Goal: Transaction & Acquisition: Purchase product/service

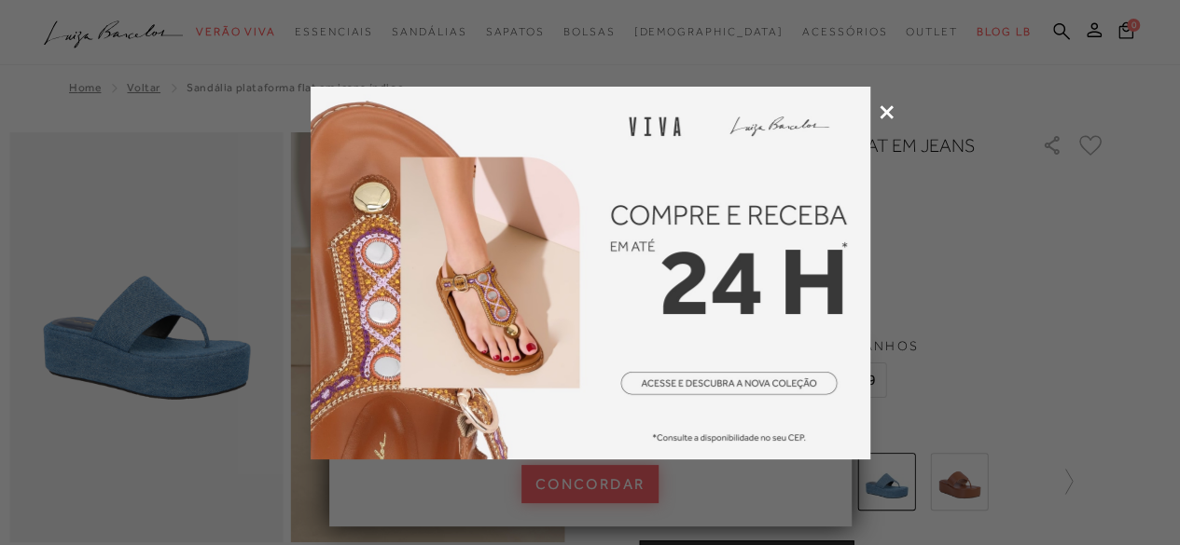
click at [888, 104] on div at bounding box center [590, 272] width 1180 height 545
click at [888, 109] on icon at bounding box center [886, 112] width 14 height 14
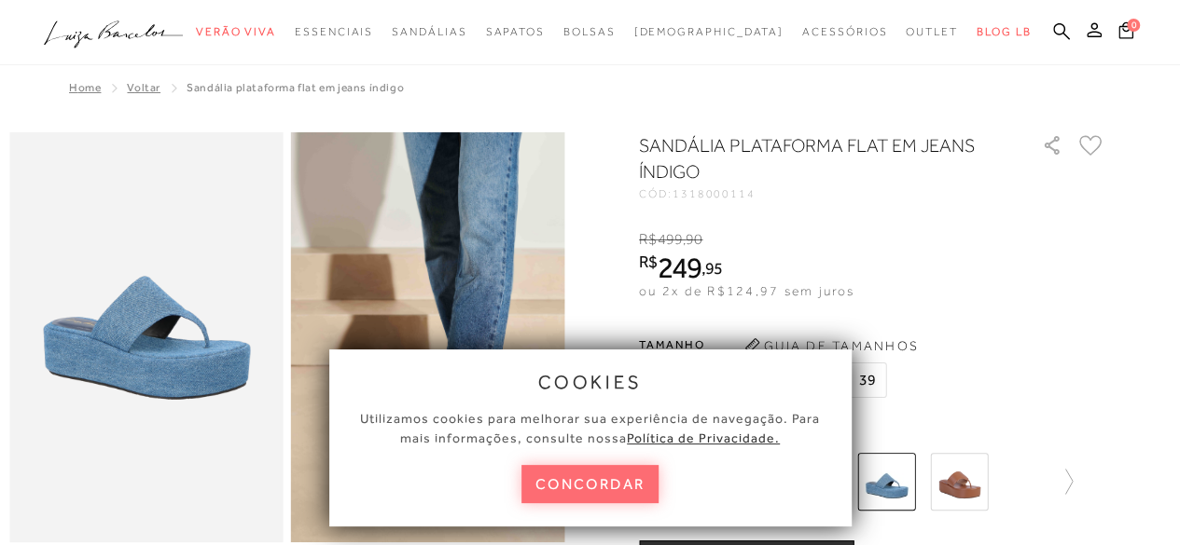
click at [597, 486] on button "concordar" at bounding box center [590, 484] width 138 height 38
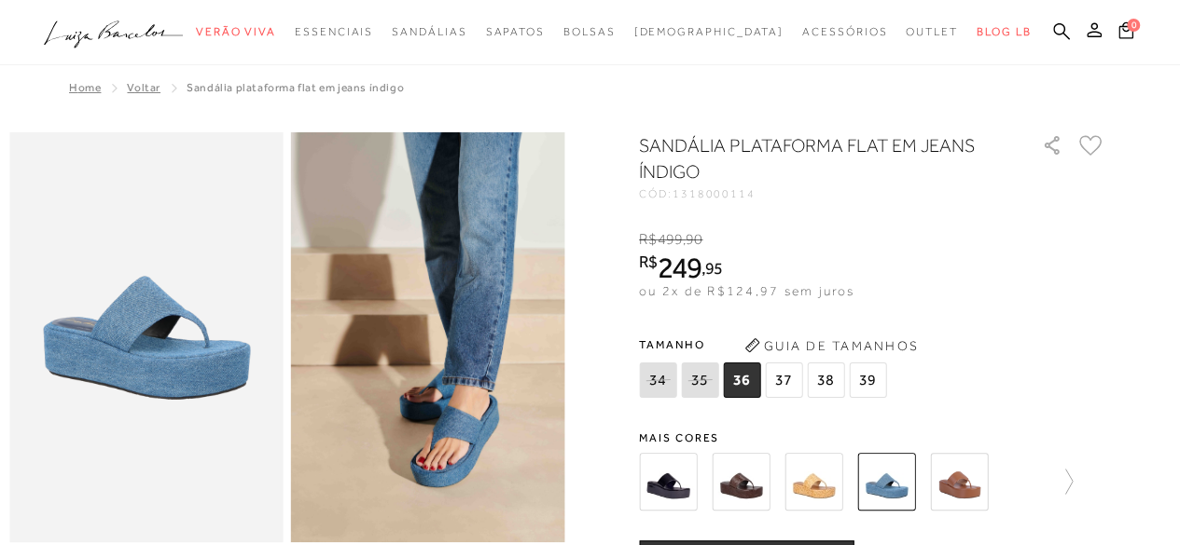
click at [681, 486] on img at bounding box center [668, 482] width 58 height 58
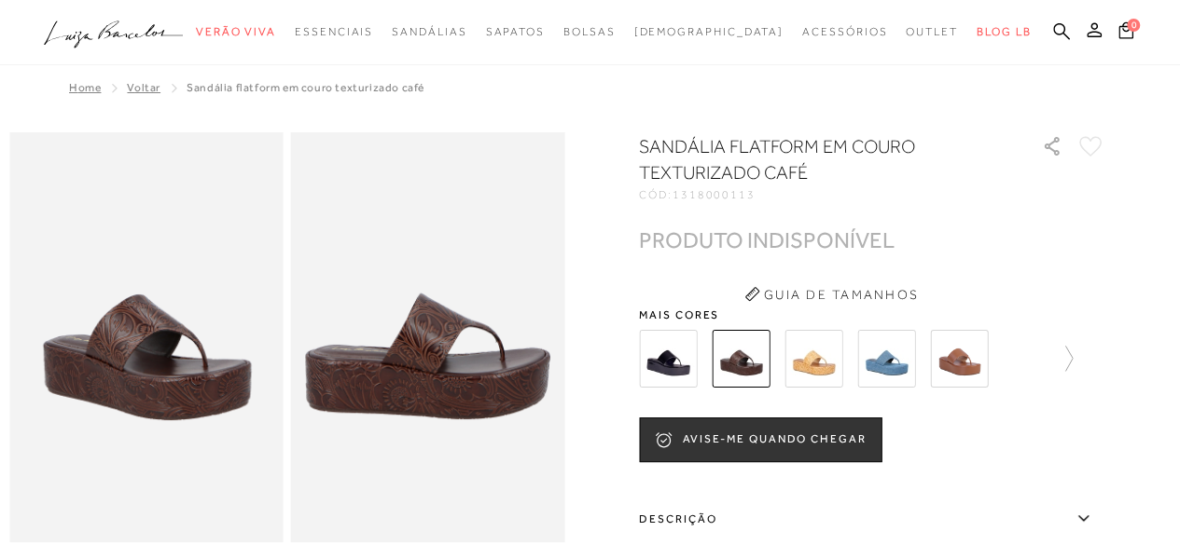
click at [815, 359] on img at bounding box center [813, 359] width 58 height 58
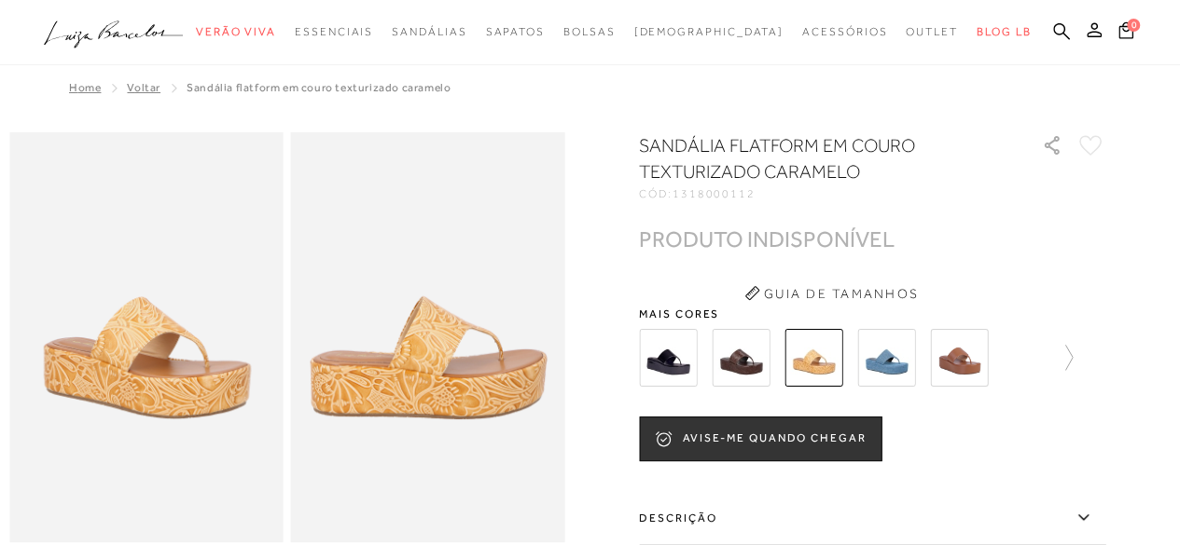
click at [888, 353] on img at bounding box center [886, 358] width 58 height 58
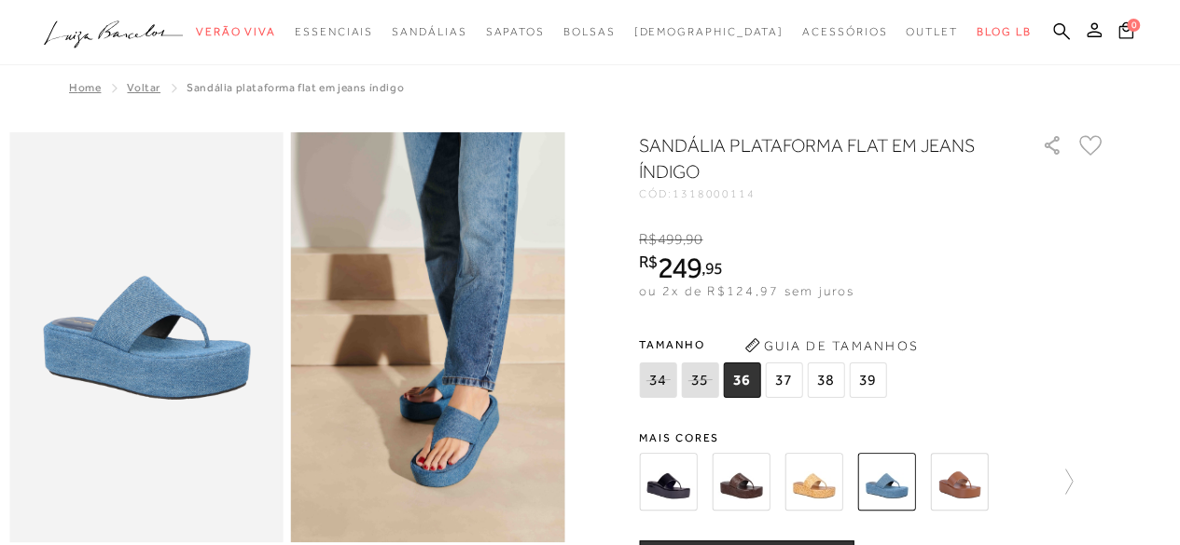
click at [966, 476] on img at bounding box center [959, 482] width 58 height 58
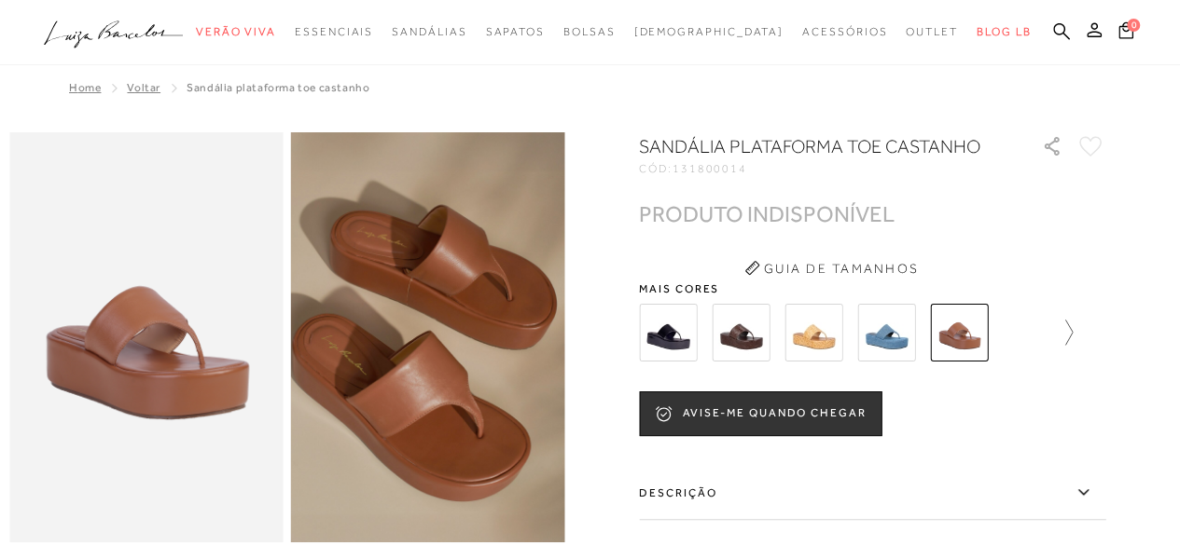
click at [1070, 324] on icon at bounding box center [1059, 333] width 26 height 26
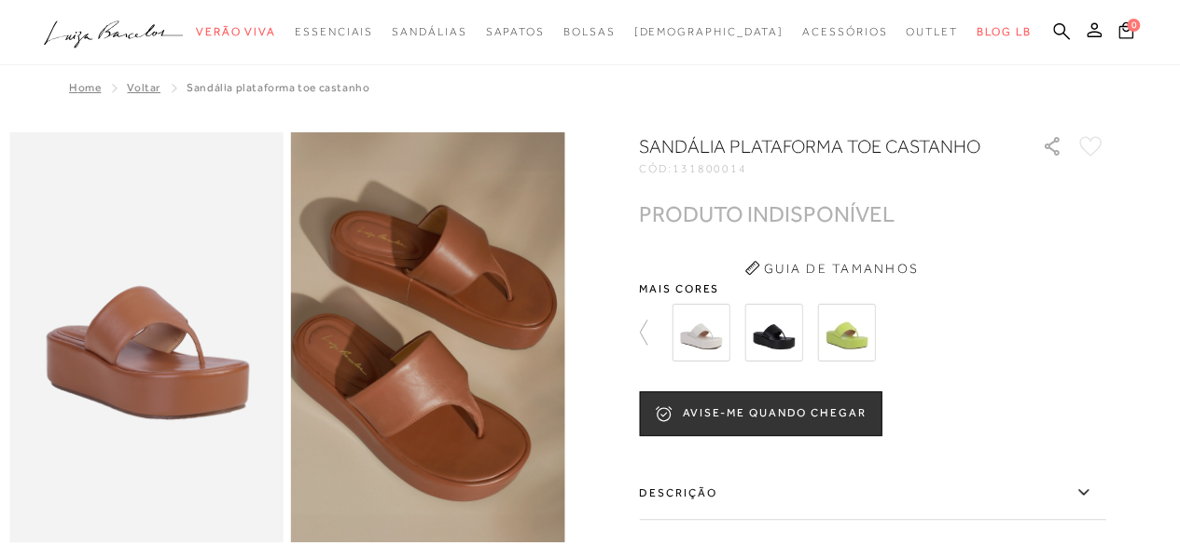
click at [707, 323] on img at bounding box center [700, 333] width 58 height 58
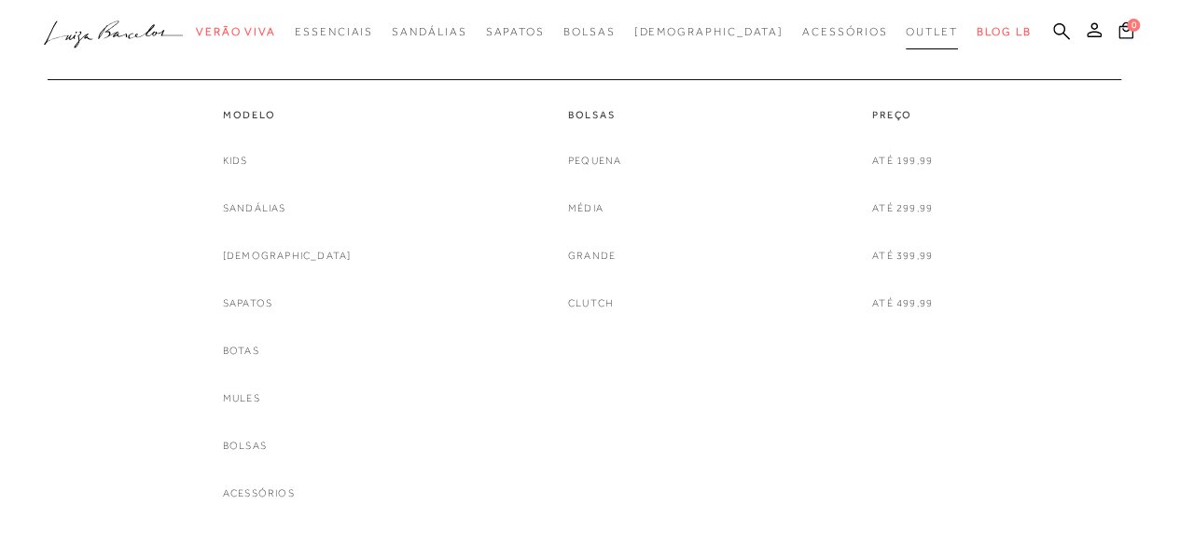
click at [905, 31] on span "Outlet" at bounding box center [931, 31] width 52 height 13
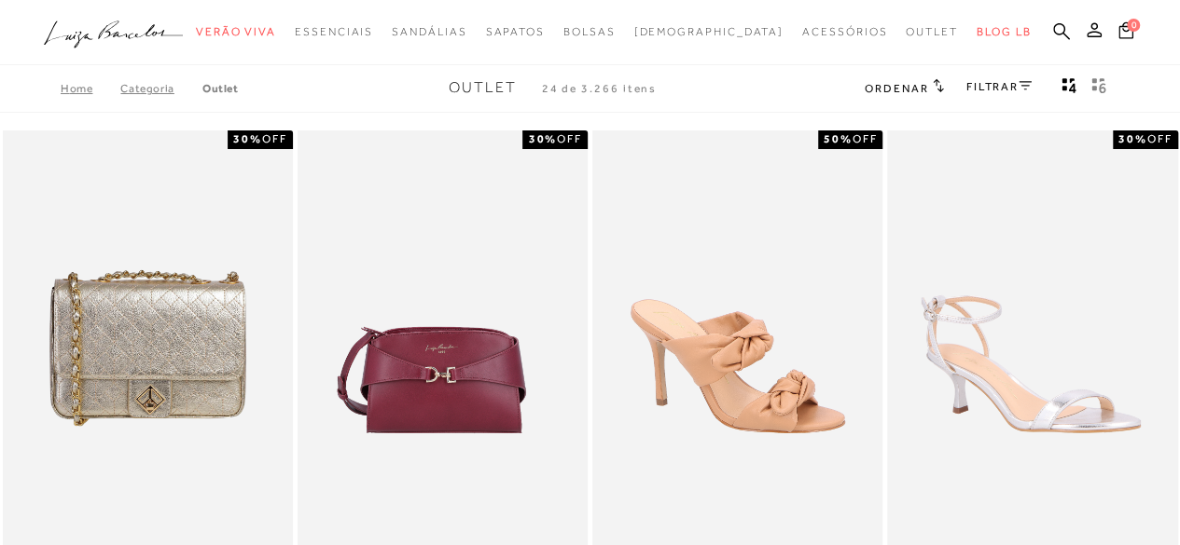
click at [985, 85] on link "FILTRAR" at bounding box center [998, 86] width 65 height 13
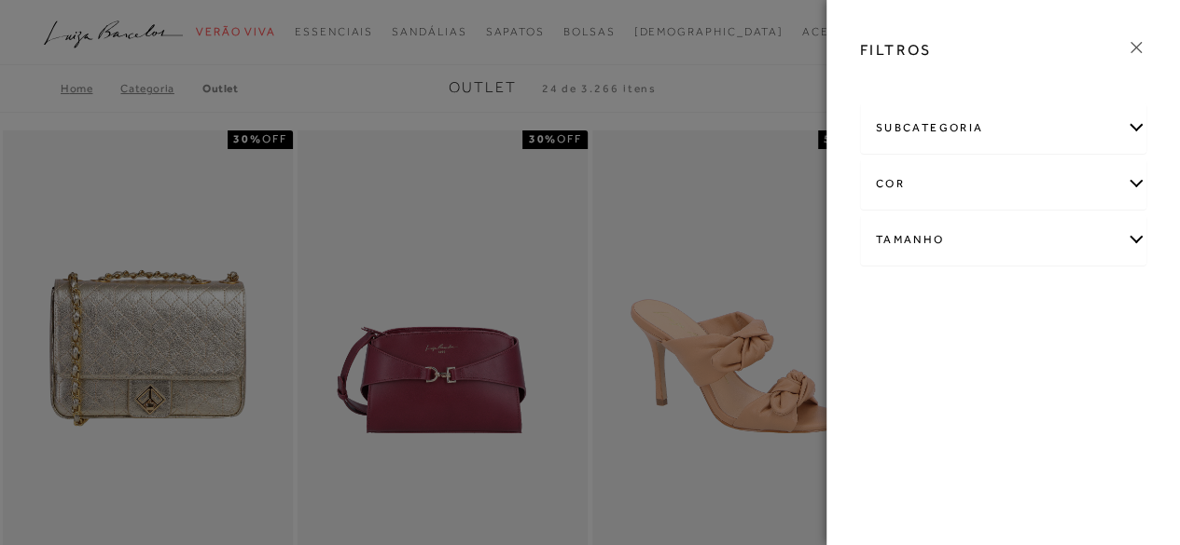
click at [917, 235] on div "Tamanho" at bounding box center [1003, 239] width 285 height 49
click at [1032, 370] on label "33" at bounding box center [1053, 350] width 43 height 40
click at [1029, 362] on input "33" at bounding box center [1038, 352] width 19 height 19
checkbox input "true"
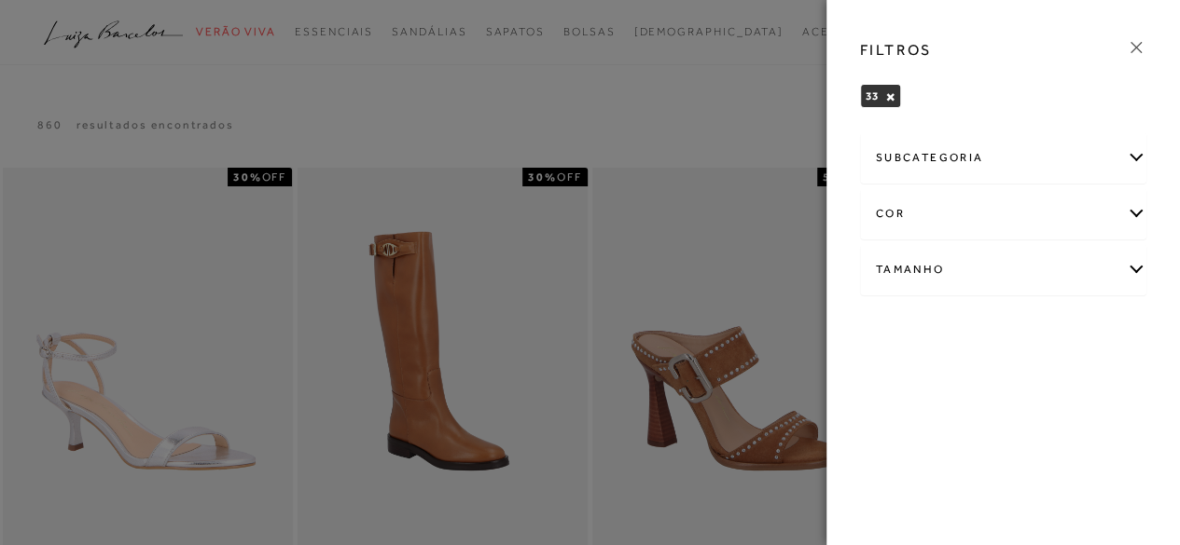
click at [1138, 47] on icon at bounding box center [1135, 47] width 21 height 21
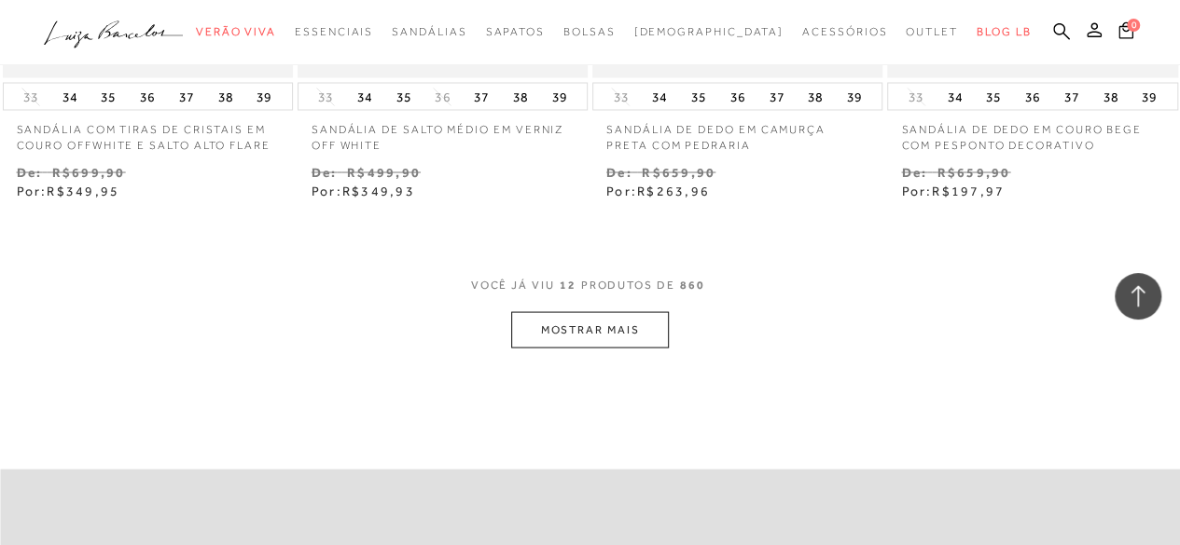
scroll to position [1659, 0]
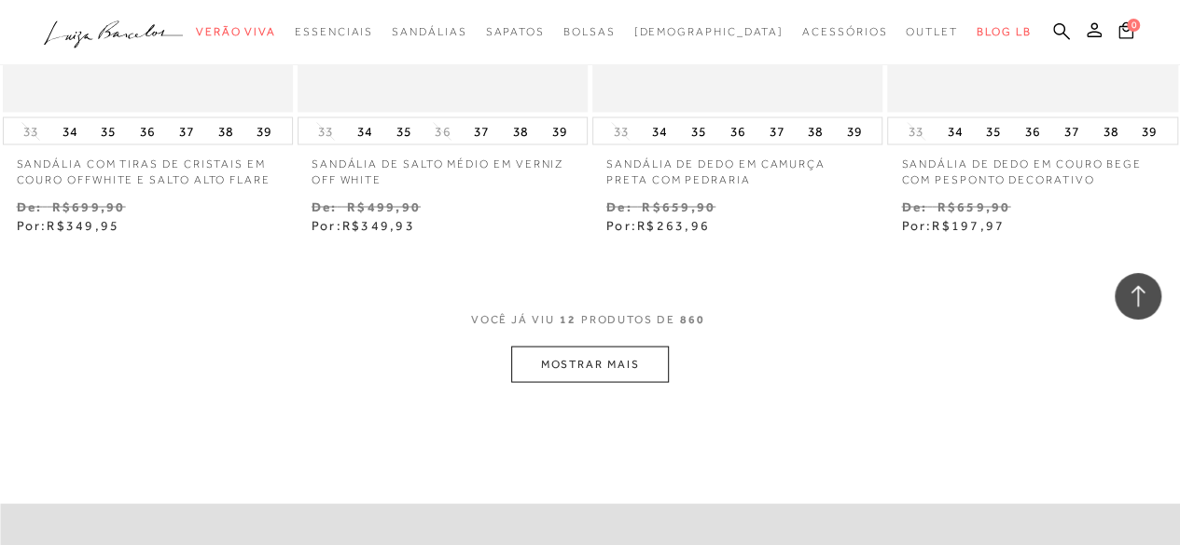
click at [586, 366] on button "MOSTRAR MAIS" at bounding box center [589, 364] width 157 height 36
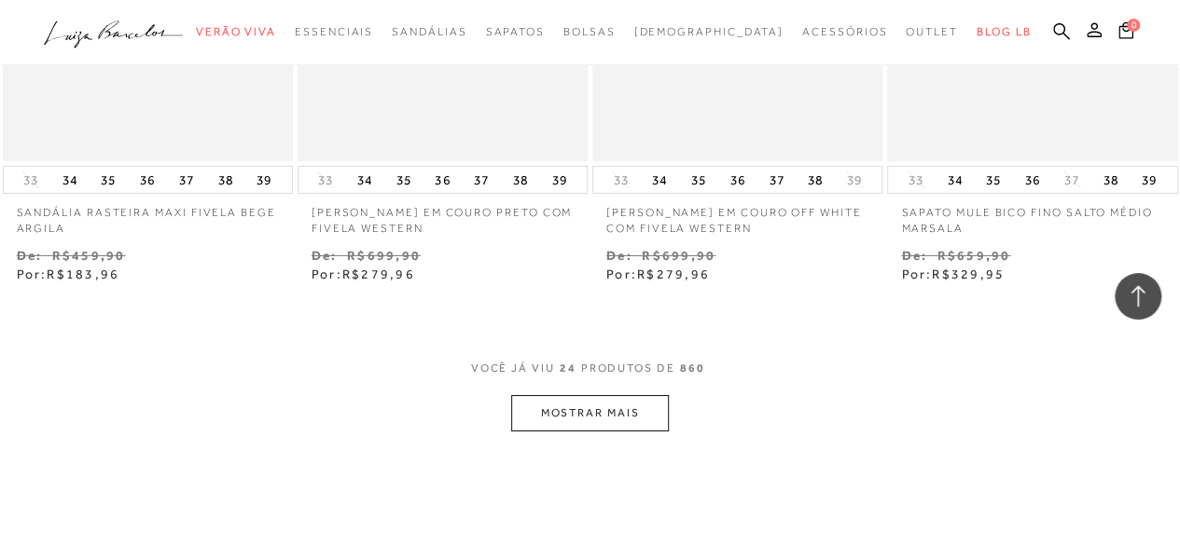
scroll to position [3415, 0]
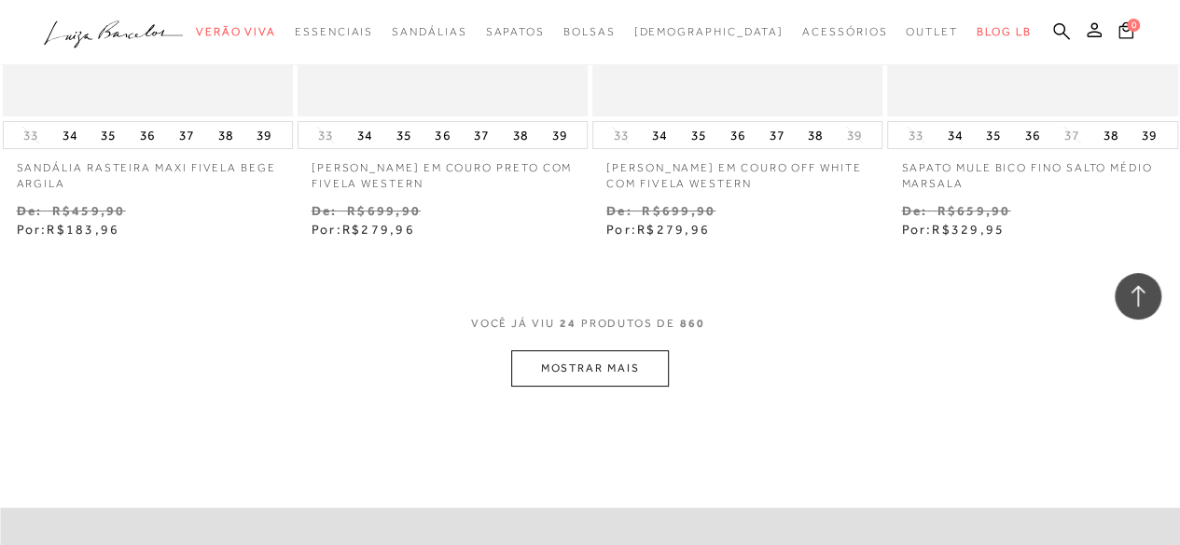
click at [596, 355] on button "MOSTRAR MAIS" at bounding box center [589, 369] width 157 height 36
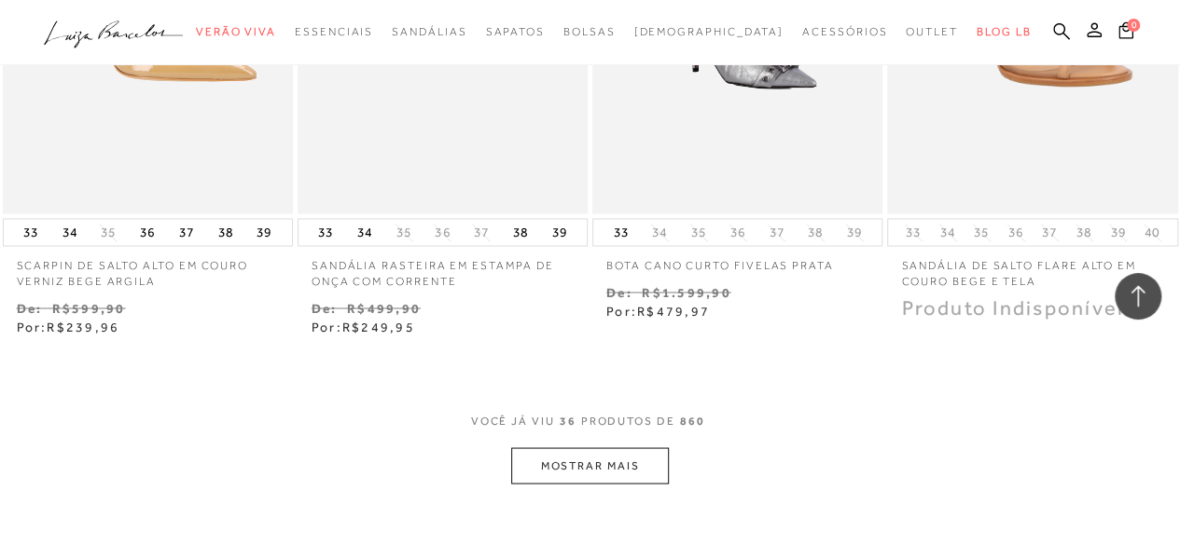
scroll to position [5131, 0]
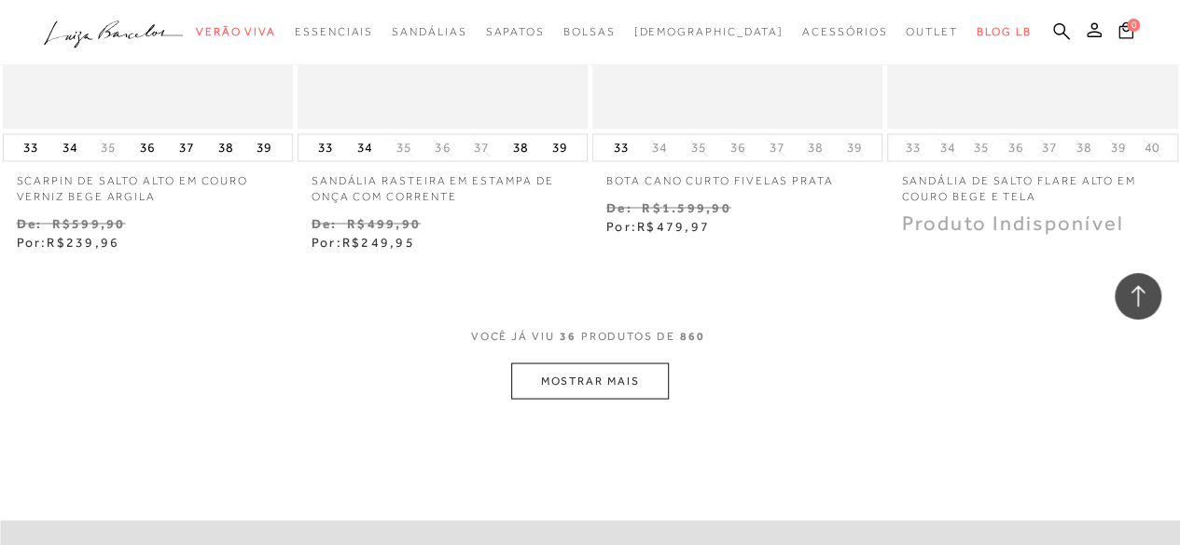
click at [576, 363] on button "MOSTRAR MAIS" at bounding box center [589, 381] width 157 height 36
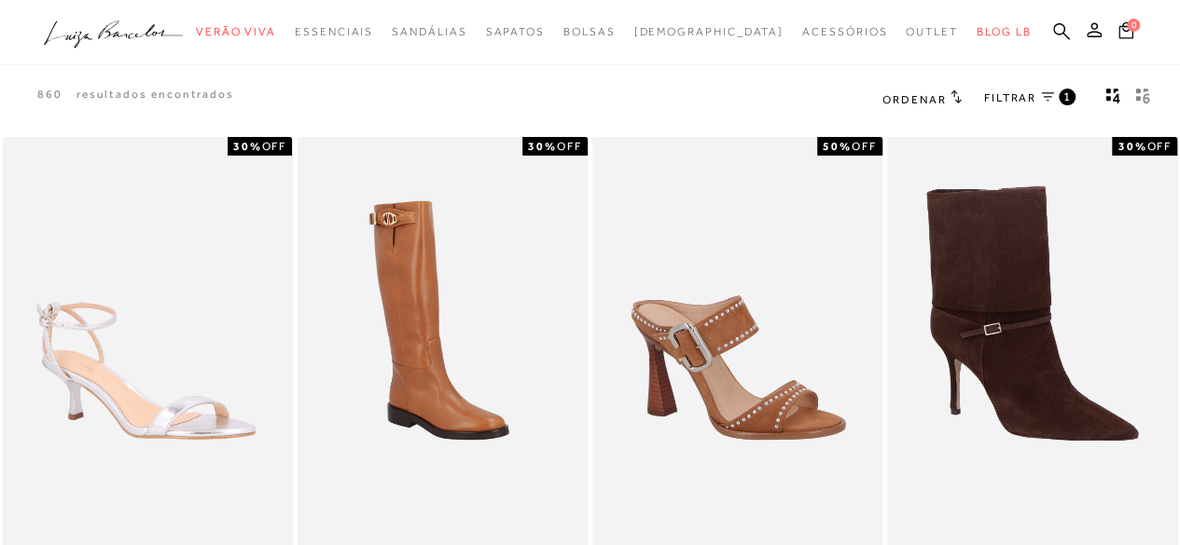
scroll to position [0, 0]
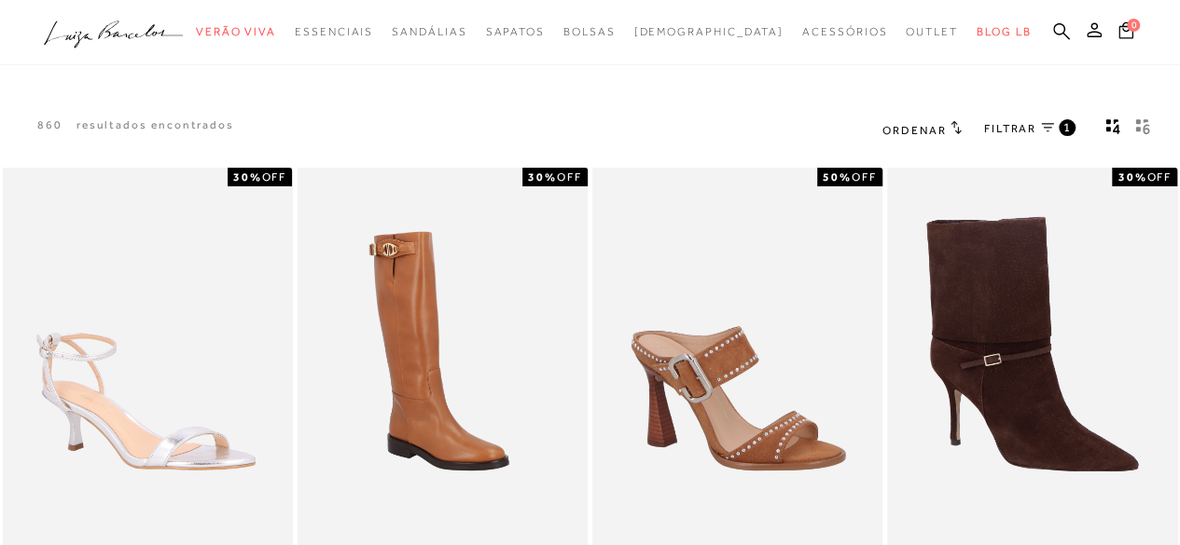
click at [1144, 126] on icon "gridText6Desc" at bounding box center [1145, 129] width 7 height 10
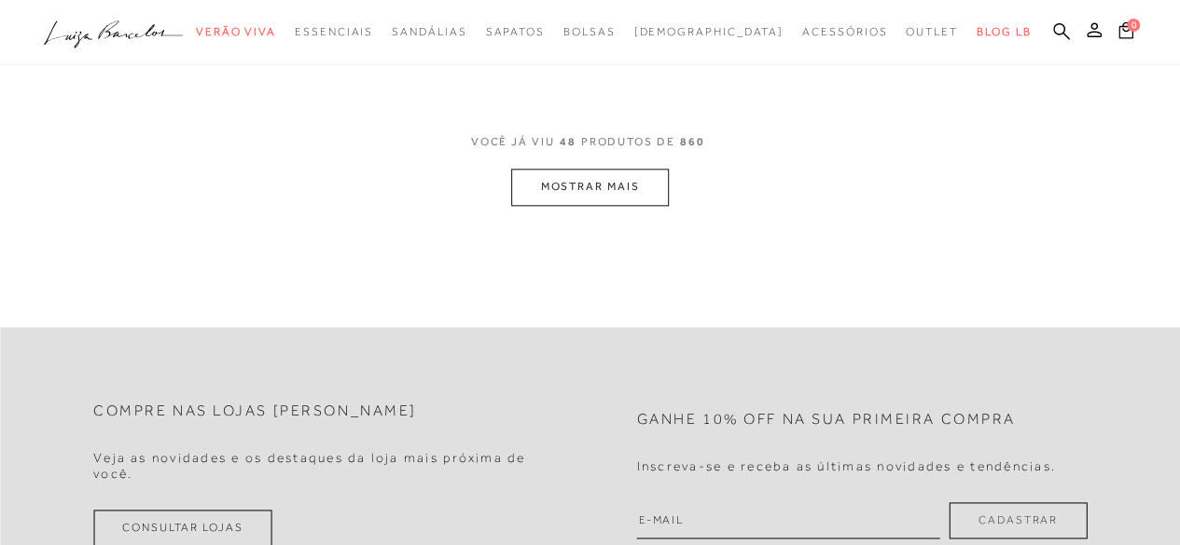
scroll to position [1069, 0]
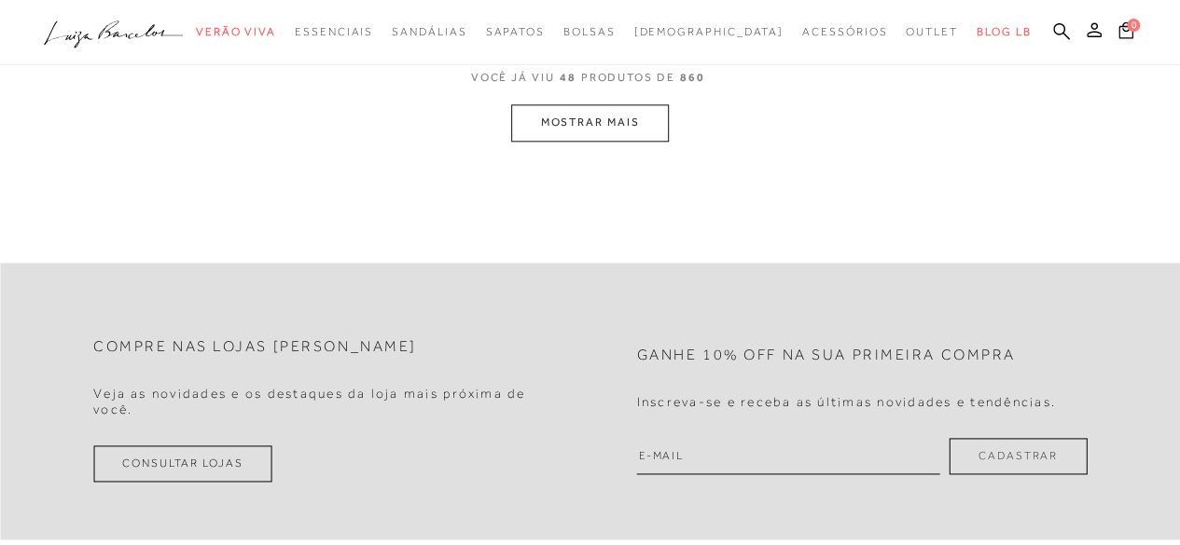
click at [597, 111] on button "MOSTRAR MAIS" at bounding box center [589, 122] width 157 height 36
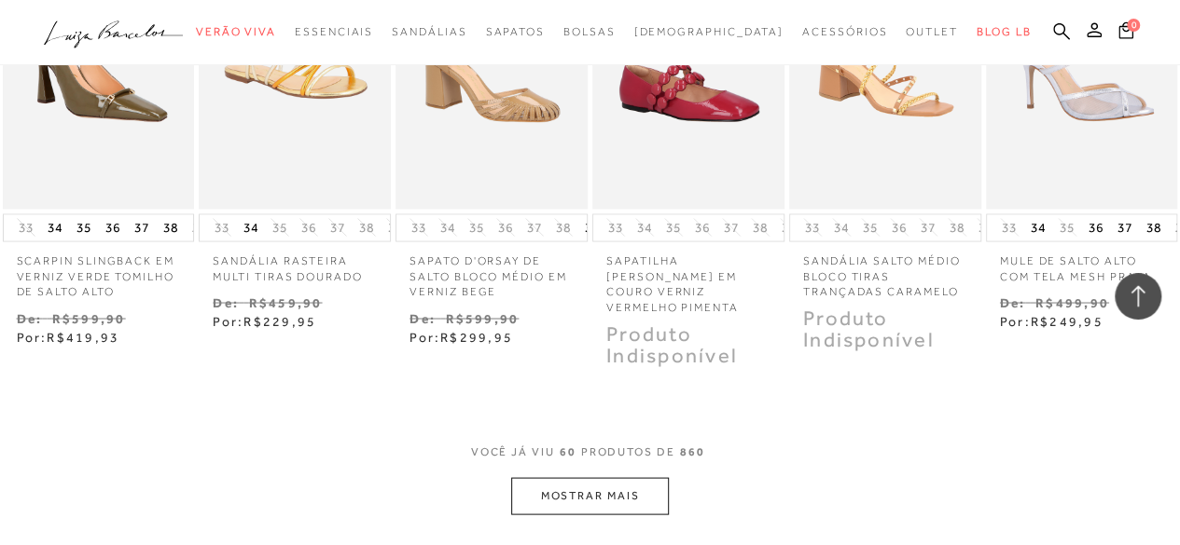
scroll to position [1642, 0]
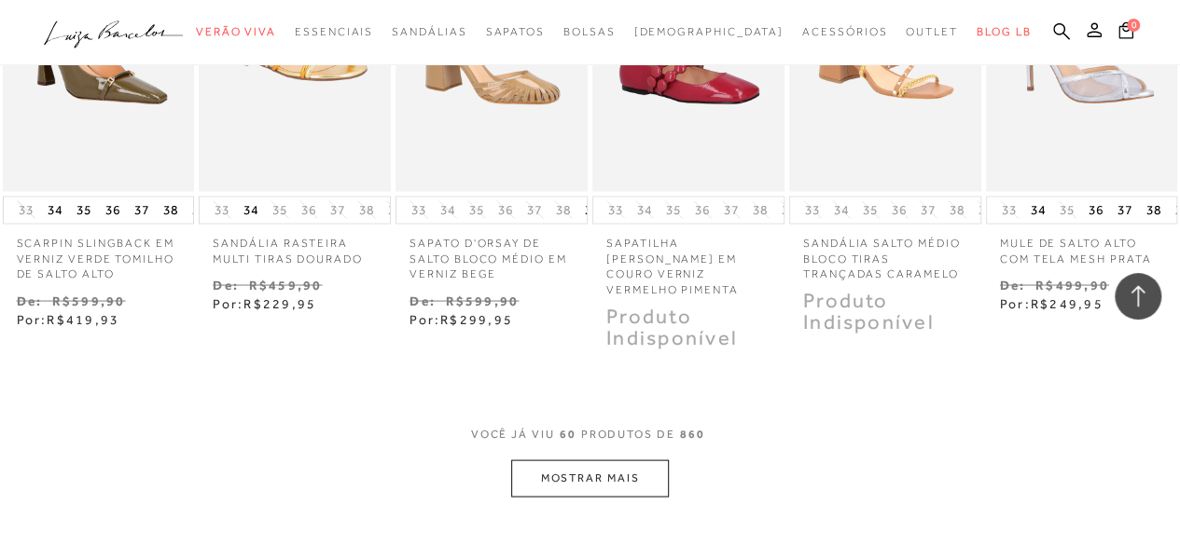
click at [614, 460] on button "MOSTRAR MAIS" at bounding box center [589, 478] width 157 height 36
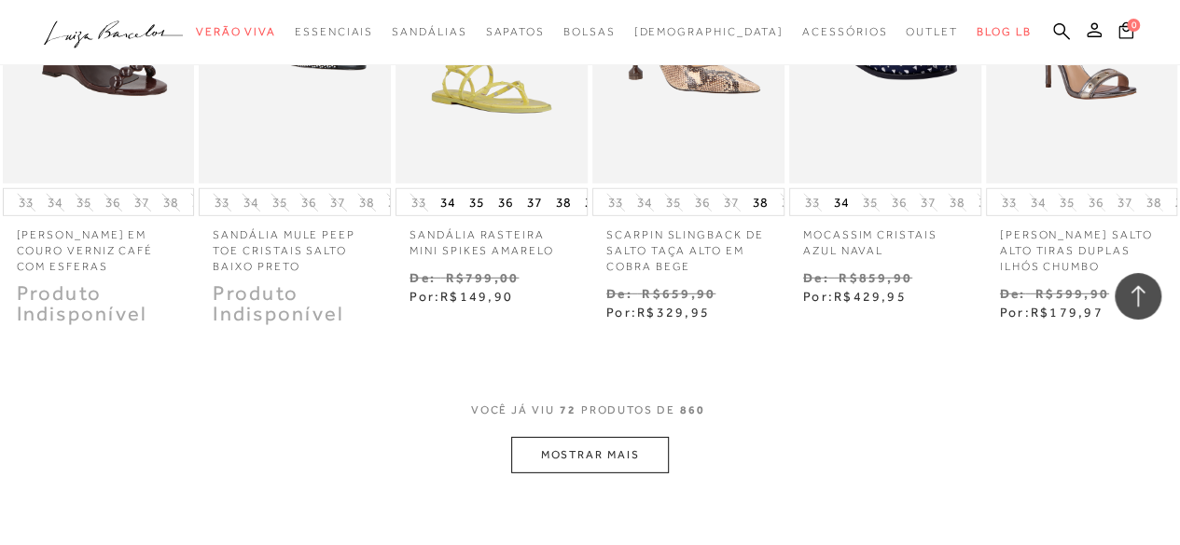
scroll to position [2618, 0]
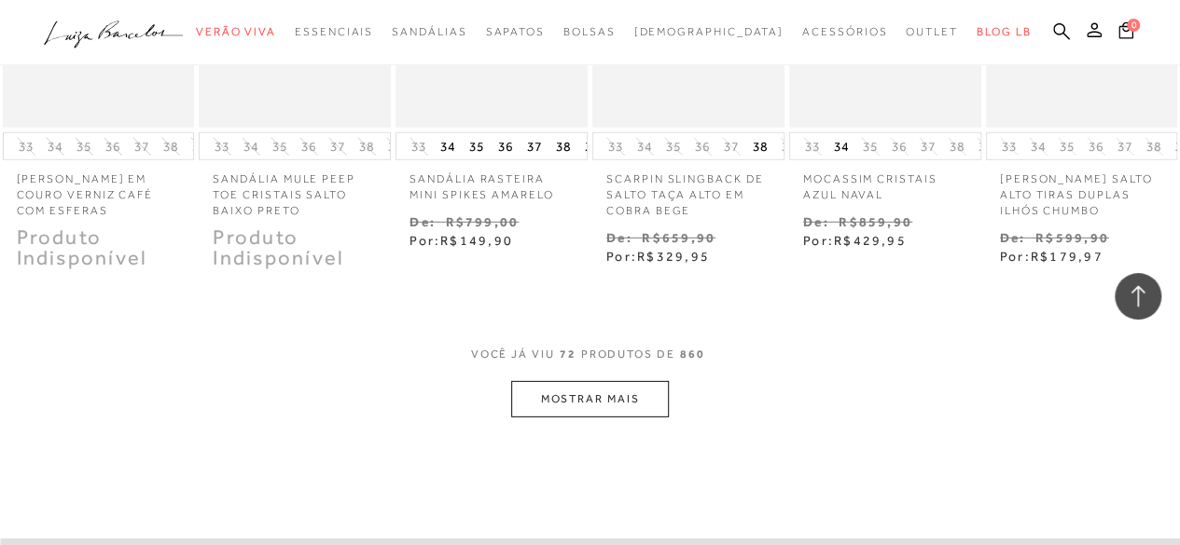
click at [570, 389] on button "MOSTRAR MAIS" at bounding box center [589, 399] width 157 height 36
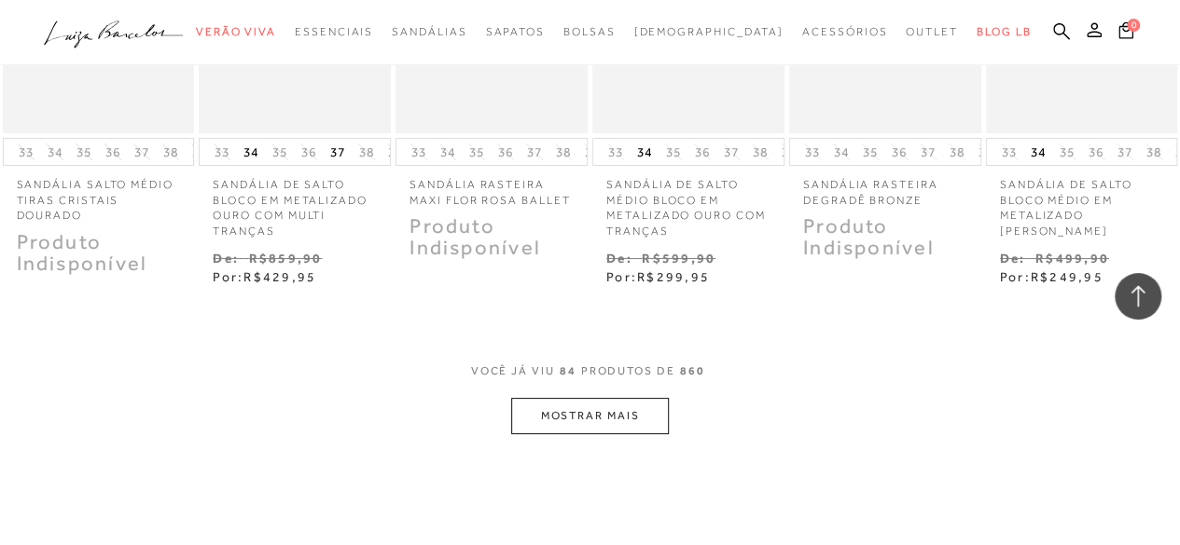
scroll to position [3579, 0]
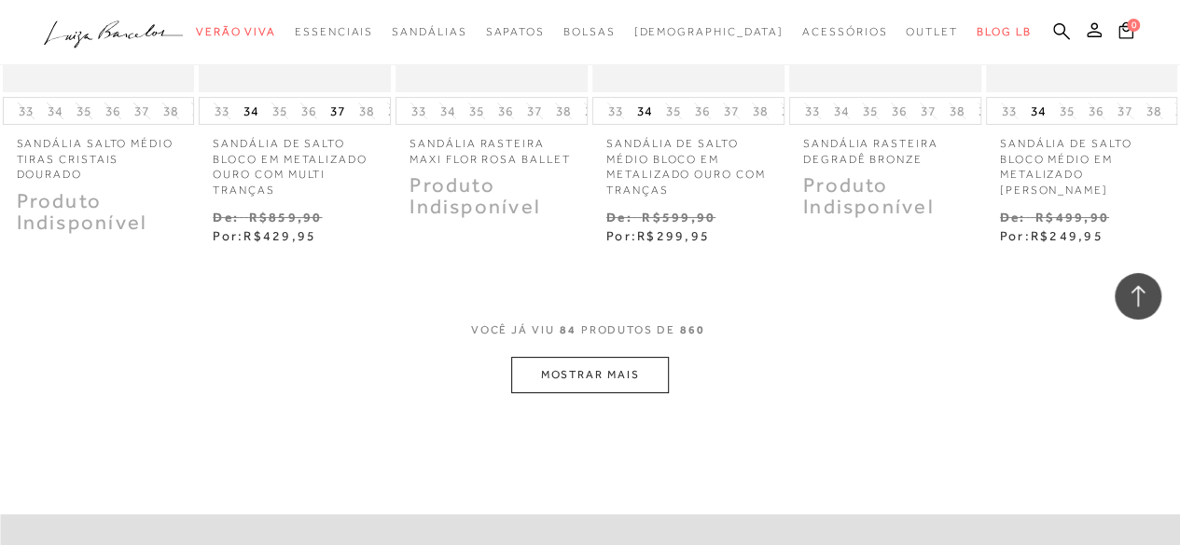
click at [597, 363] on button "MOSTRAR MAIS" at bounding box center [589, 375] width 157 height 36
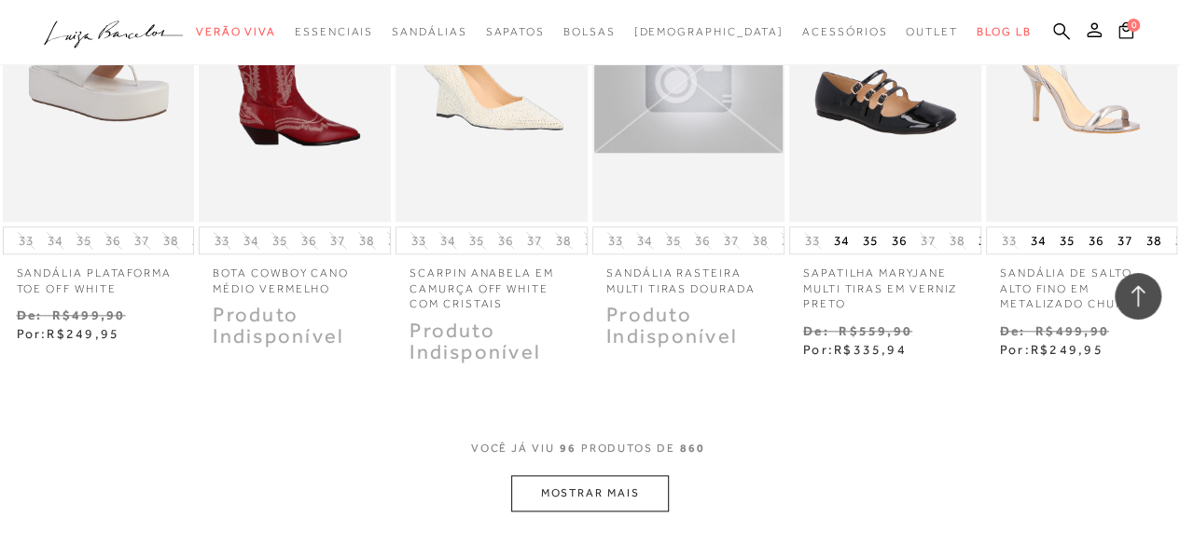
scroll to position [4390, 0]
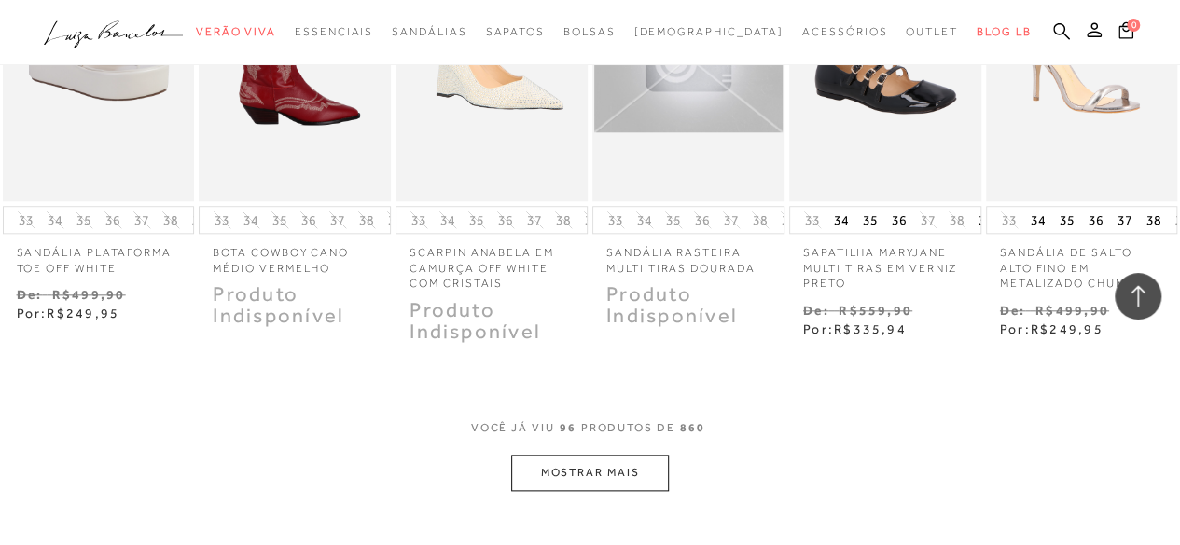
click at [558, 470] on button "MOSTRAR MAIS" at bounding box center [589, 473] width 157 height 36
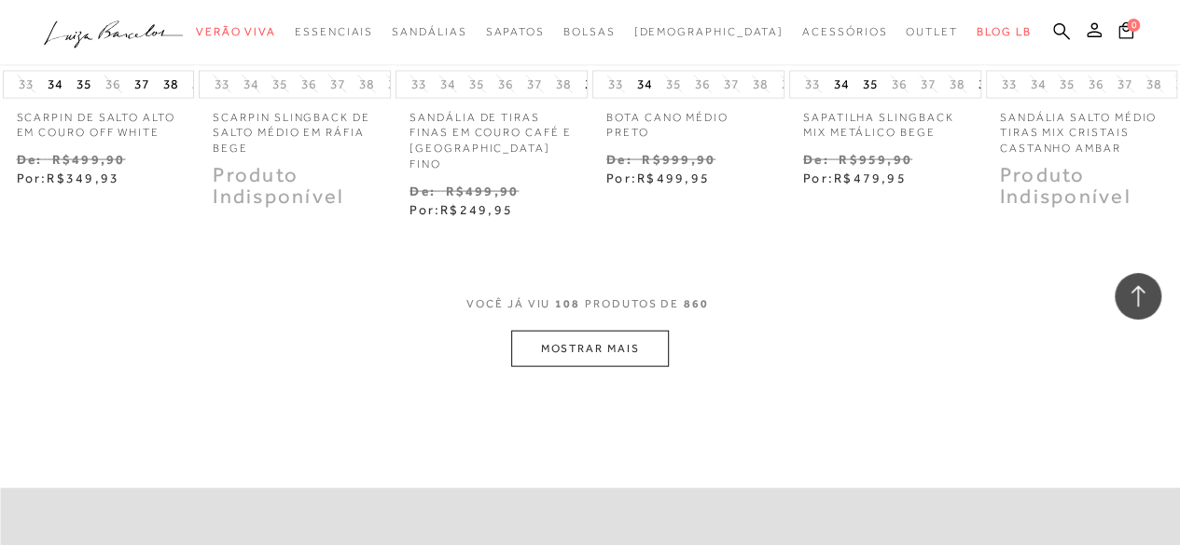
scroll to position [5442, 0]
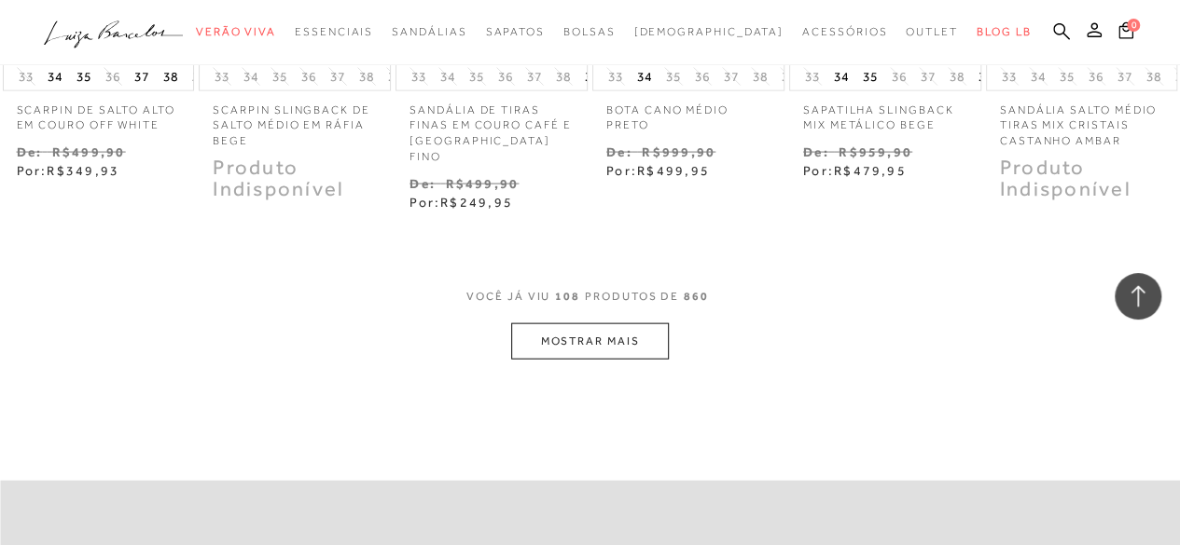
click at [587, 324] on button "MOSTRAR MAIS" at bounding box center [589, 342] width 157 height 36
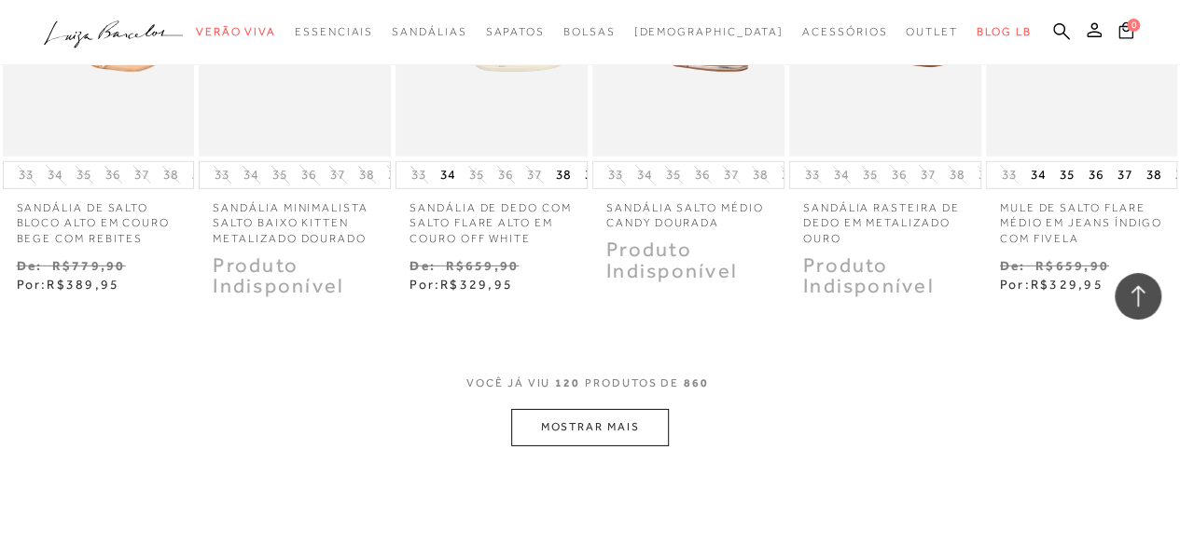
scroll to position [6408, 0]
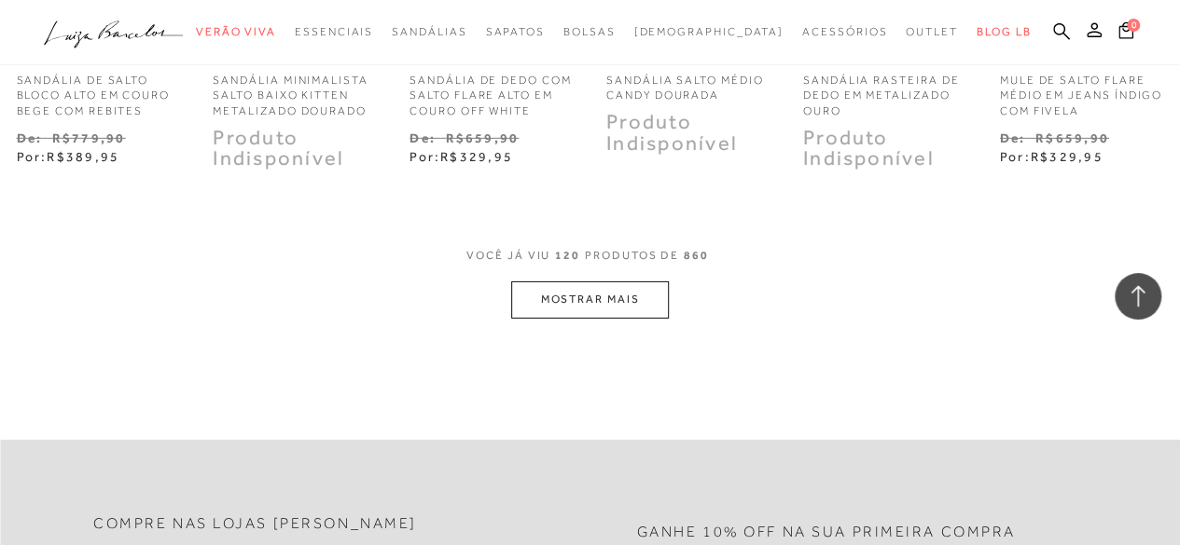
click at [602, 282] on button "MOSTRAR MAIS" at bounding box center [589, 300] width 157 height 36
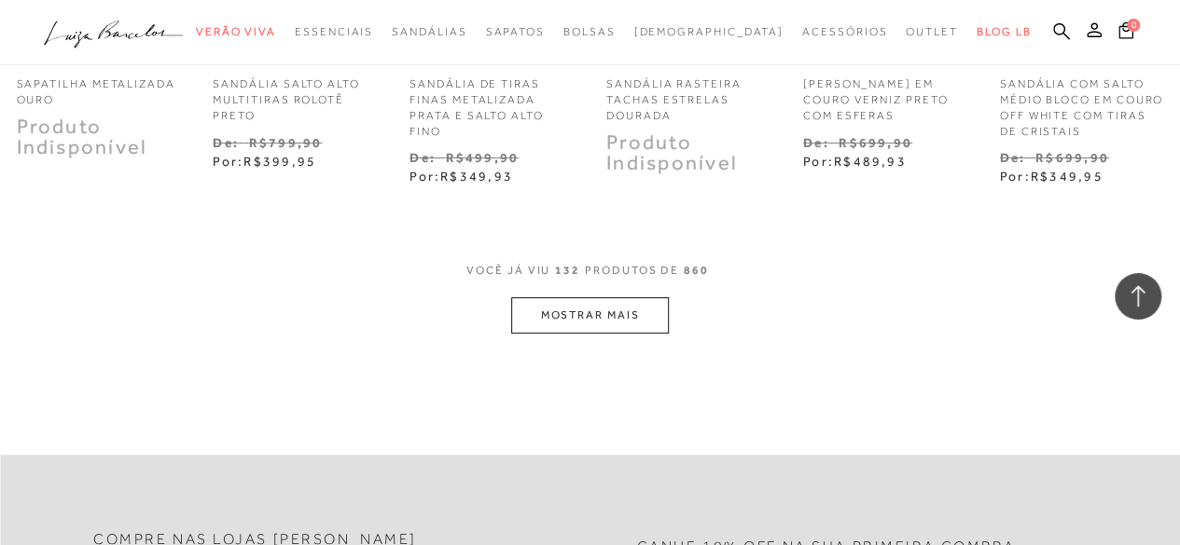
scroll to position [7311, 0]
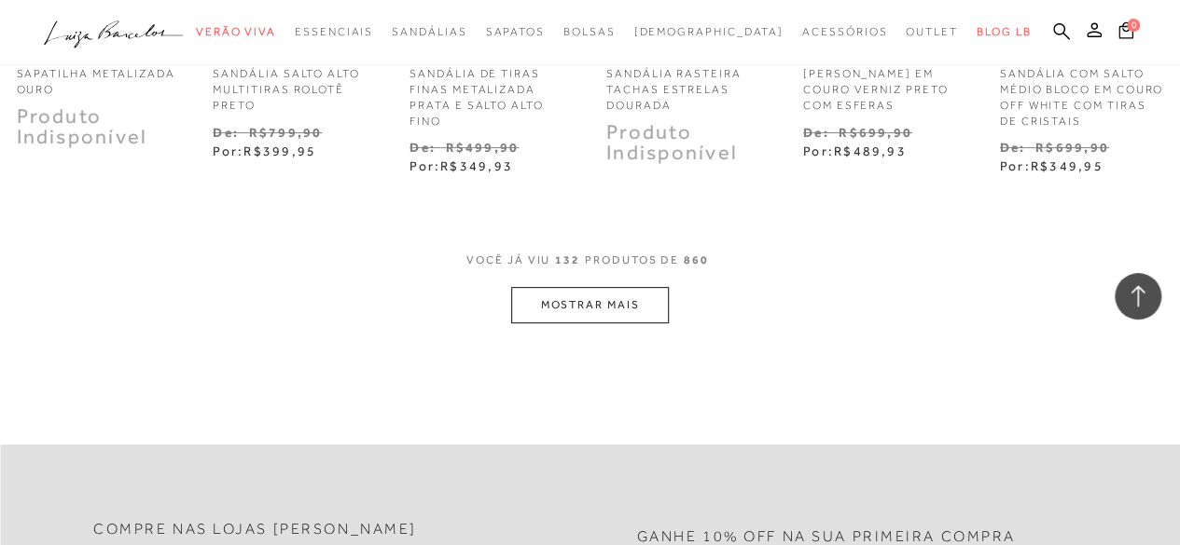
click at [580, 287] on button "MOSTRAR MAIS" at bounding box center [589, 305] width 157 height 36
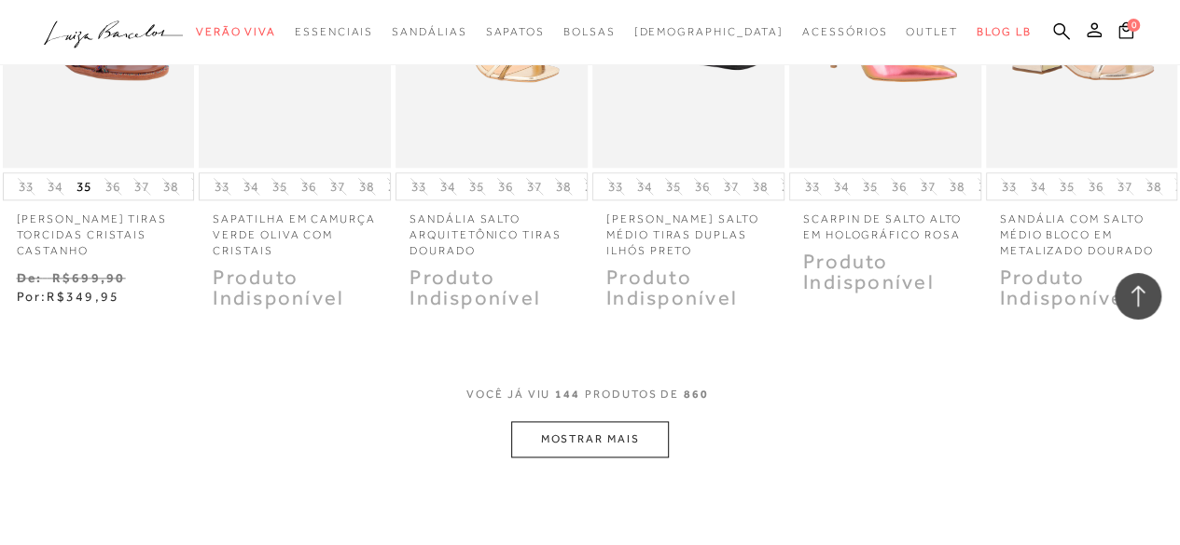
scroll to position [8188, 0]
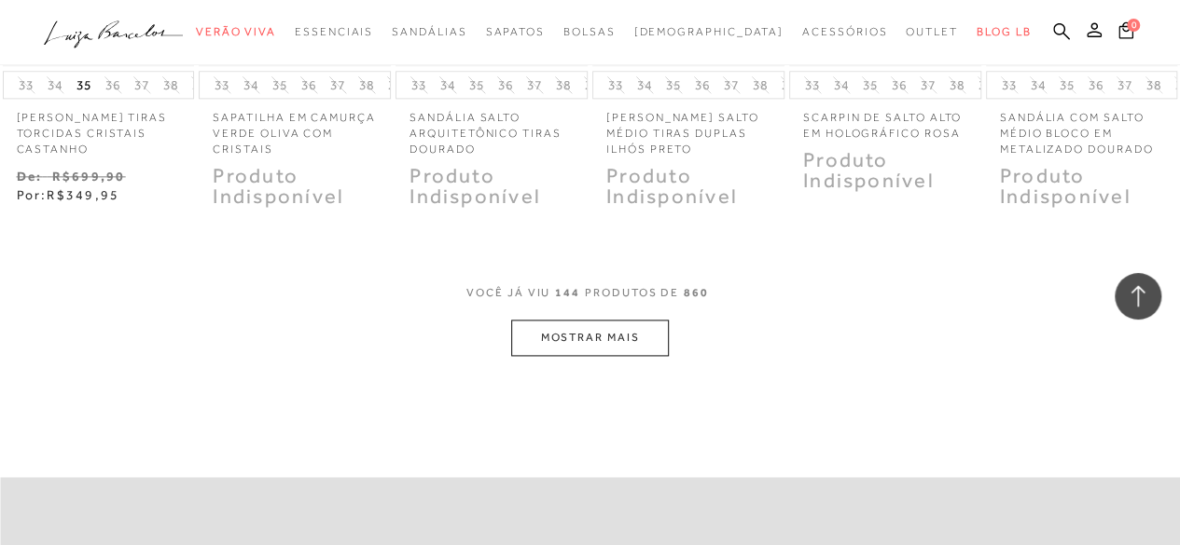
click at [597, 320] on button "MOSTRAR MAIS" at bounding box center [589, 338] width 157 height 36
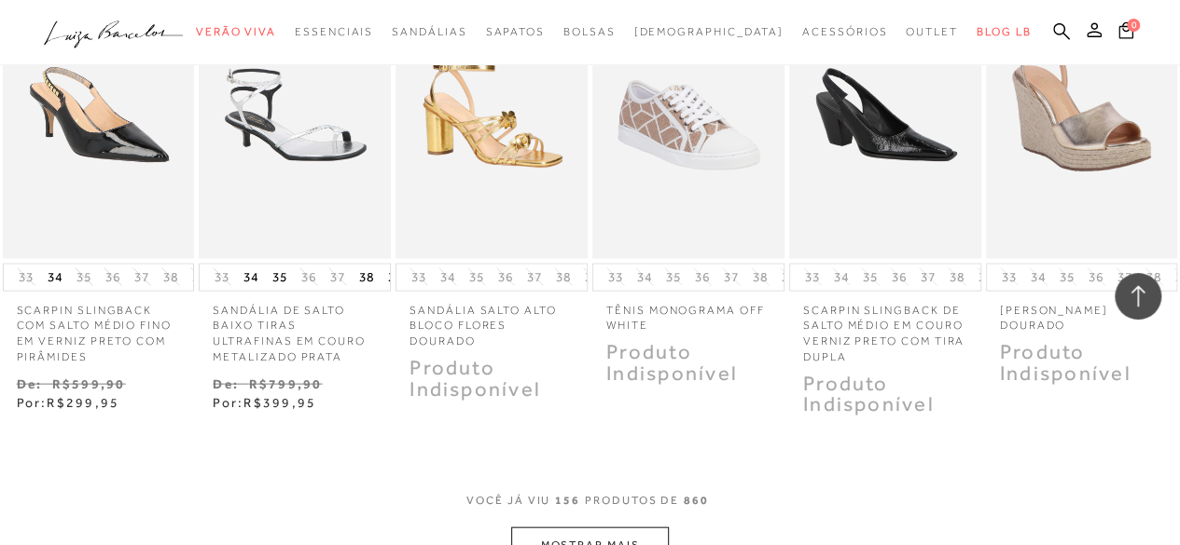
scroll to position [8995, 0]
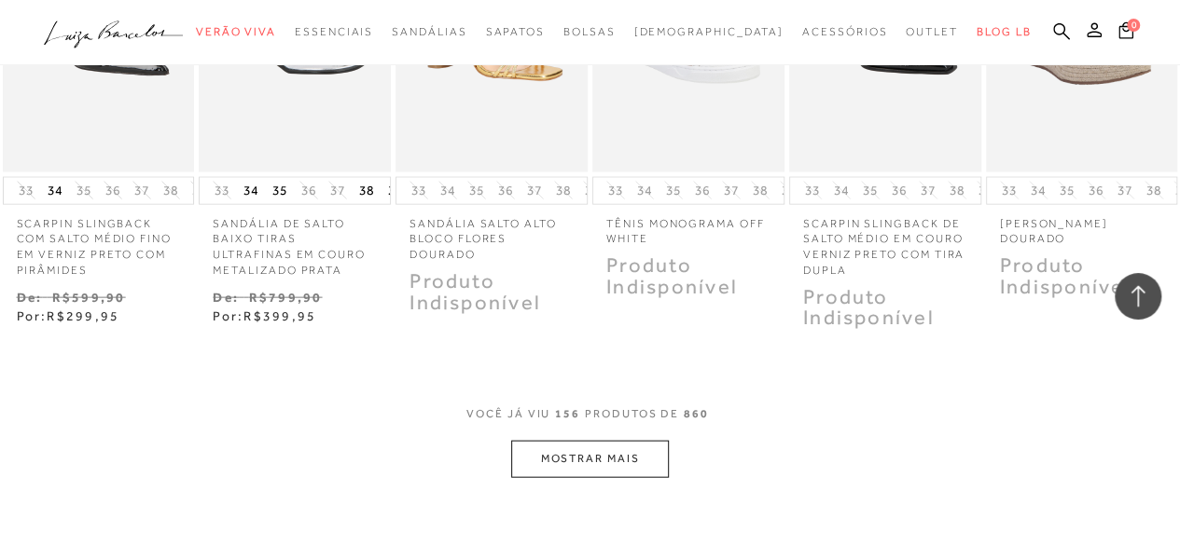
click at [588, 441] on button "MOSTRAR MAIS" at bounding box center [589, 459] width 157 height 36
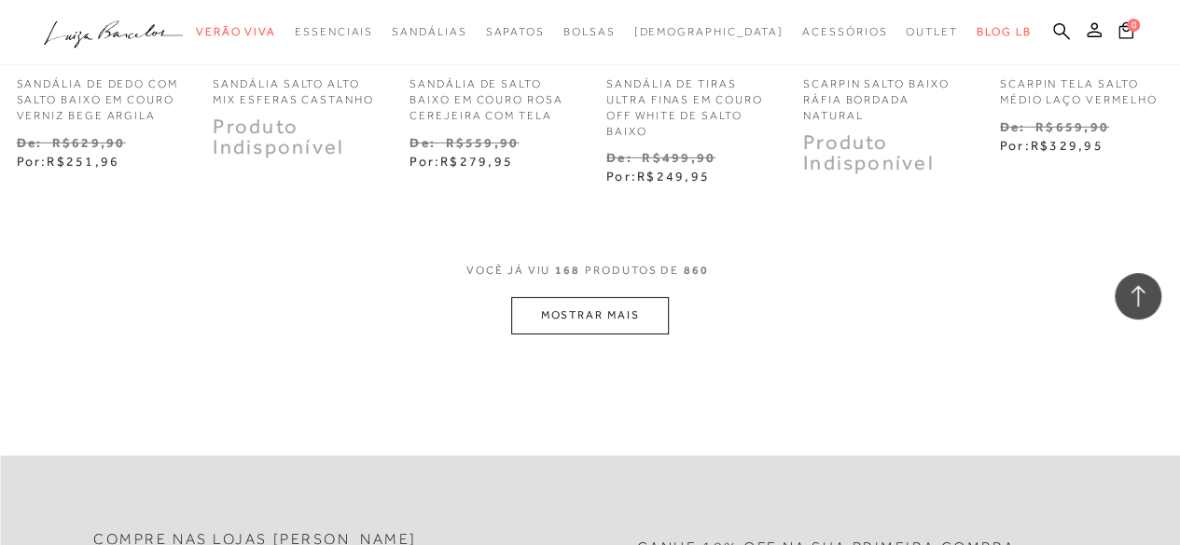
scroll to position [10155, 0]
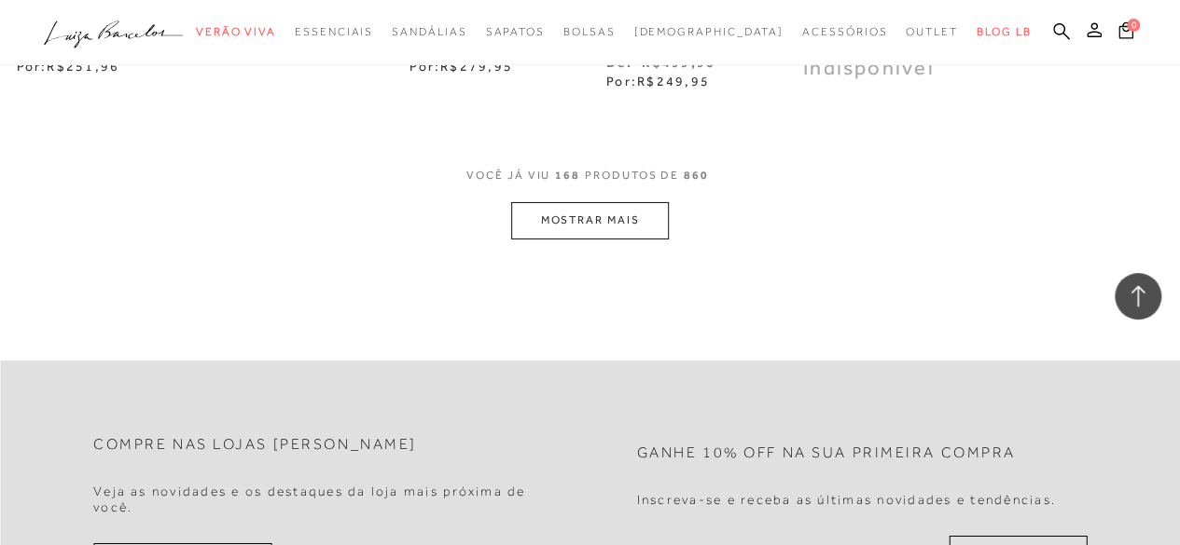
click at [603, 202] on button "MOSTRAR MAIS" at bounding box center [589, 220] width 157 height 36
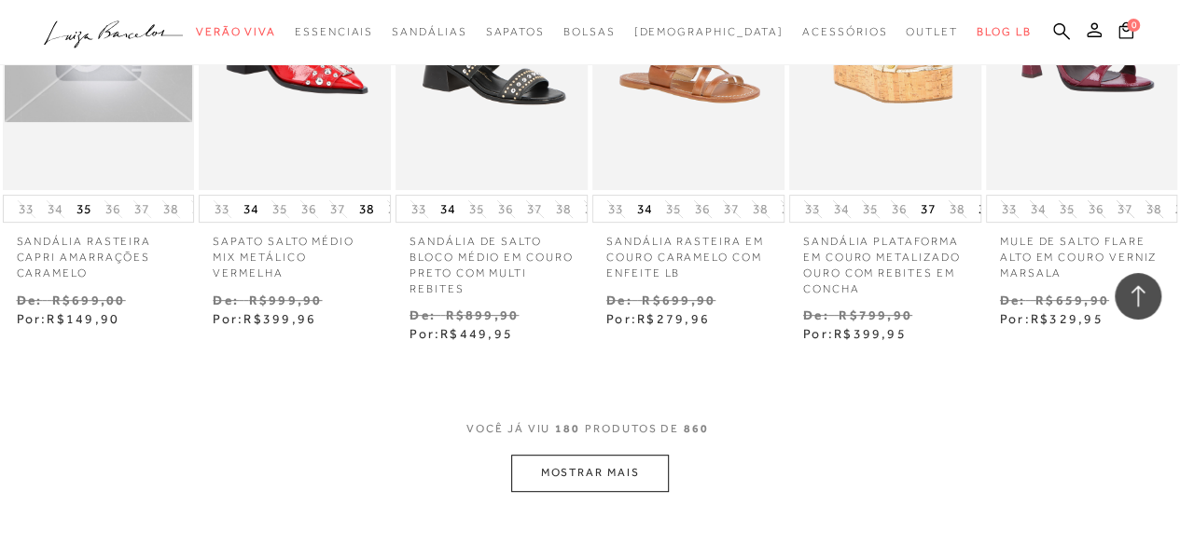
scroll to position [11042, 0]
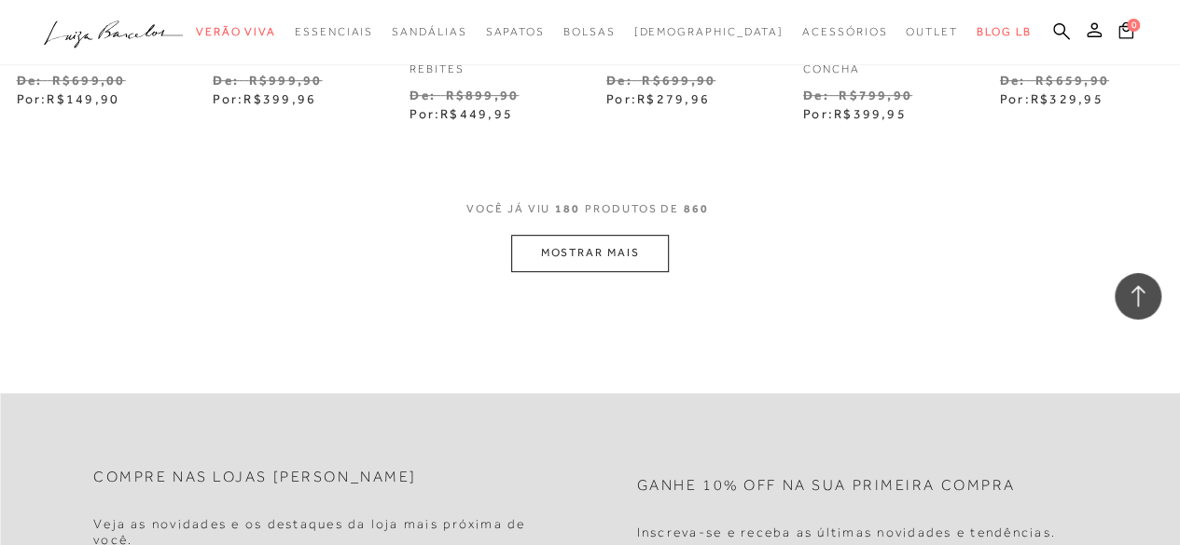
click at [591, 235] on button "MOSTRAR MAIS" at bounding box center [589, 253] width 157 height 36
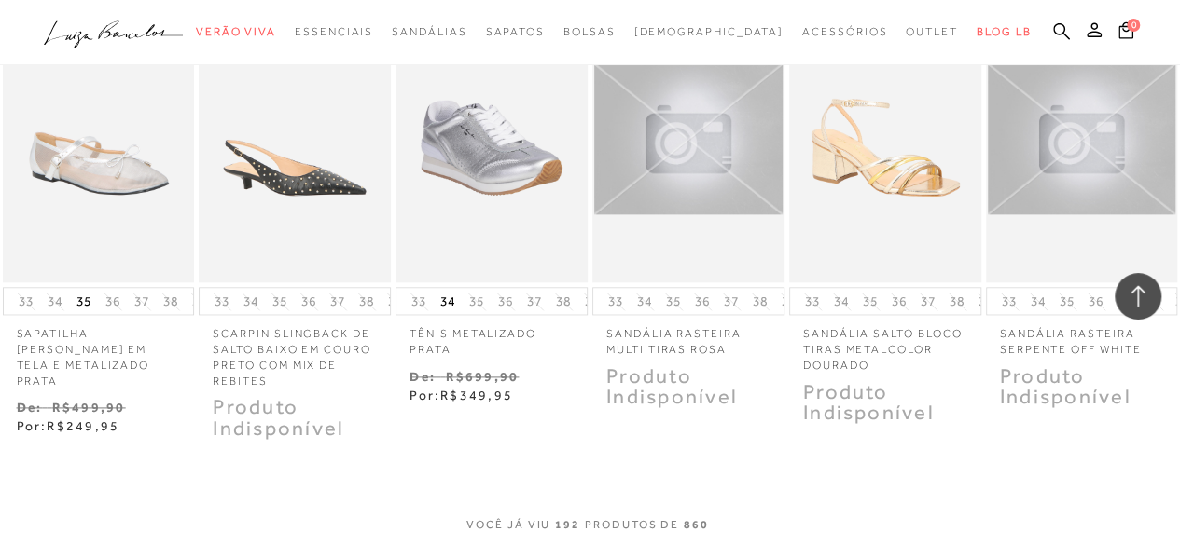
scroll to position [11698, 0]
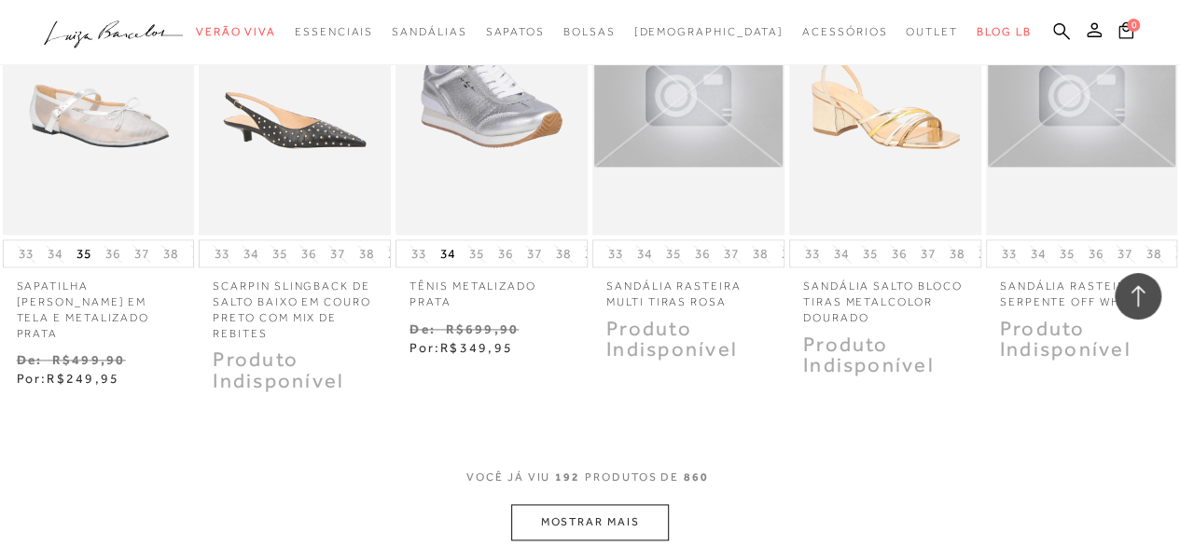
click at [573, 504] on button "MOSTRAR MAIS" at bounding box center [589, 522] width 157 height 36
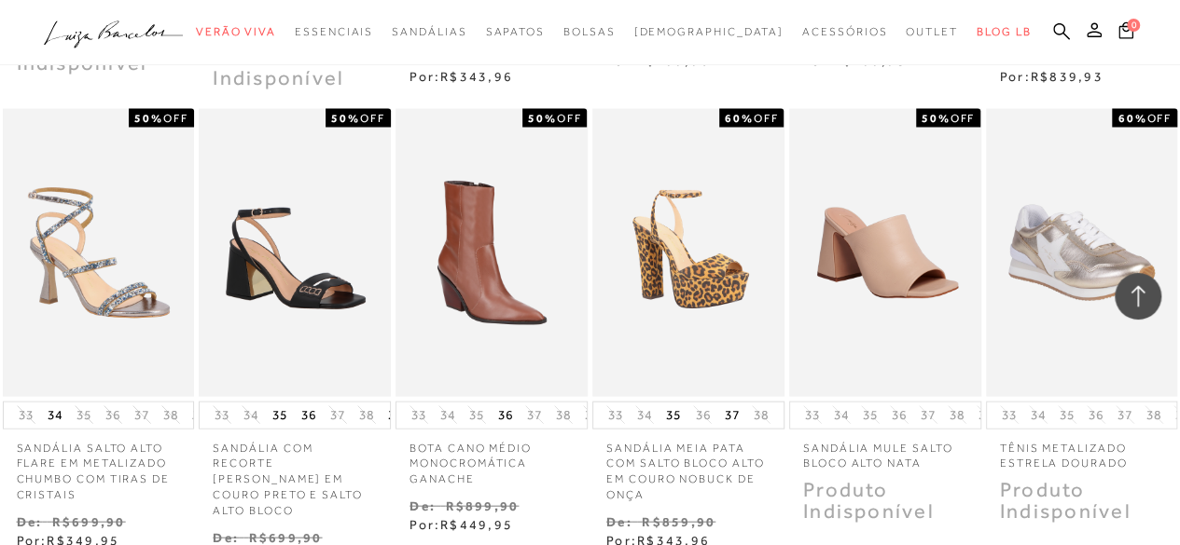
scroll to position [12585, 0]
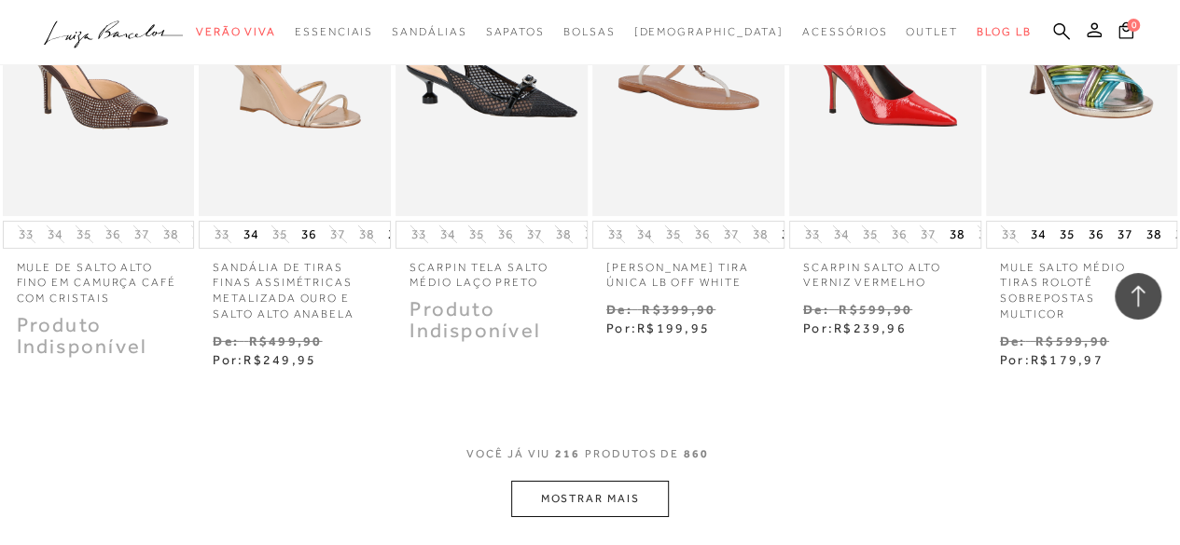
scroll to position [13584, 0]
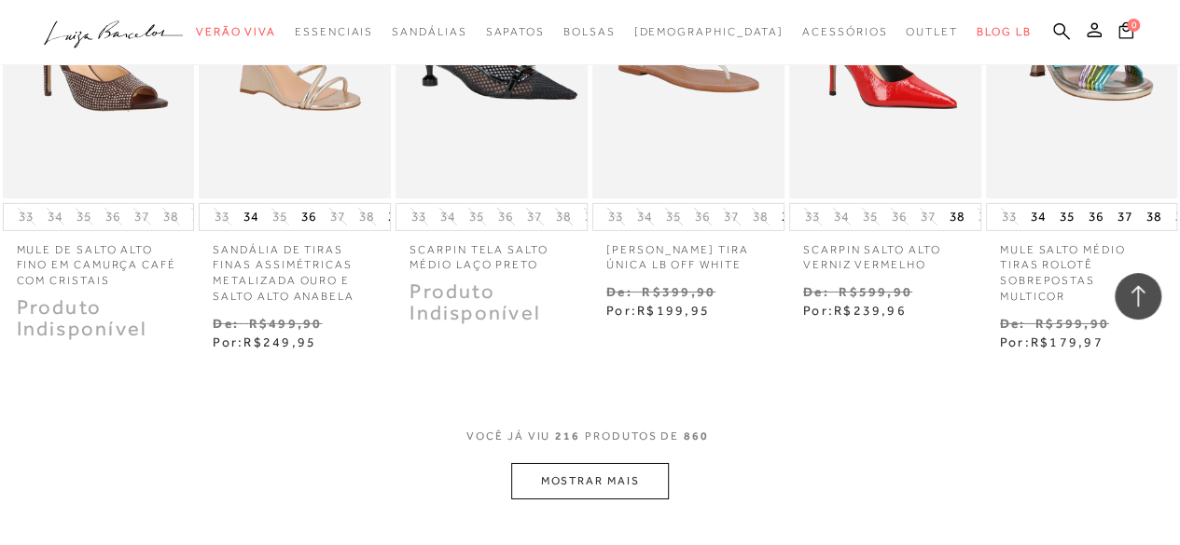
click at [617, 463] on button "MOSTRAR MAIS" at bounding box center [589, 481] width 157 height 36
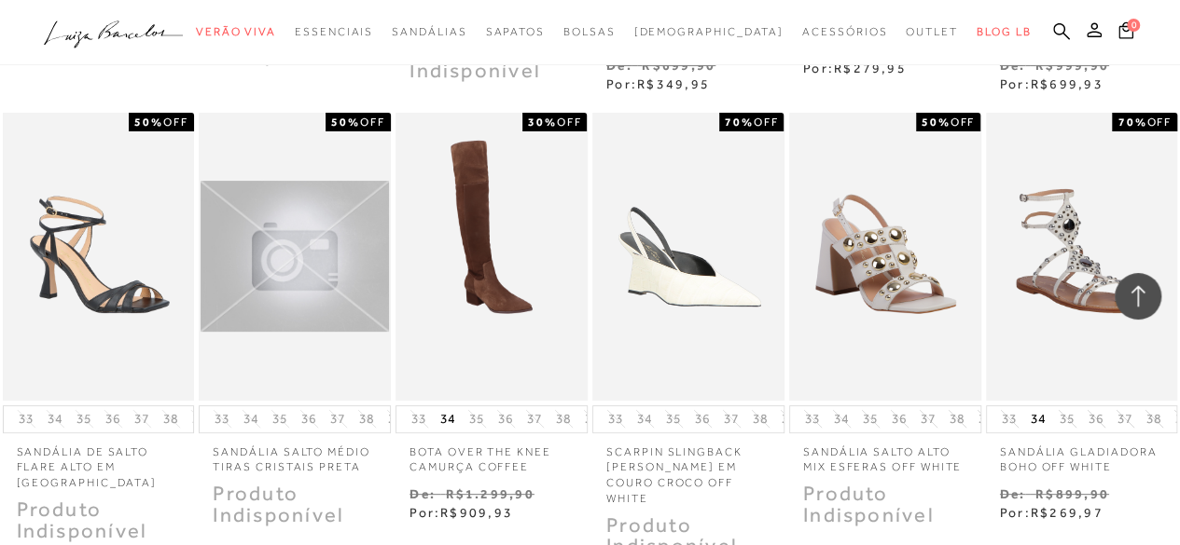
scroll to position [14837, 0]
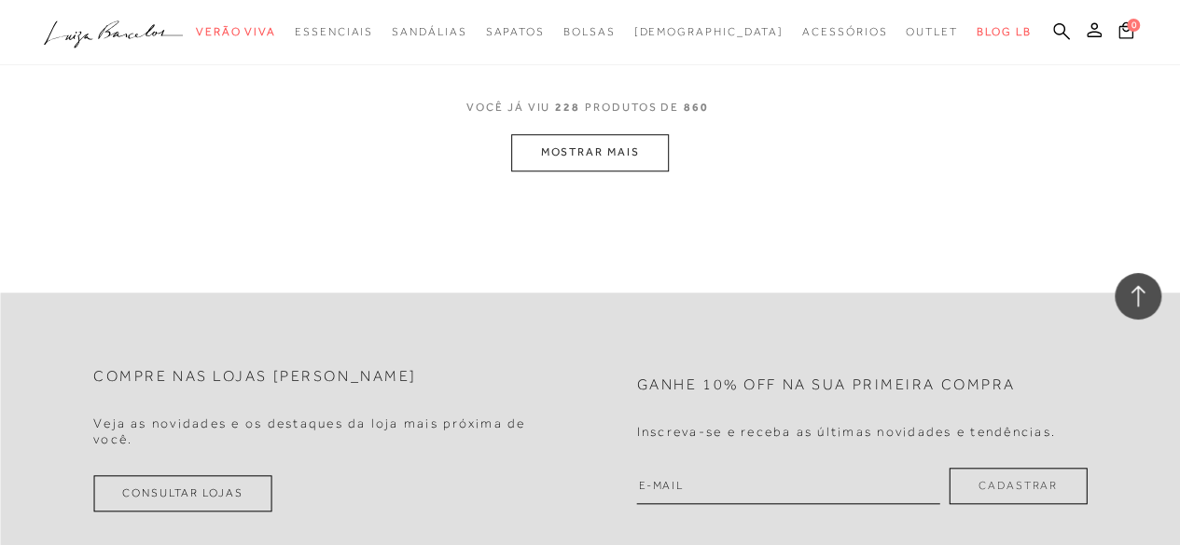
click at [593, 134] on button "MOSTRAR MAIS" at bounding box center [589, 152] width 157 height 36
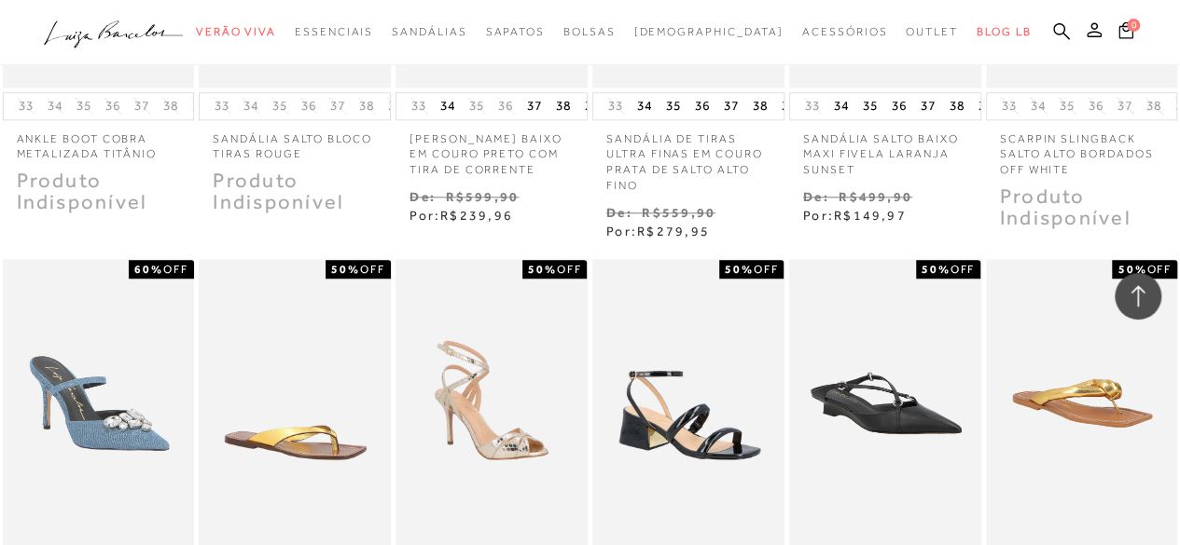
scroll to position [15383, 0]
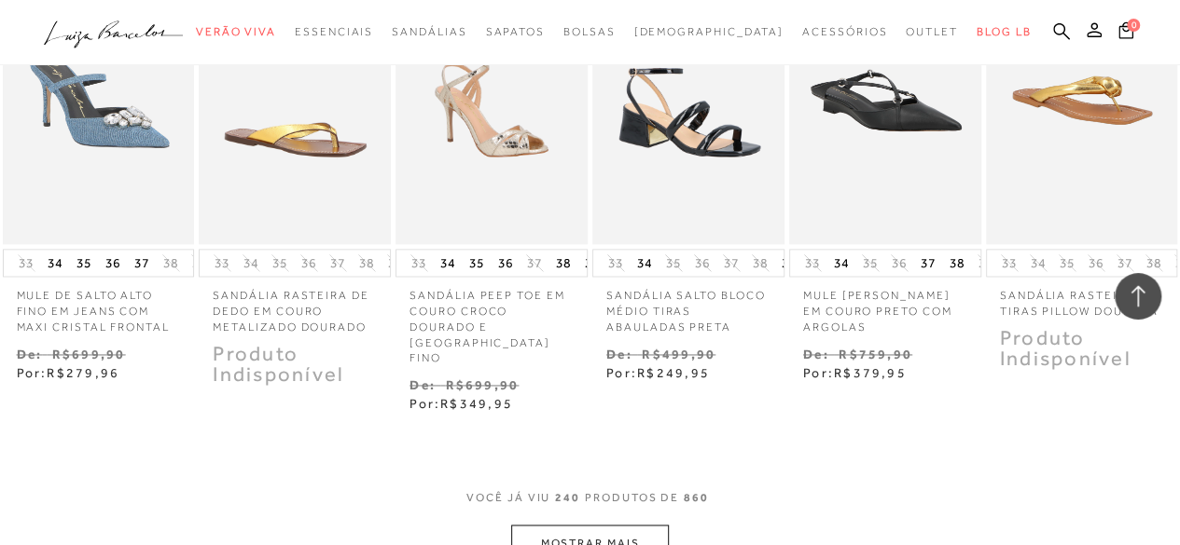
click at [601, 525] on button "MOSTRAR MAIS" at bounding box center [589, 543] width 157 height 36
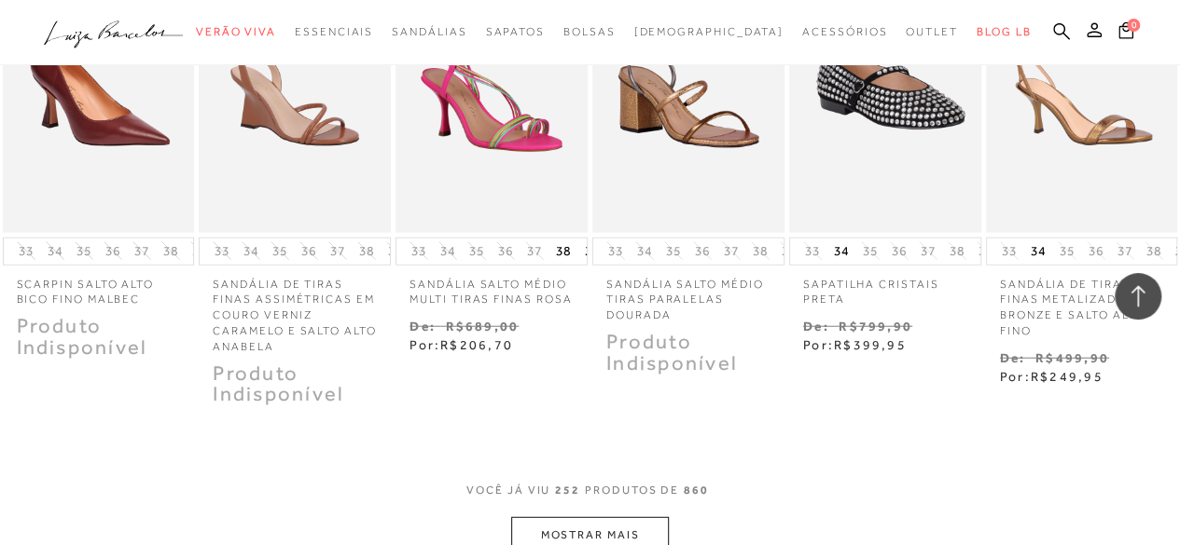
scroll to position [16591, 0]
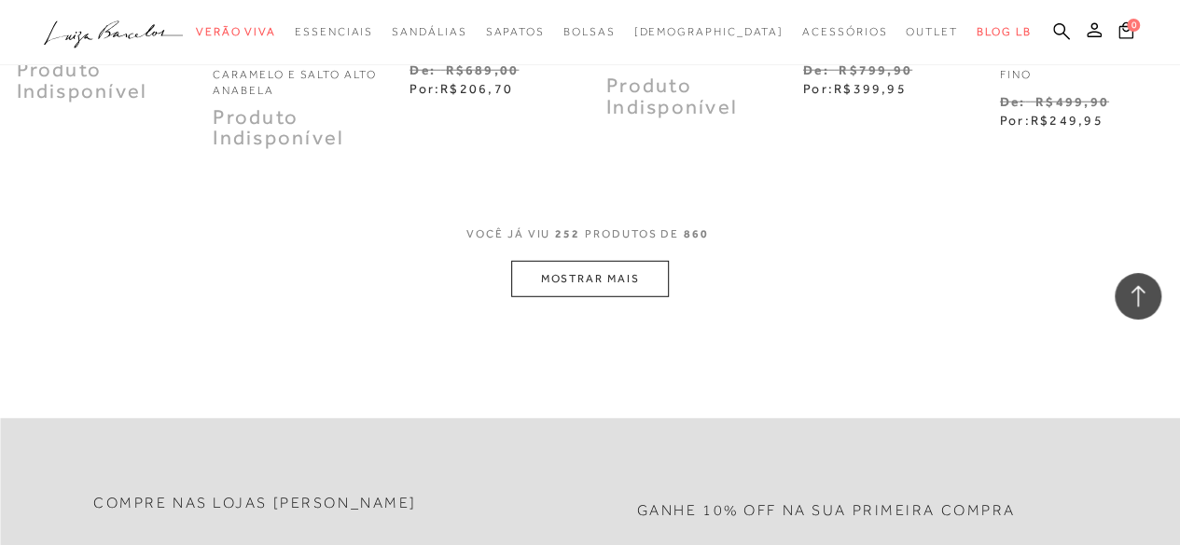
click at [597, 261] on button "MOSTRAR MAIS" at bounding box center [589, 279] width 157 height 36
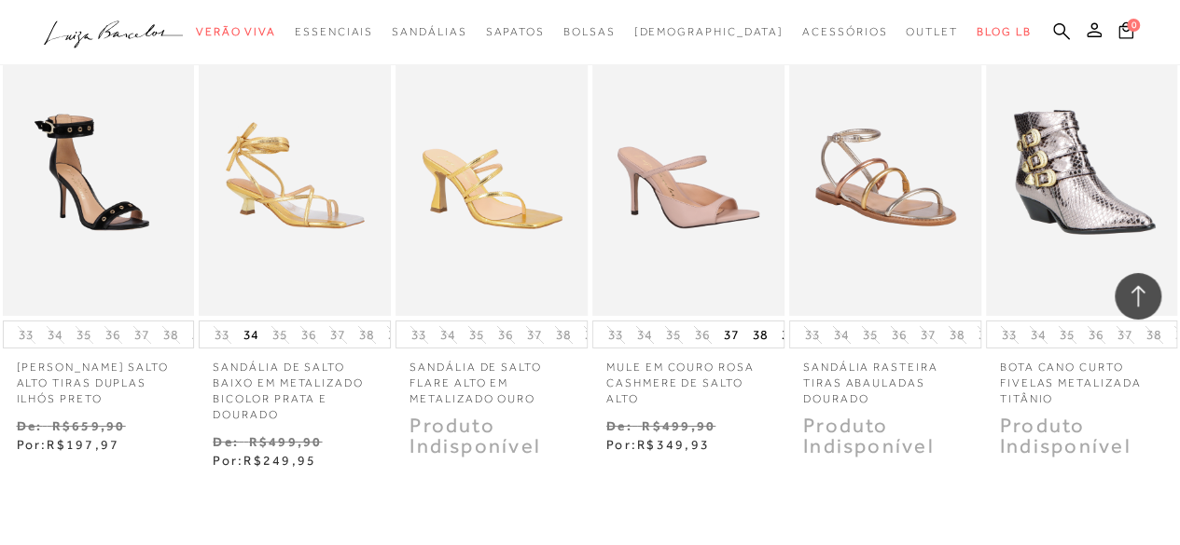
scroll to position [17256, 0]
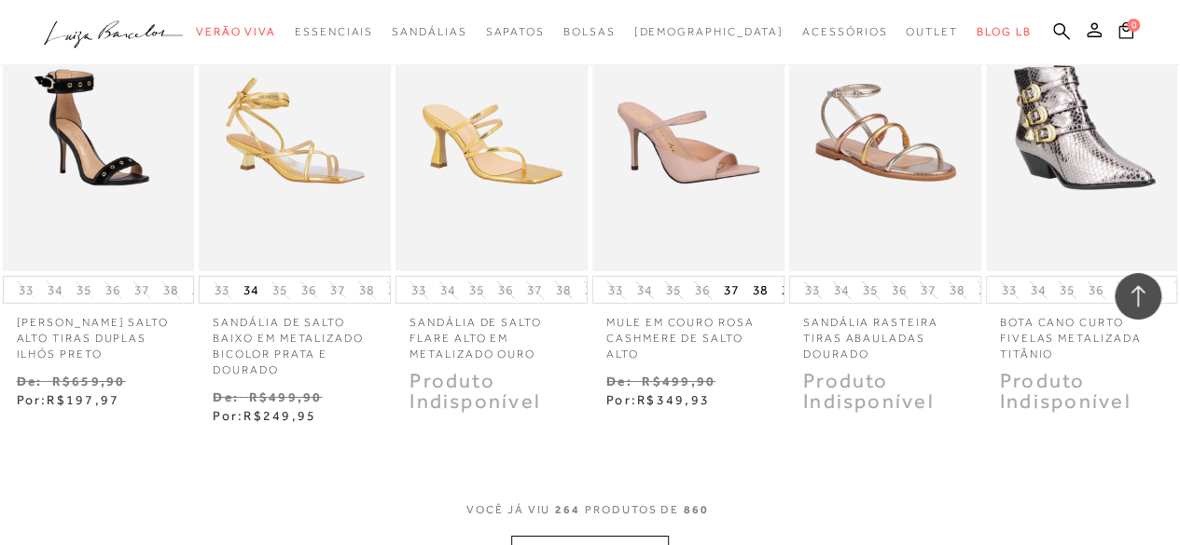
click at [643, 536] on button "MOSTRAR MAIS" at bounding box center [589, 554] width 157 height 36
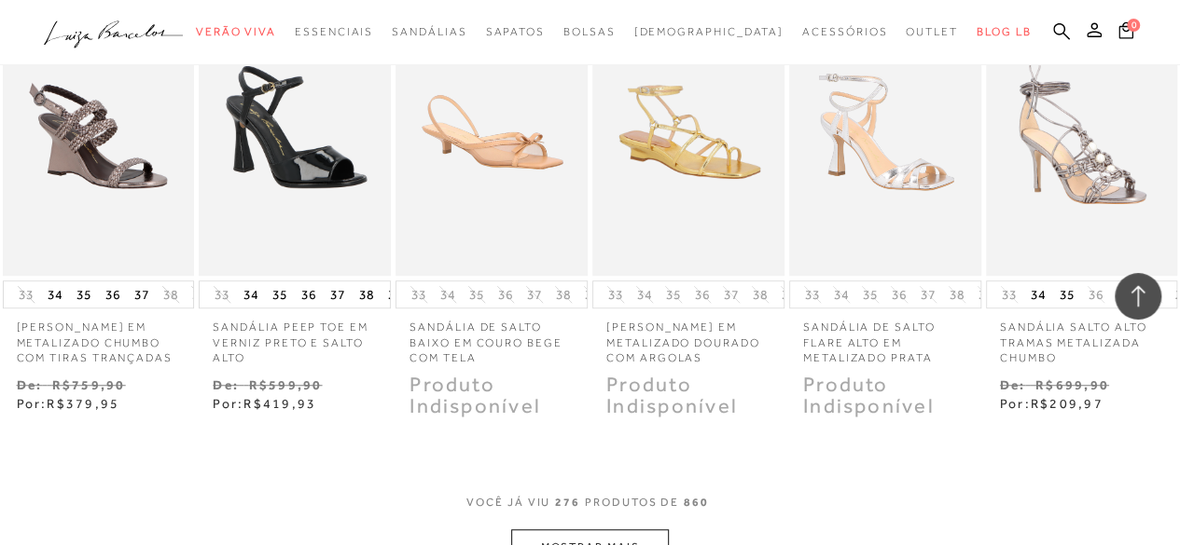
scroll to position [18217, 0]
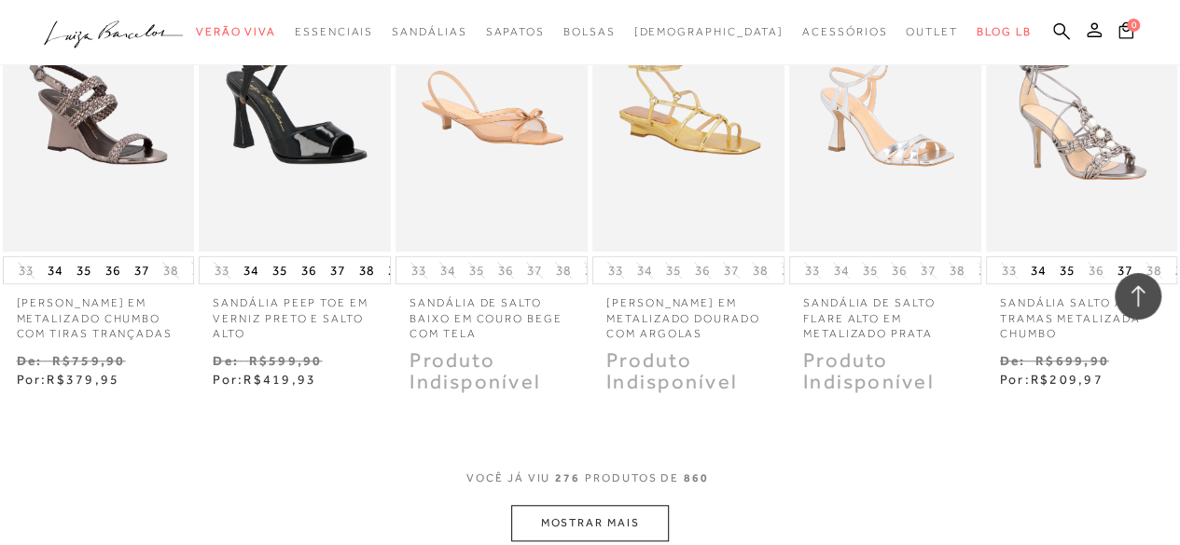
click at [569, 505] on button "MOSTRAR MAIS" at bounding box center [589, 523] width 157 height 36
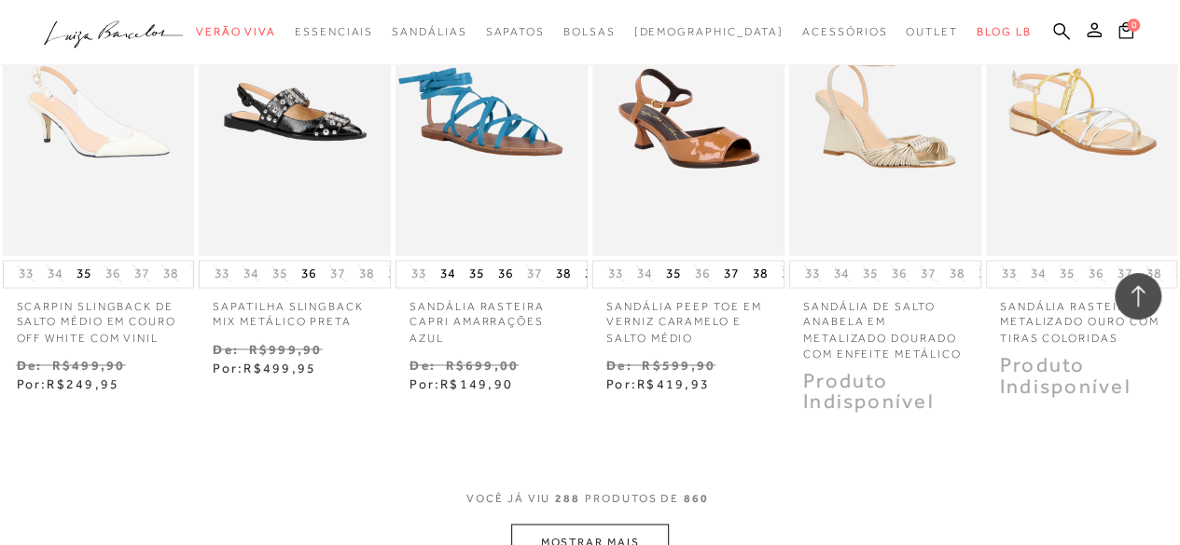
scroll to position [19124, 0]
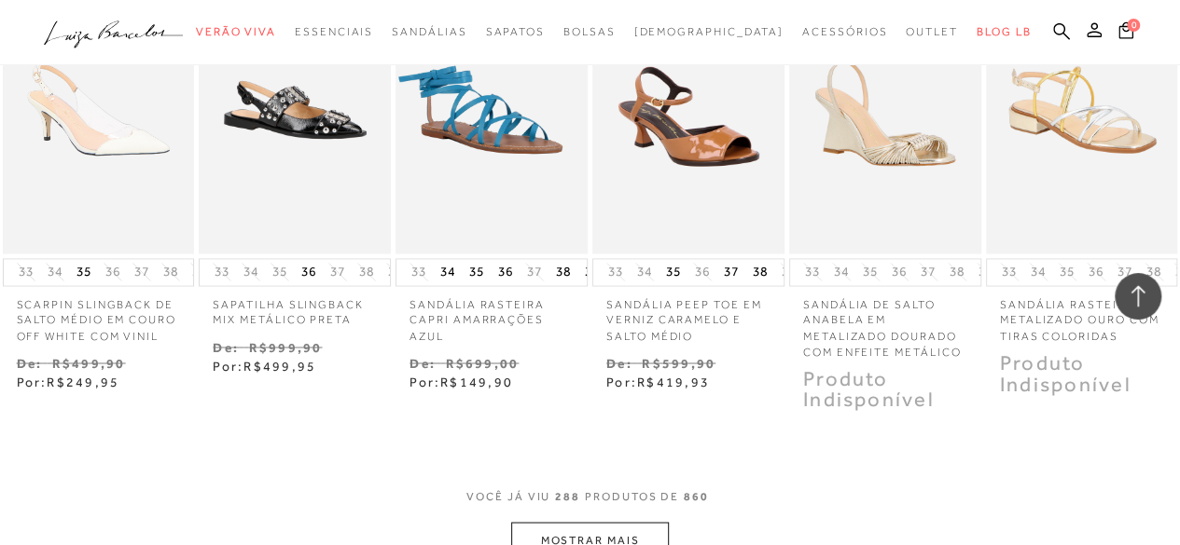
click at [612, 522] on button "MOSTRAR MAIS" at bounding box center [589, 540] width 157 height 36
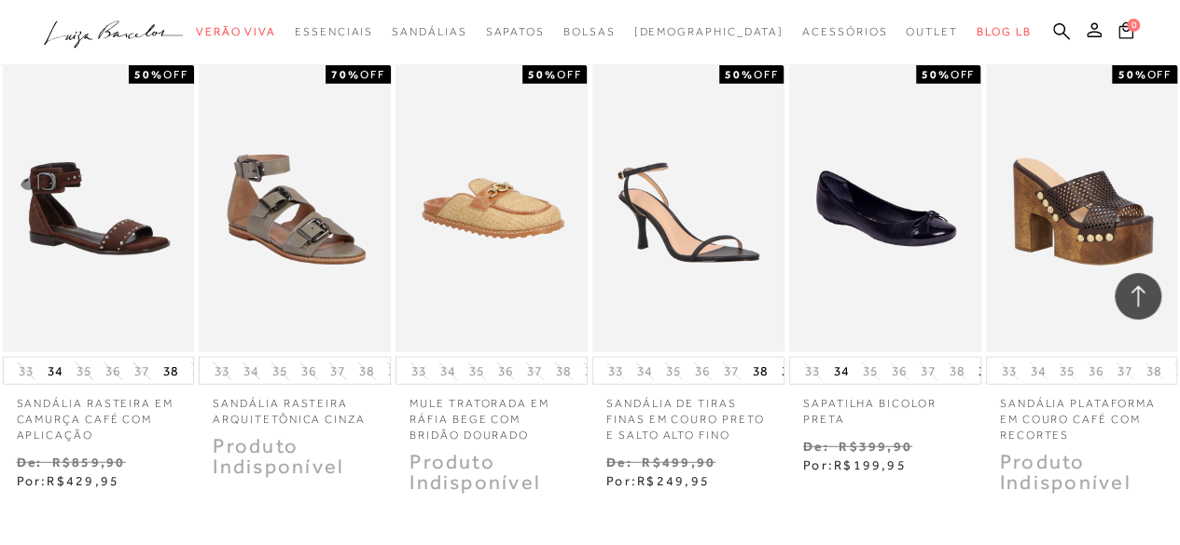
scroll to position [20019, 0]
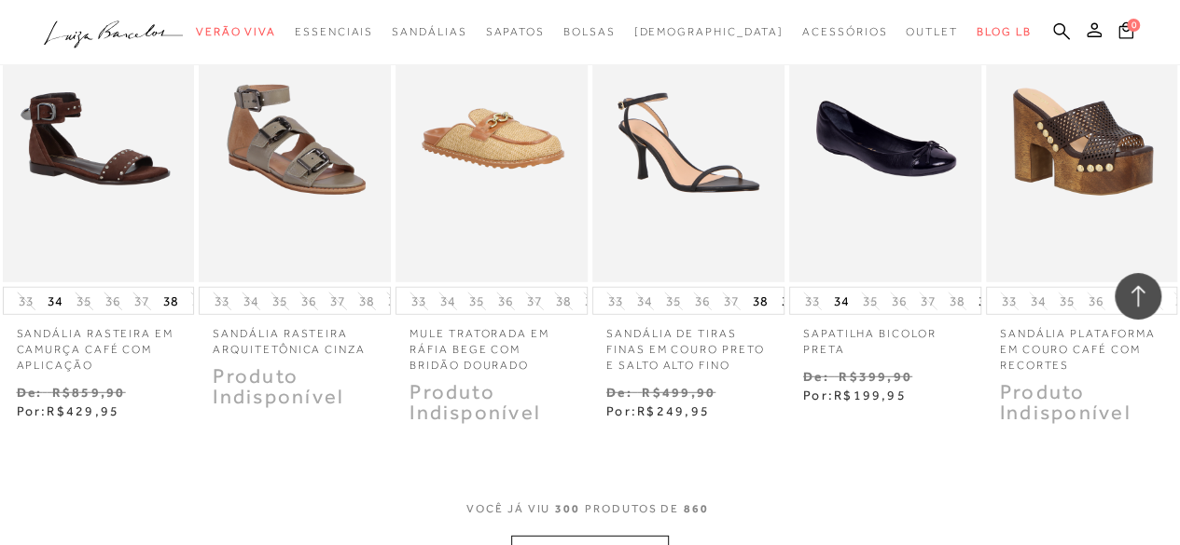
click at [622, 536] on button "MOSTRAR MAIS" at bounding box center [589, 554] width 157 height 36
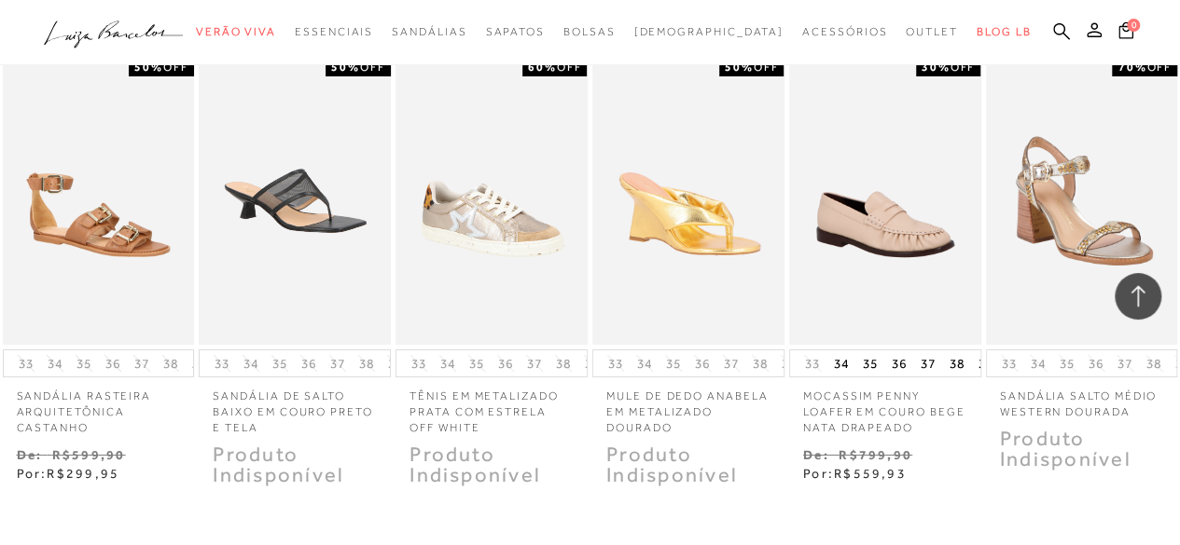
scroll to position [20877, 0]
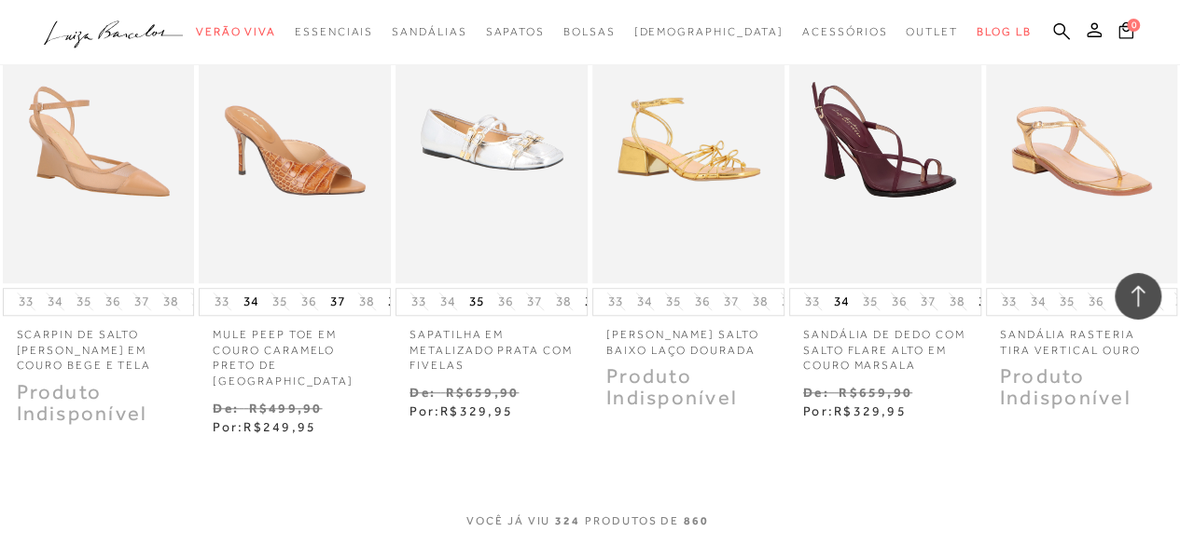
scroll to position [21859, 0]
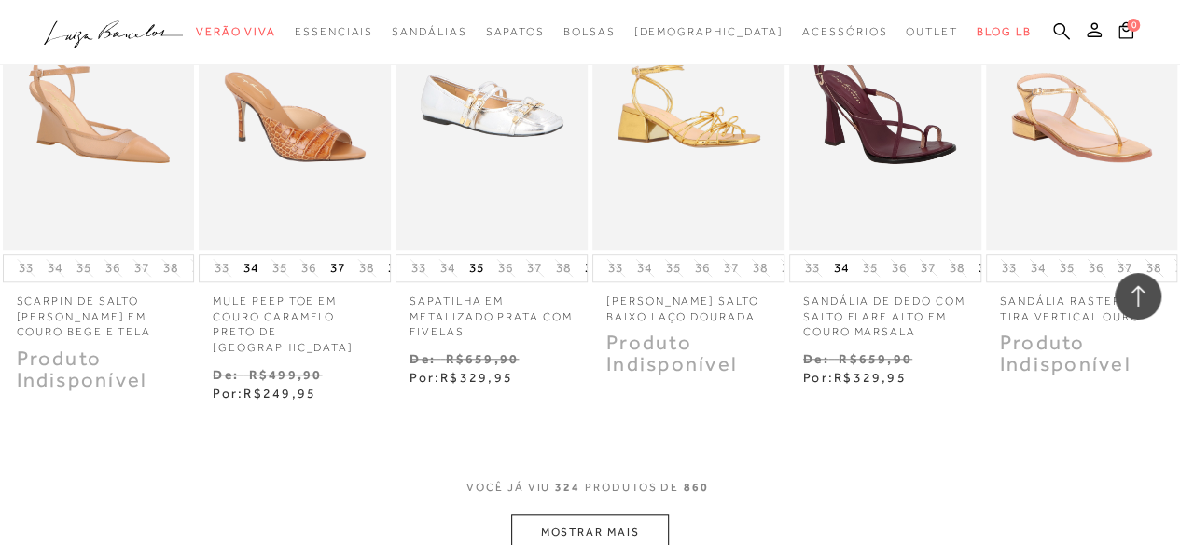
click at [601, 515] on button "MOSTRAR MAIS" at bounding box center [589, 533] width 157 height 36
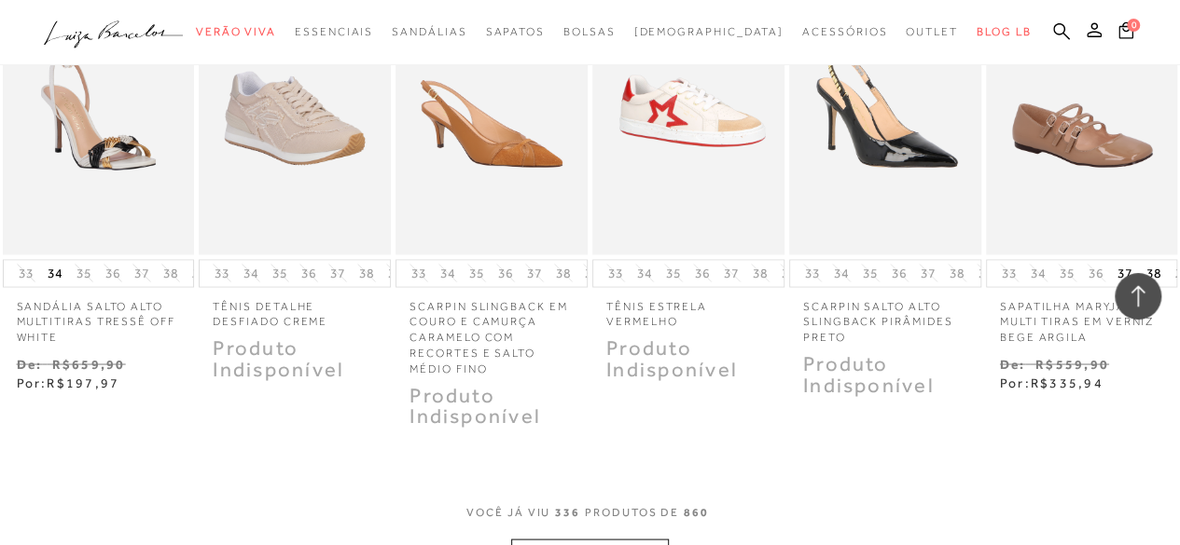
scroll to position [22791, 0]
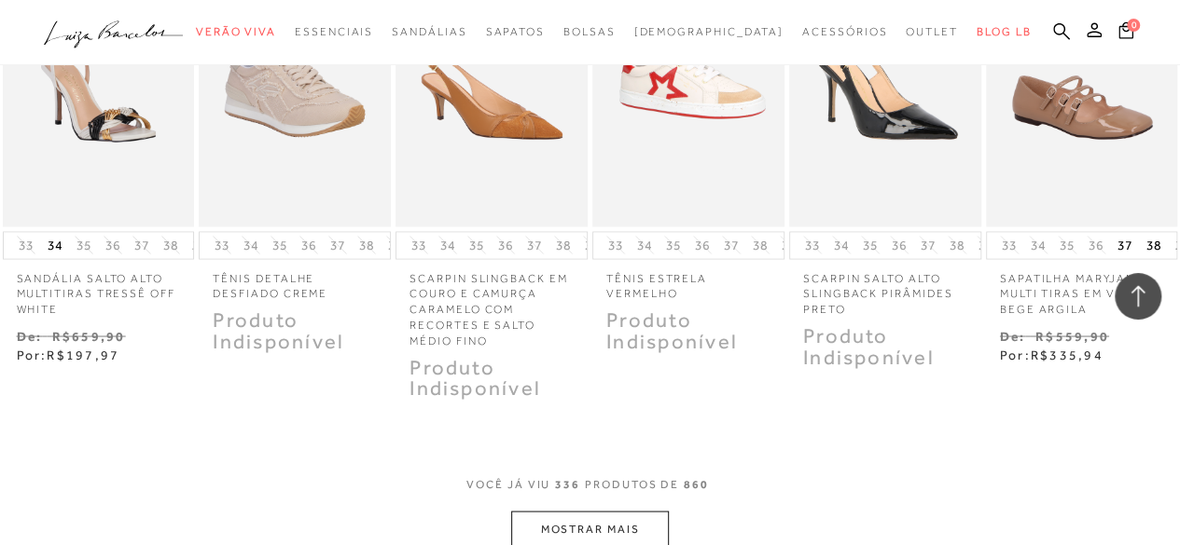
click at [618, 511] on button "MOSTRAR MAIS" at bounding box center [589, 529] width 157 height 36
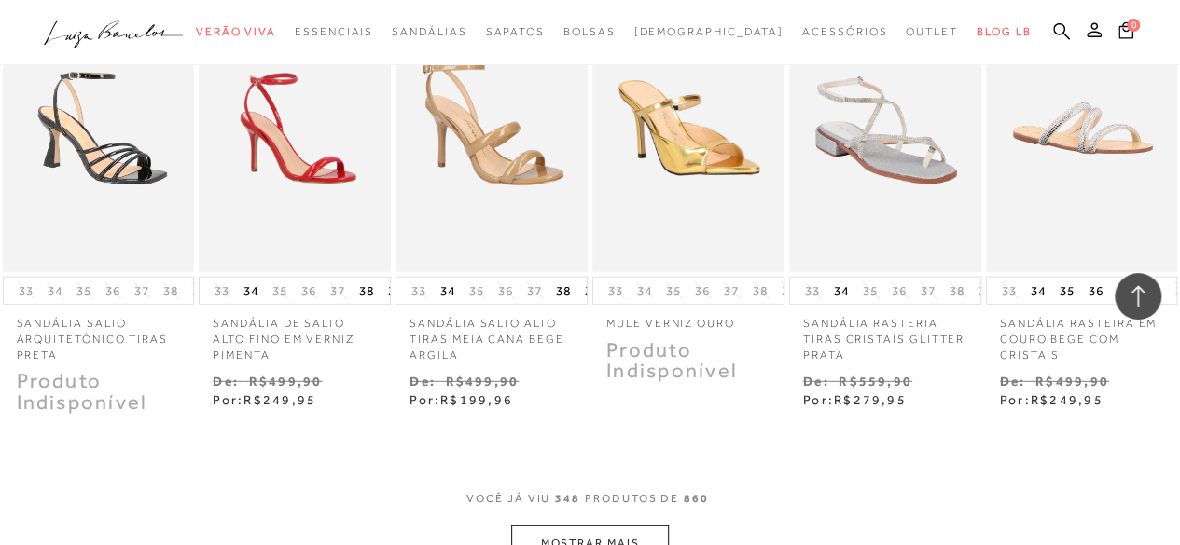
scroll to position [23686, 0]
click at [601, 525] on button "MOSTRAR MAIS" at bounding box center [589, 543] width 157 height 36
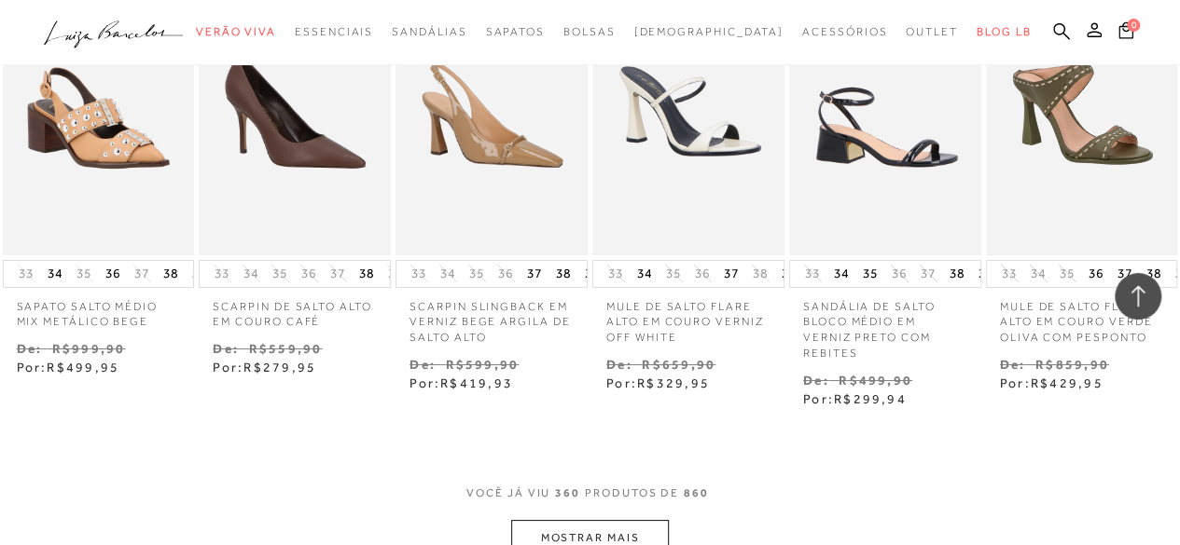
scroll to position [24619, 0]
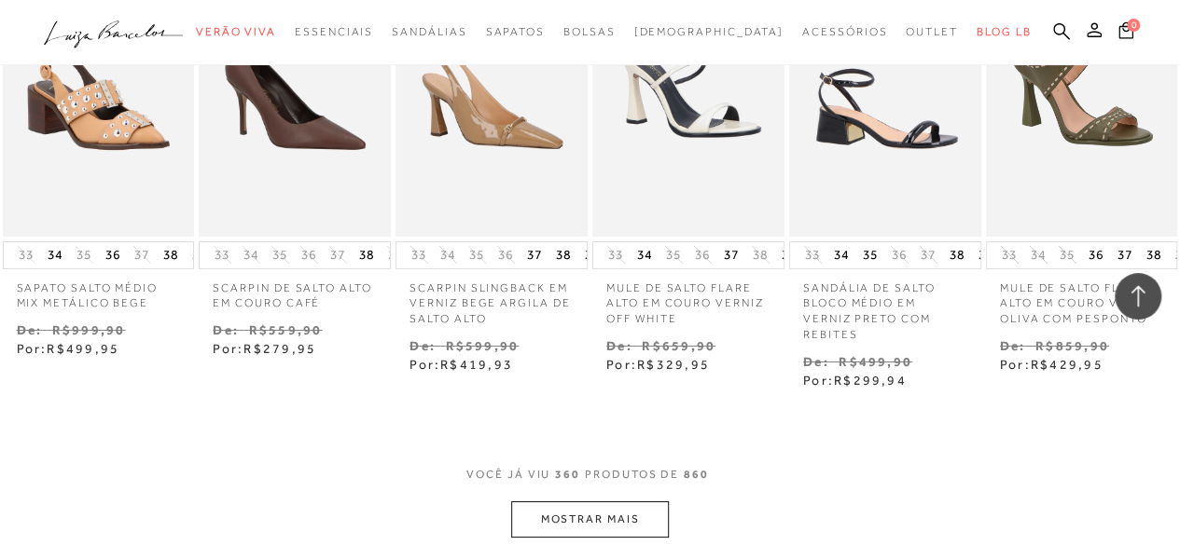
click at [572, 502] on button "MOSTRAR MAIS" at bounding box center [589, 520] width 157 height 36
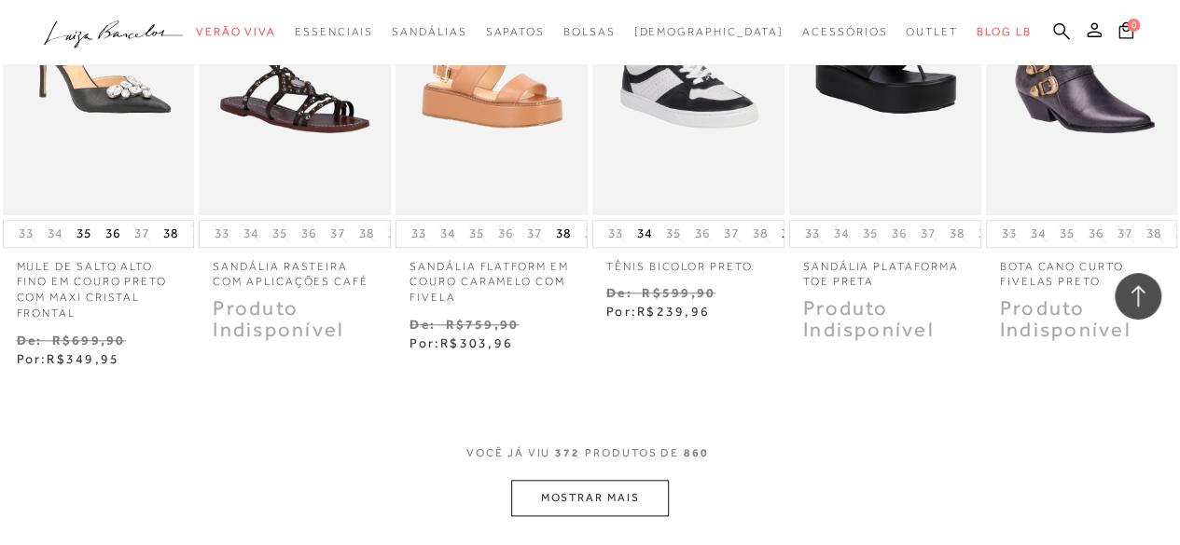
scroll to position [25589, 0]
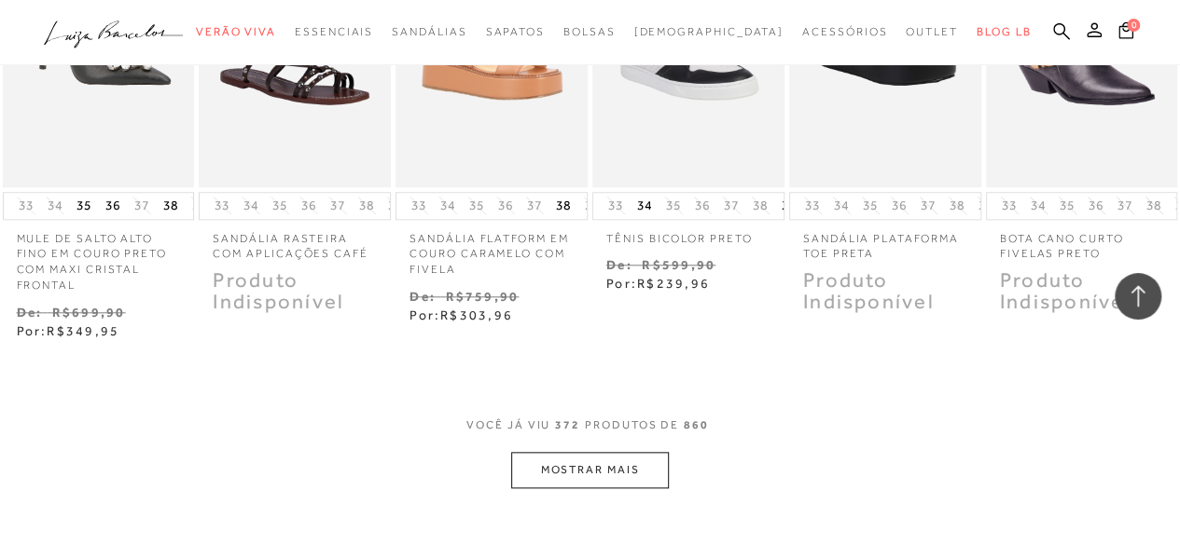
click at [606, 452] on button "MOSTRAR MAIS" at bounding box center [589, 470] width 157 height 36
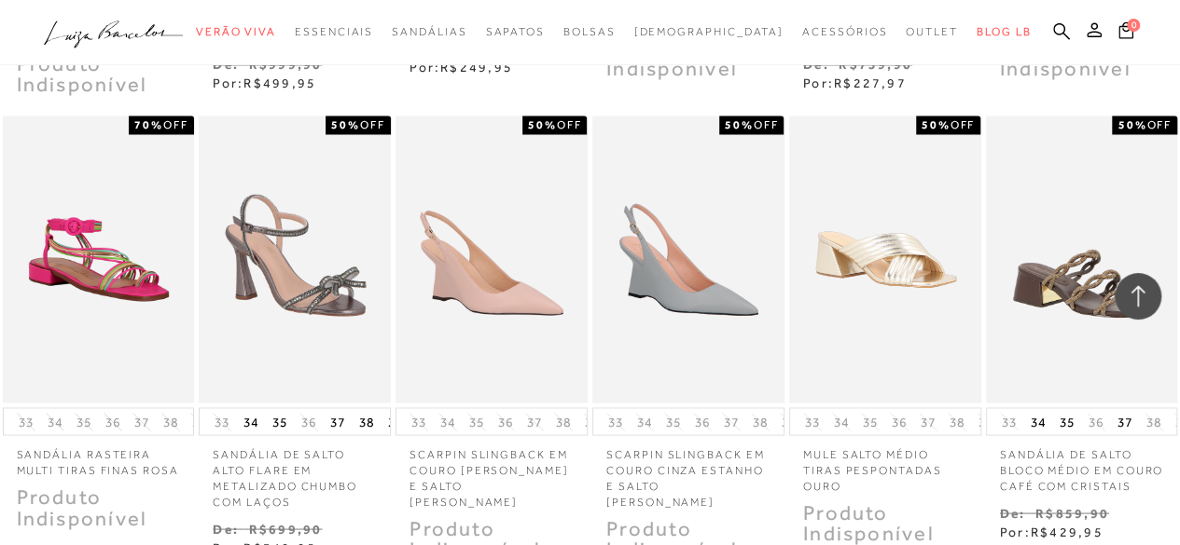
scroll to position [26335, 0]
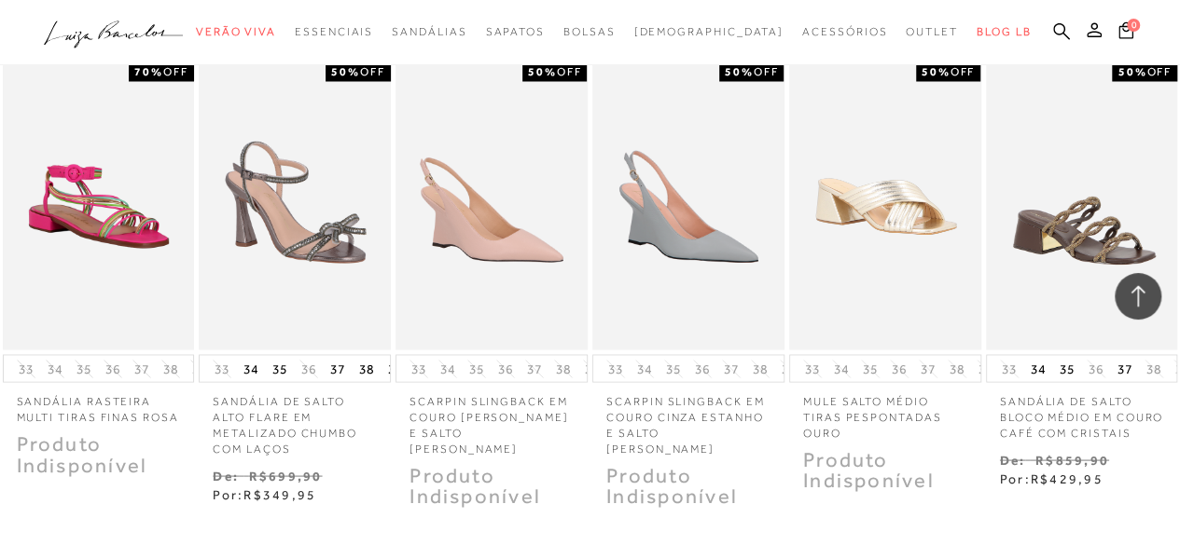
click at [1139, 290] on icon at bounding box center [1137, 296] width 24 height 24
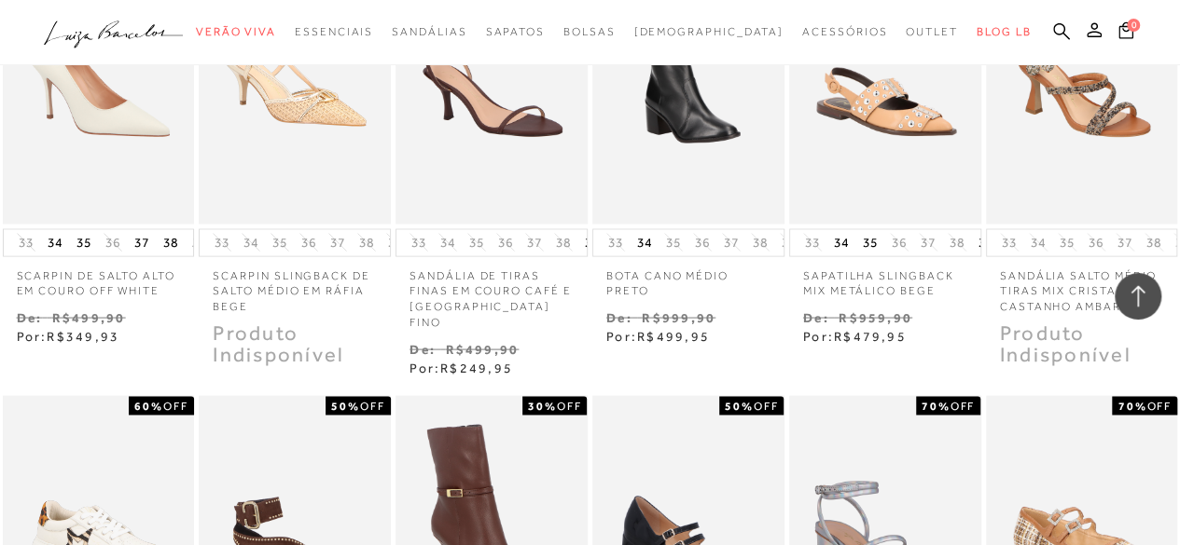
scroll to position [0, 0]
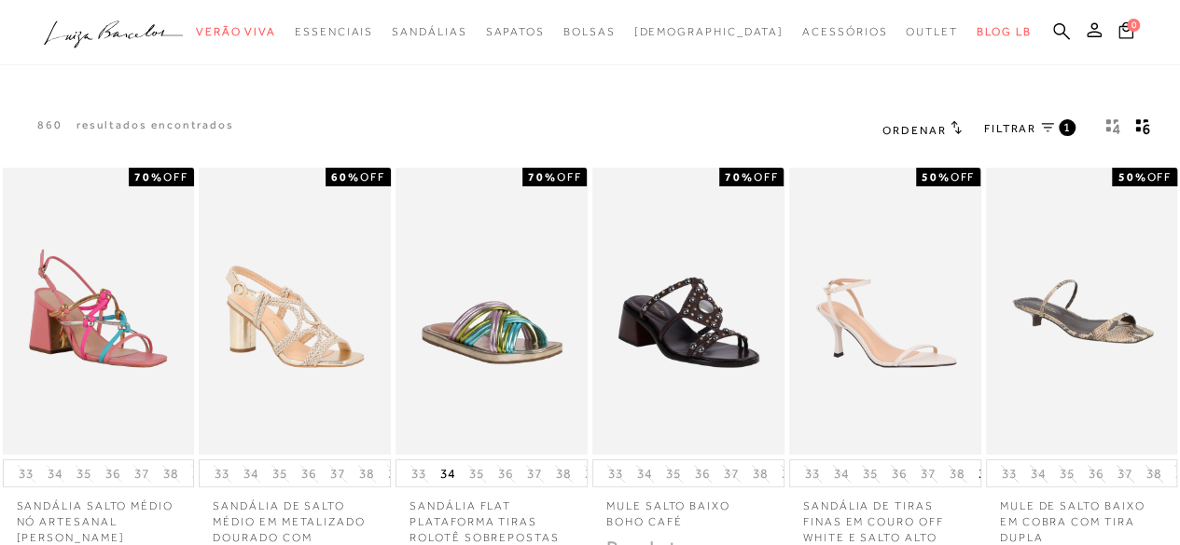
click at [1010, 127] on span "FILTRAR" at bounding box center [1010, 129] width 52 height 16
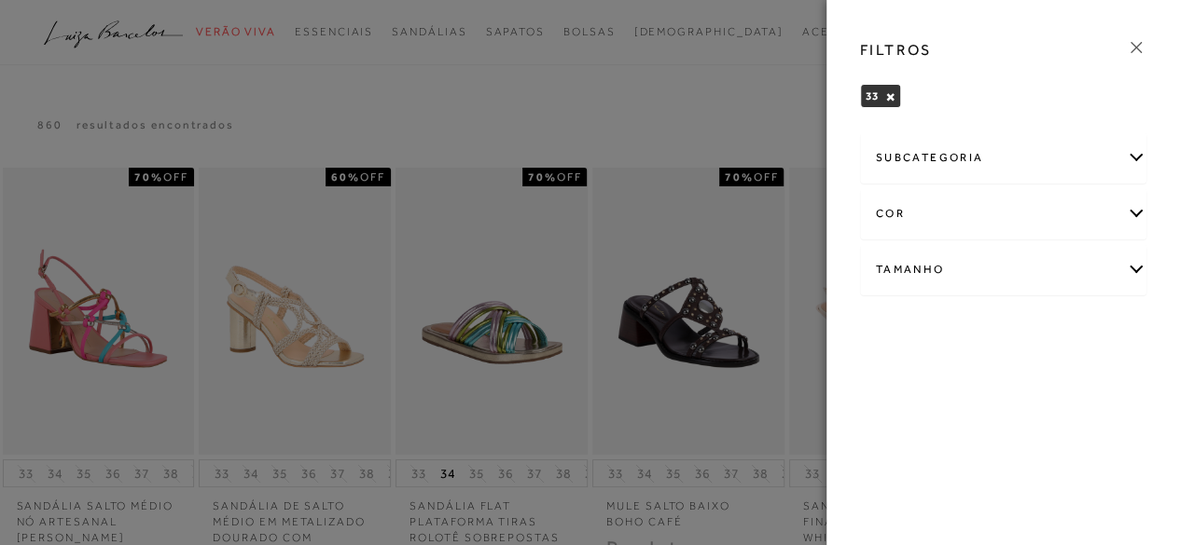
click at [699, 81] on div at bounding box center [590, 272] width 1180 height 545
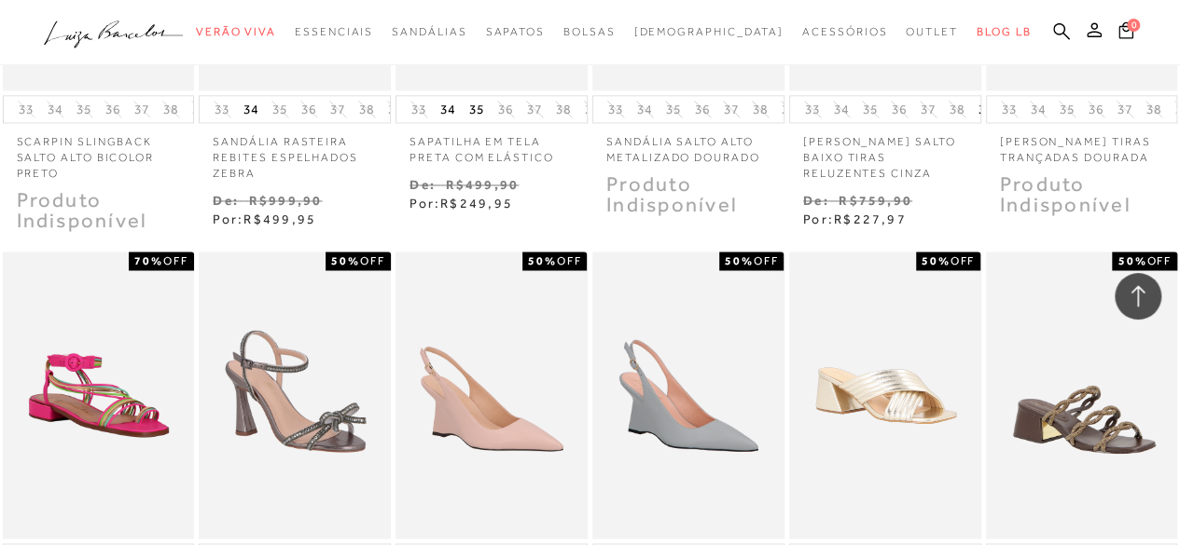
scroll to position [26621, 0]
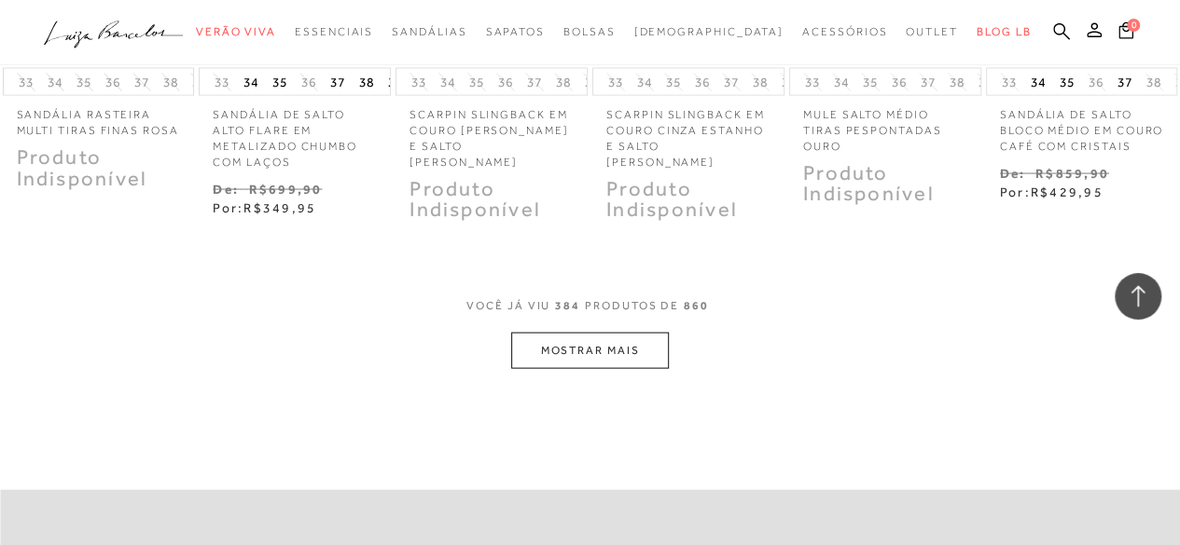
click at [580, 333] on button "MOSTRAR MAIS" at bounding box center [589, 351] width 157 height 36
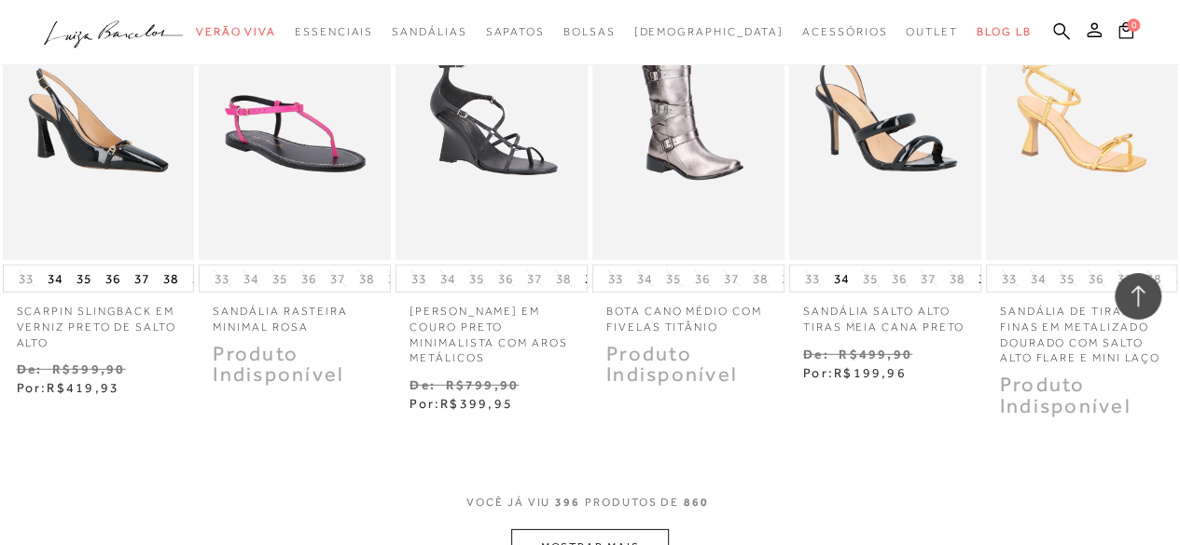
scroll to position [27367, 0]
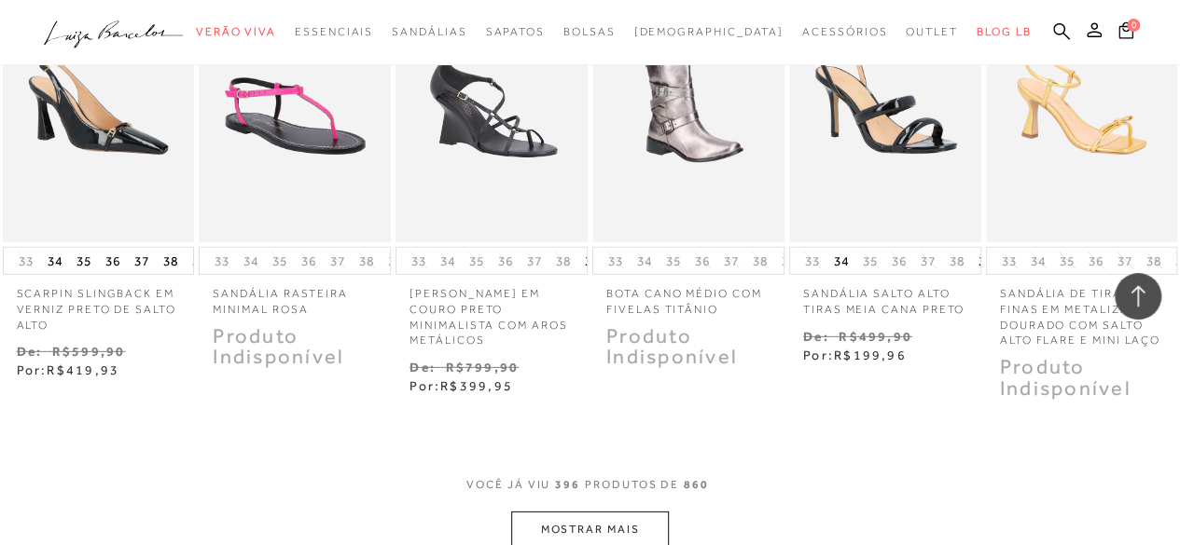
click at [583, 512] on button "MOSTRAR MAIS" at bounding box center [589, 530] width 157 height 36
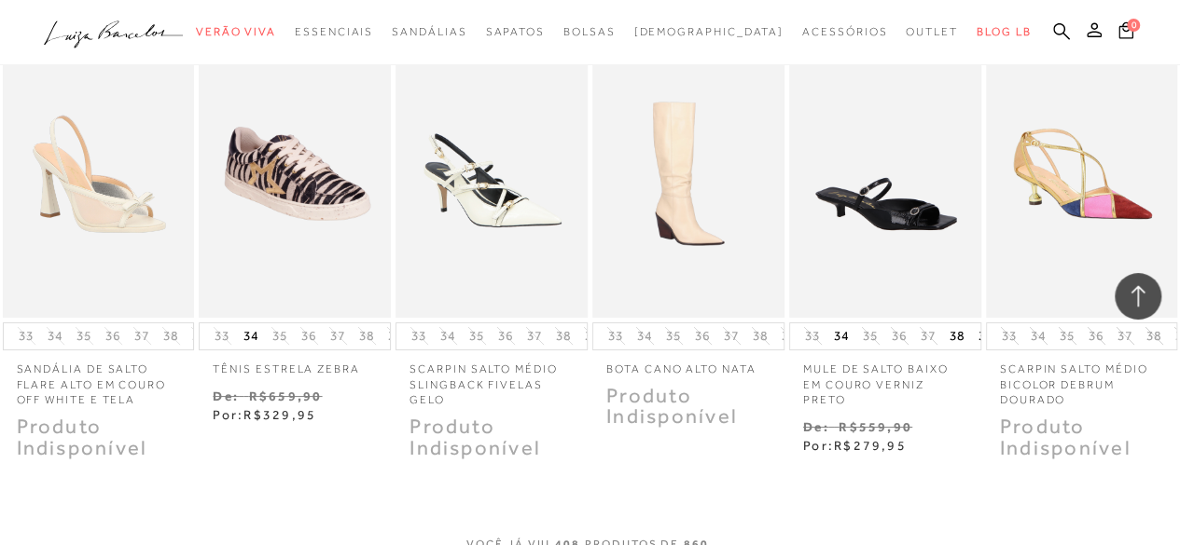
scroll to position [28225, 0]
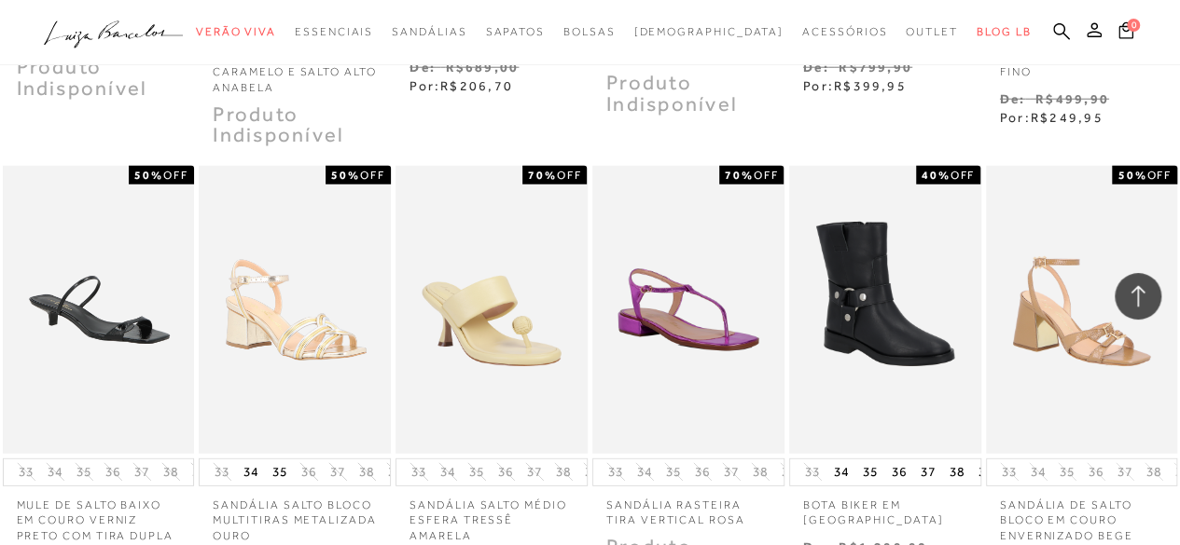
scroll to position [0, 0]
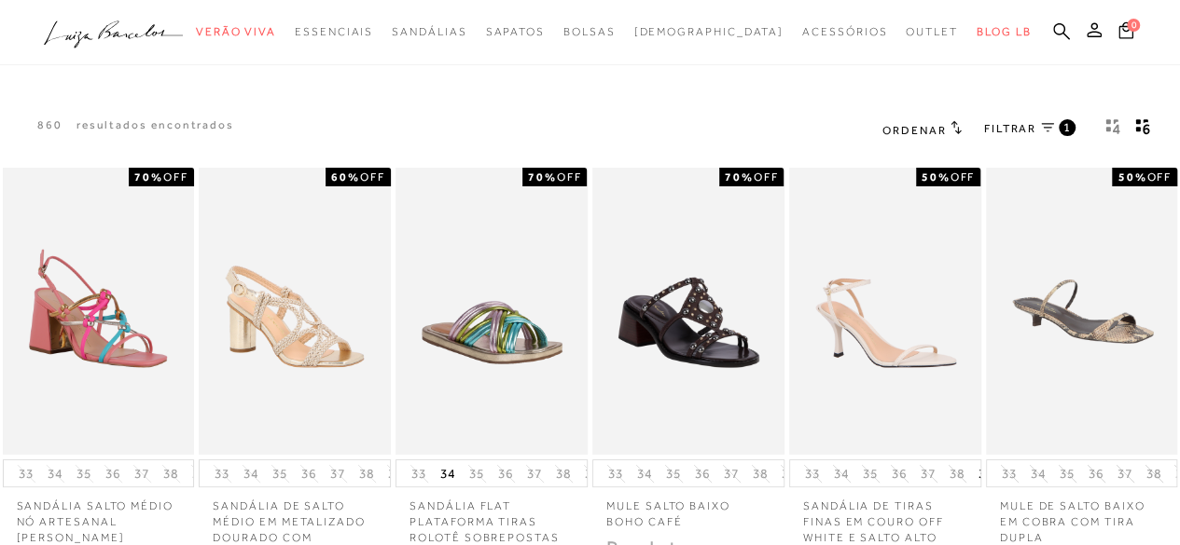
click at [998, 124] on span "FILTRAR" at bounding box center [1010, 129] width 52 height 16
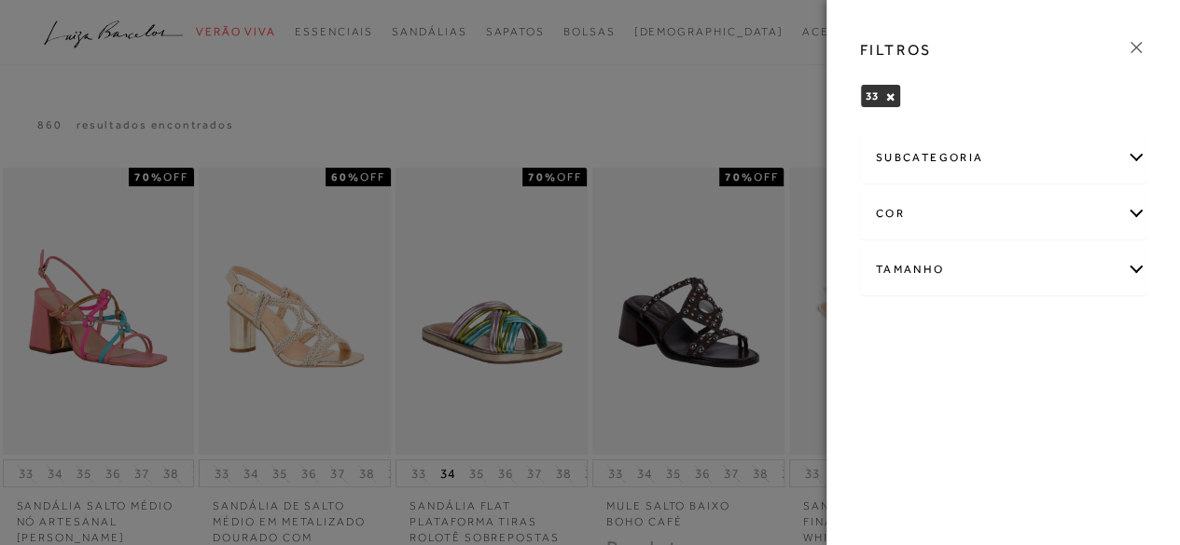
click at [881, 106] on div "33 ×" at bounding box center [880, 96] width 41 height 24
click at [746, 79] on div at bounding box center [590, 272] width 1180 height 545
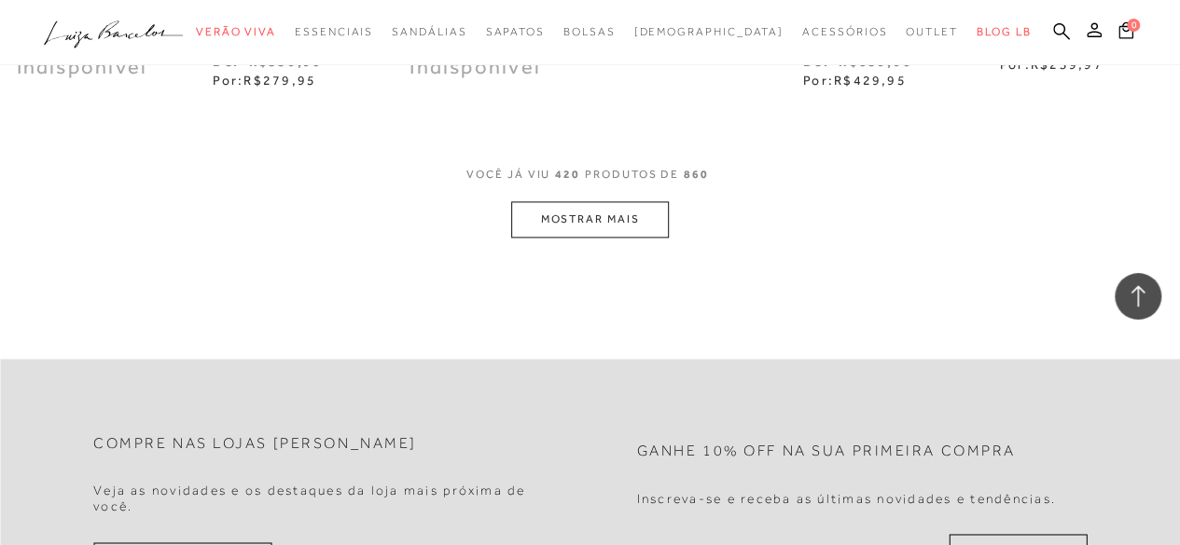
scroll to position [29152, 0]
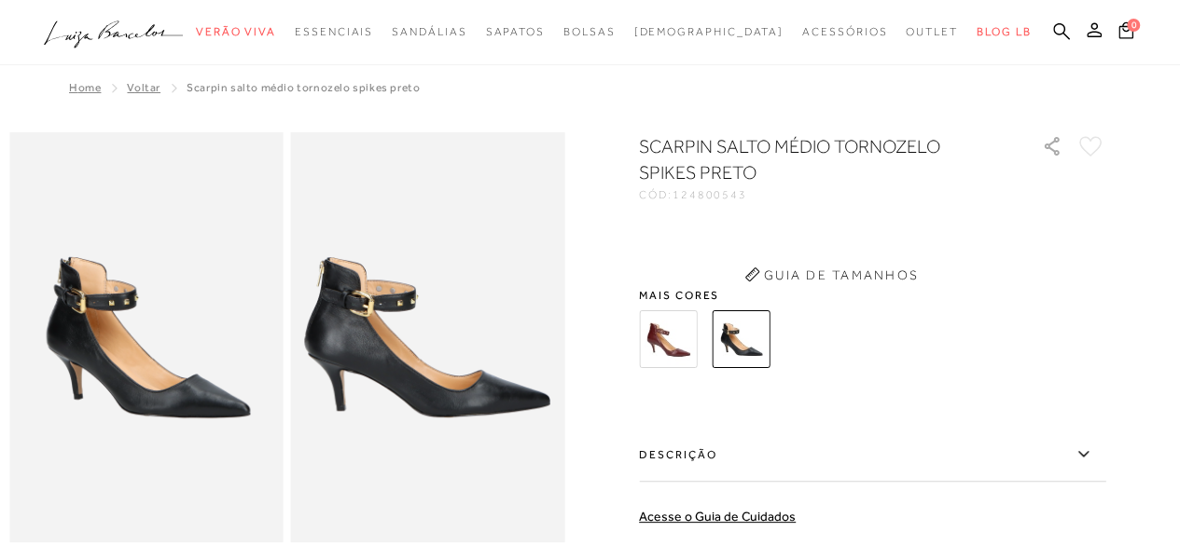
click at [244, 322] on img at bounding box center [146, 337] width 274 height 410
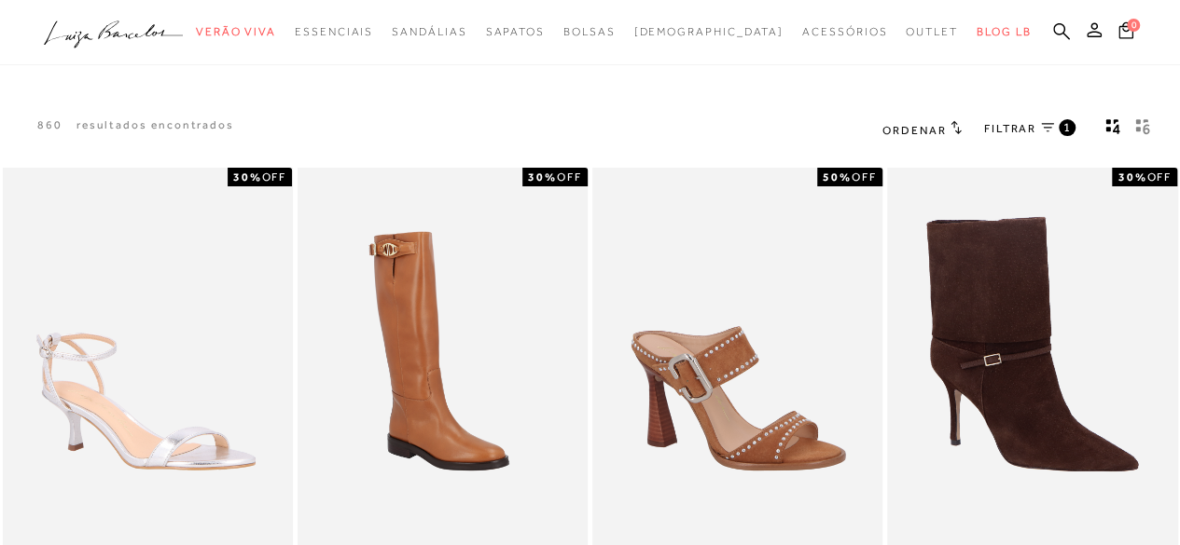
click at [1015, 125] on span "FILTRAR" at bounding box center [1010, 129] width 52 height 16
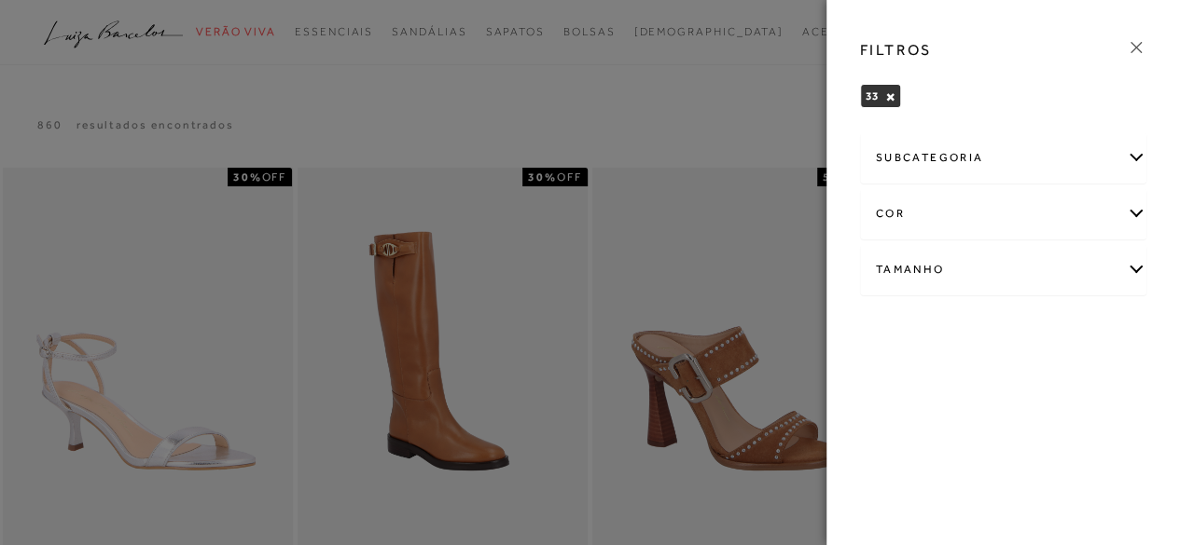
click at [969, 159] on div "subcategoria" at bounding box center [1003, 157] width 285 height 49
click at [921, 322] on div "Tamanho" at bounding box center [1003, 320] width 285 height 49
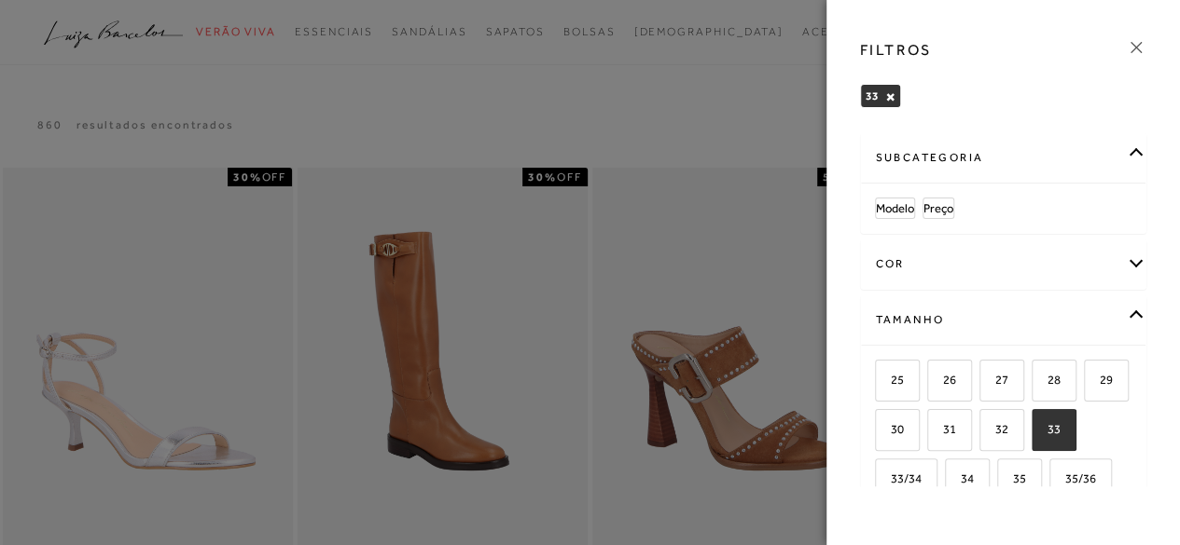
click at [1033, 436] on span "33" at bounding box center [1046, 429] width 27 height 14
click at [1029, 442] on input "33" at bounding box center [1038, 432] width 19 height 19
click at [1033, 436] on span "33" at bounding box center [1046, 429] width 27 height 14
click at [1029, 442] on input "33" at bounding box center [1038, 432] width 19 height 19
checkbox input "true"
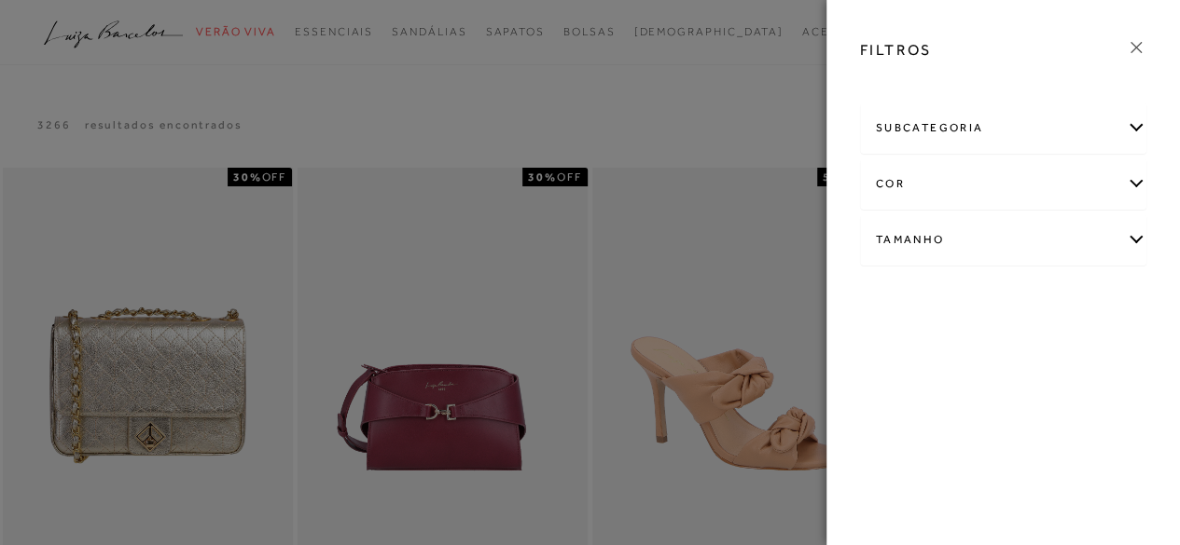
click at [904, 240] on div "Tamanho" at bounding box center [1003, 239] width 285 height 49
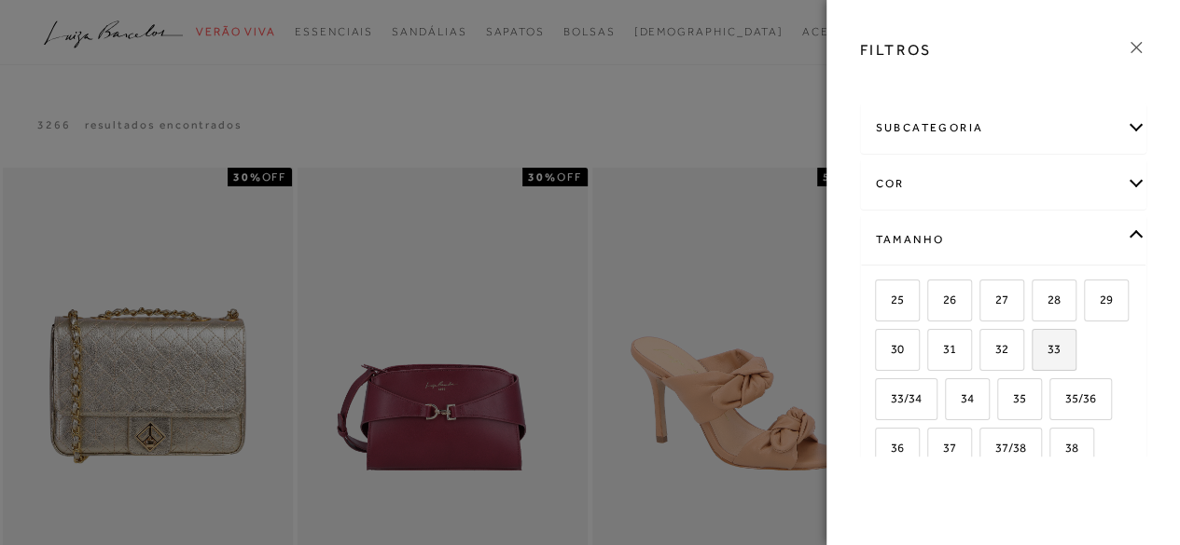
click at [1033, 356] on span "33" at bounding box center [1046, 349] width 27 height 14
click at [1029, 362] on input "33" at bounding box center [1038, 352] width 19 height 19
checkbox input "true"
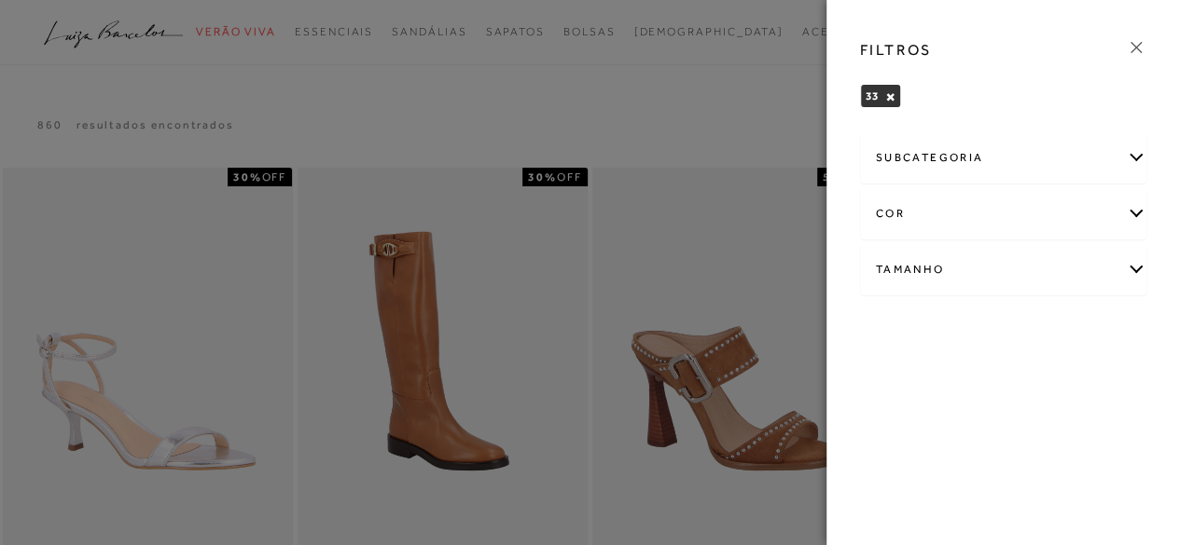
click at [1137, 48] on icon at bounding box center [1135, 47] width 21 height 21
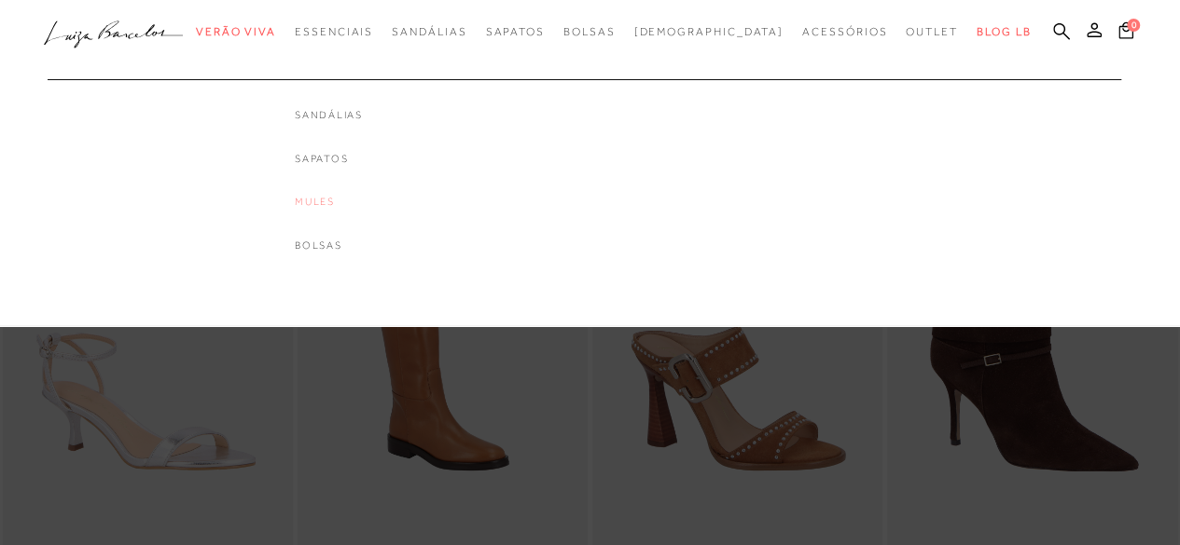
click at [358, 200] on link "Mules" at bounding box center [329, 202] width 68 height 16
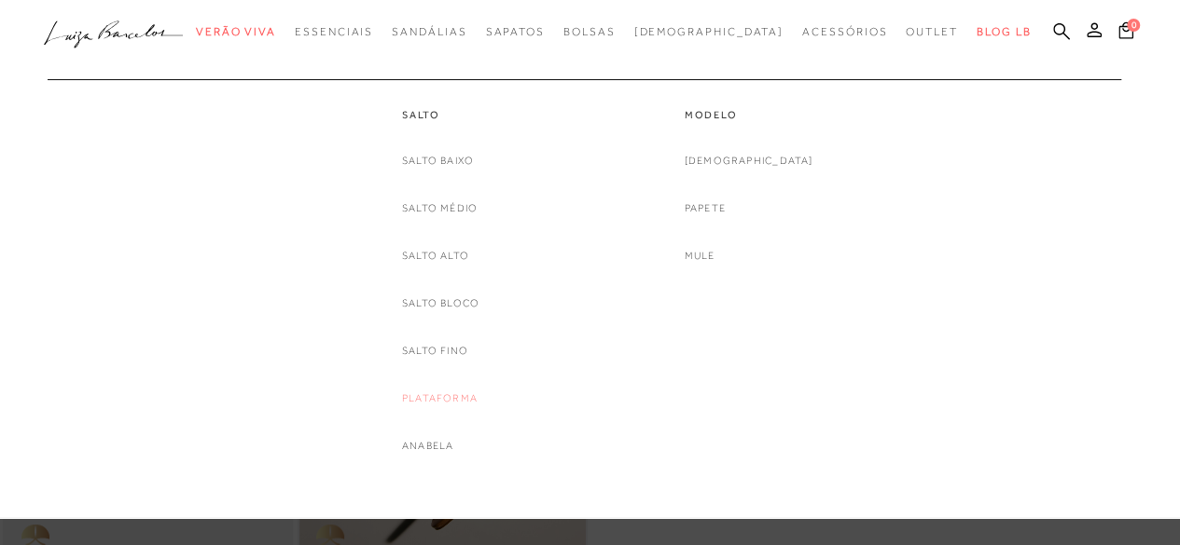
click at [464, 394] on link "Plataforma" at bounding box center [440, 399] width 76 height 20
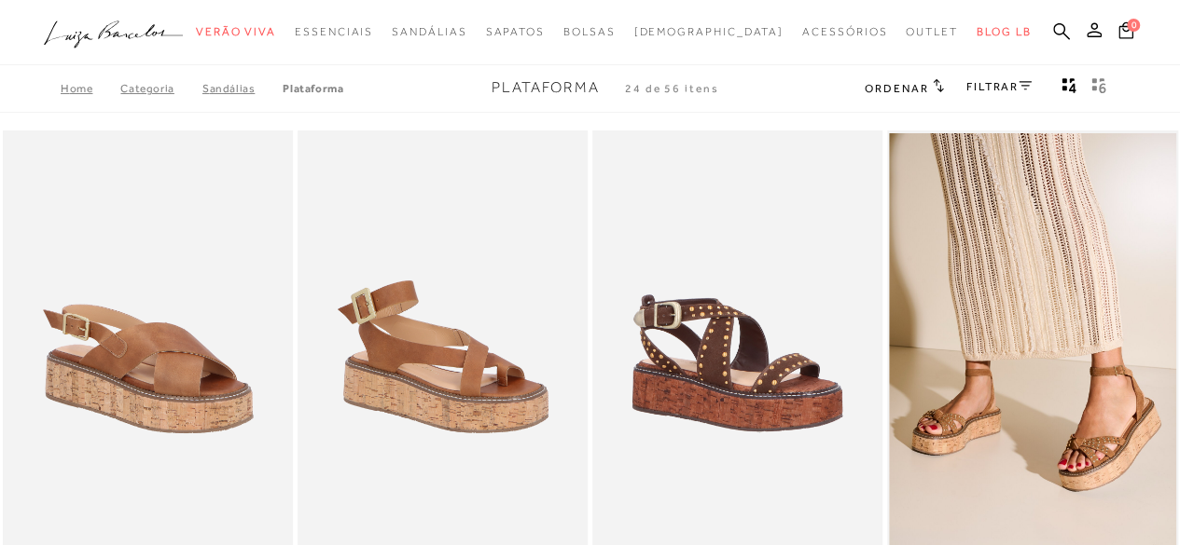
click at [991, 91] on link "FILTRAR" at bounding box center [998, 86] width 65 height 13
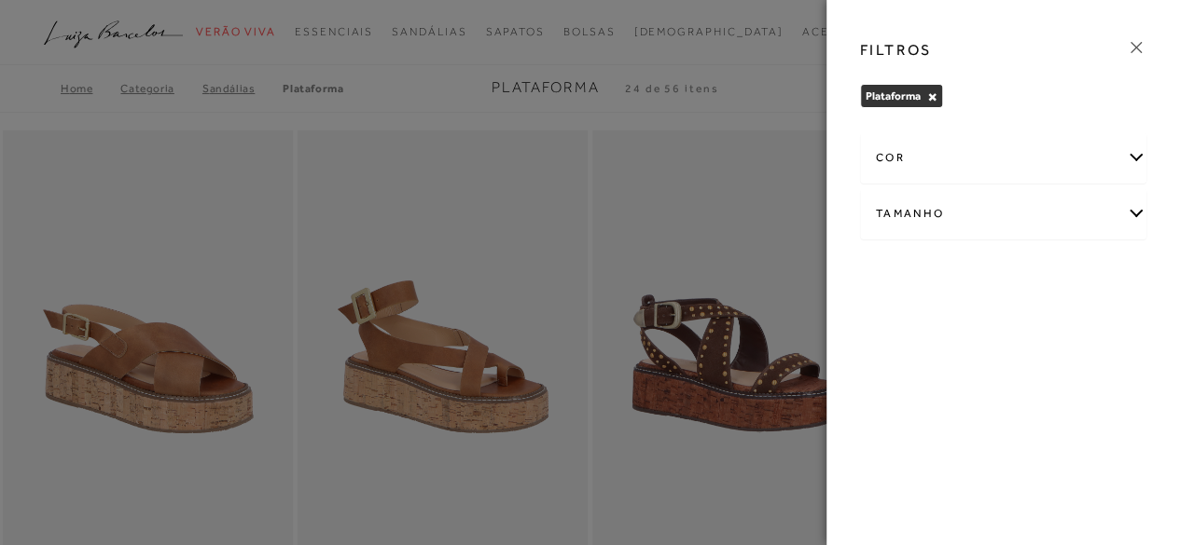
click at [903, 206] on div "Tamanho" at bounding box center [1003, 213] width 285 height 49
click at [896, 269] on span "33" at bounding box center [890, 274] width 27 height 14
click at [891, 269] on input "33" at bounding box center [881, 277] width 19 height 19
checkbox input "true"
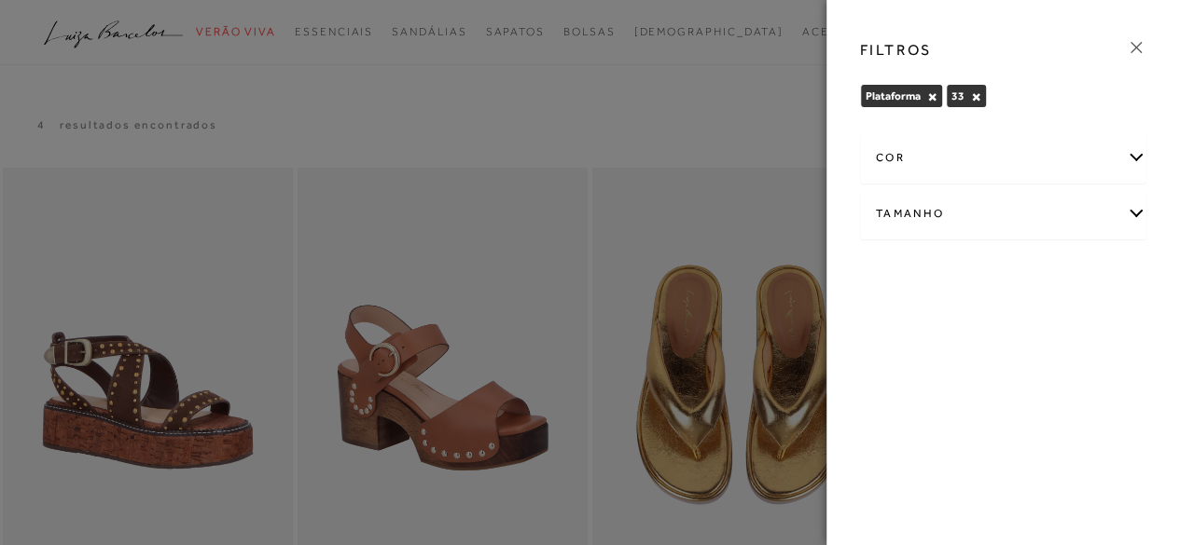
click at [670, 107] on div at bounding box center [590, 272] width 1180 height 545
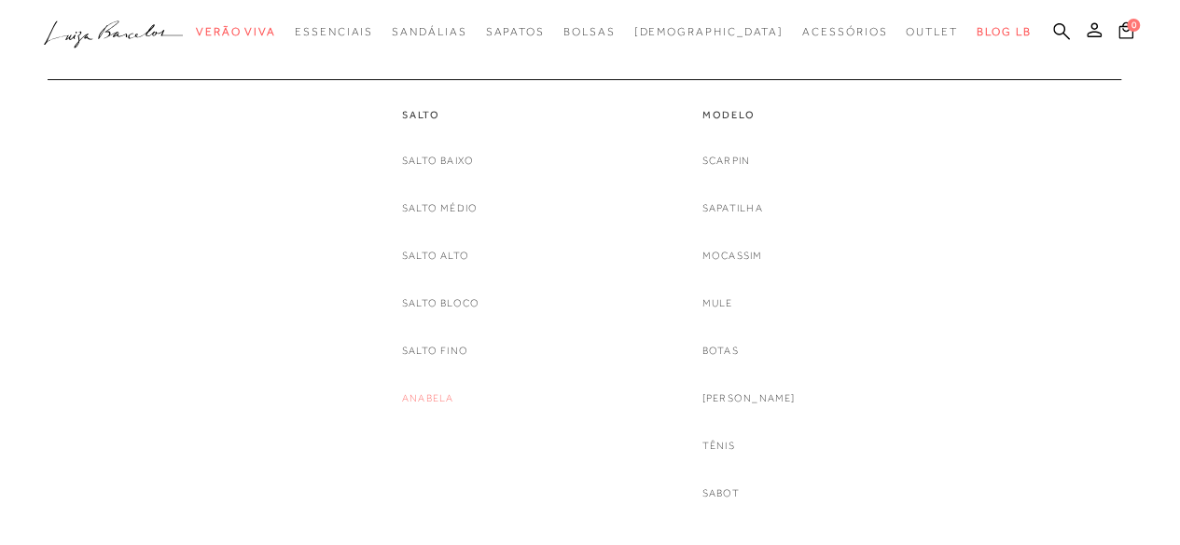
click at [420, 391] on link "Anabela" at bounding box center [427, 399] width 51 height 20
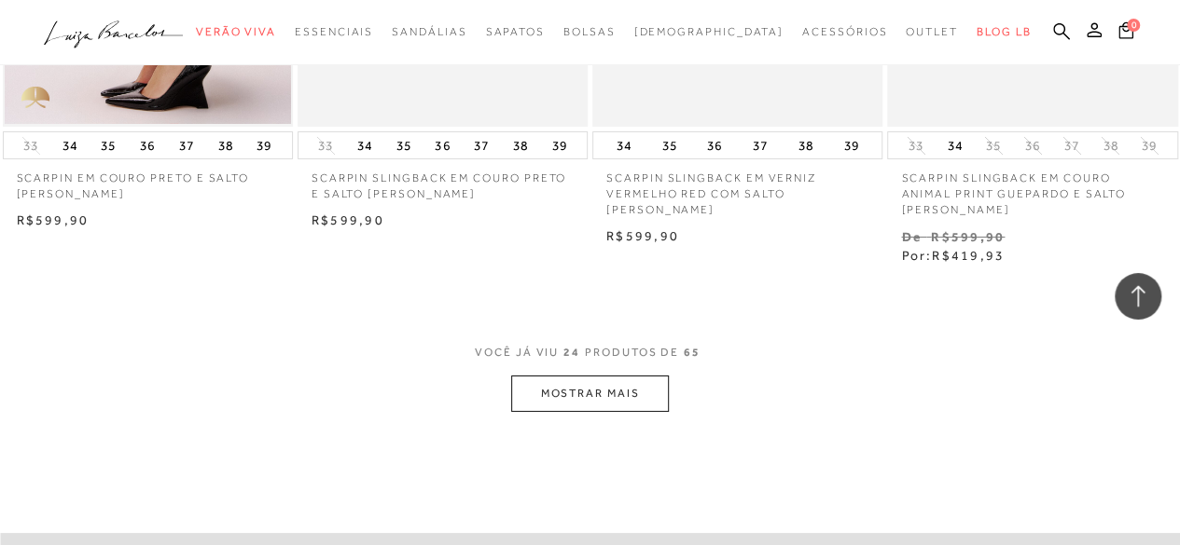
scroll to position [3262, 0]
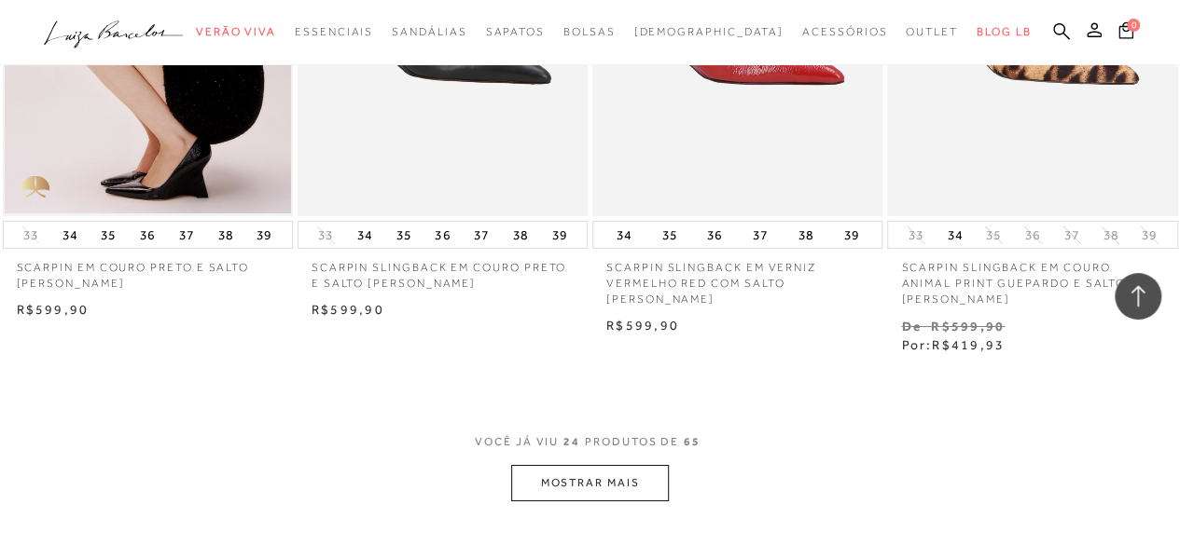
click at [556, 481] on button "MOSTRAR MAIS" at bounding box center [589, 483] width 157 height 36
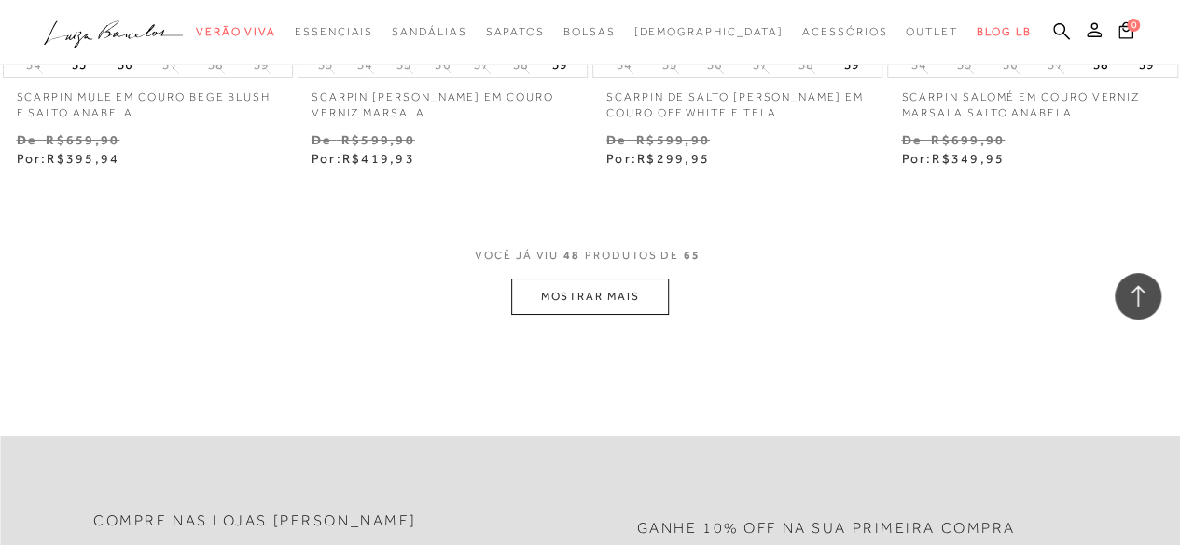
scroll to position [7029, 0]
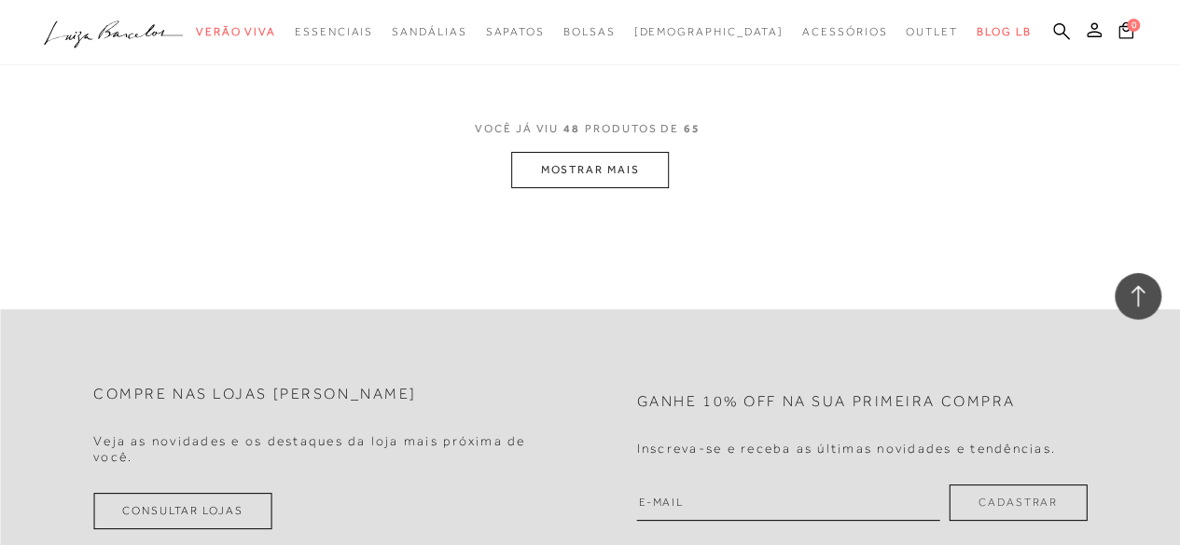
click at [585, 173] on button "MOSTRAR MAIS" at bounding box center [589, 170] width 157 height 36
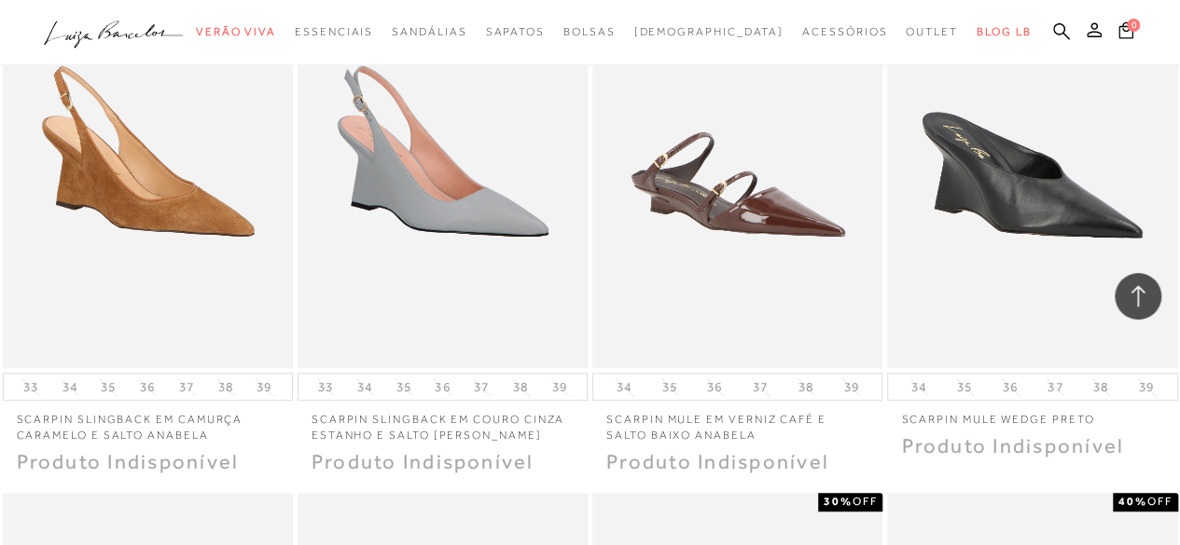
scroll to position [0, 0]
